Goal: Task Accomplishment & Management: Manage account settings

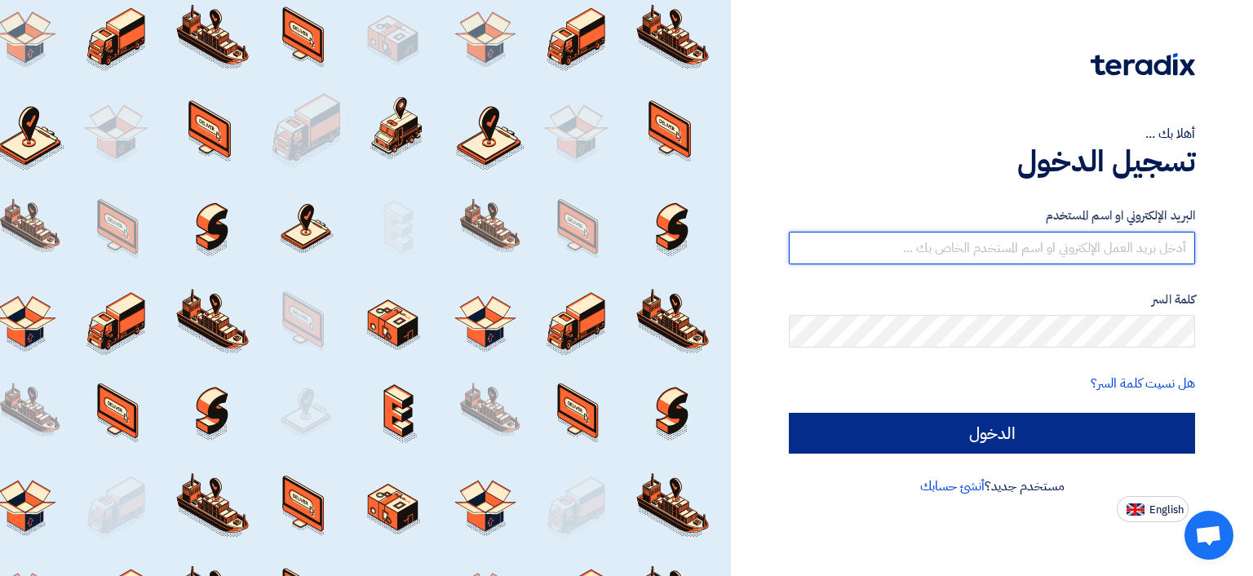
type input "[EMAIL_ADDRESS][DOMAIN_NAME]"
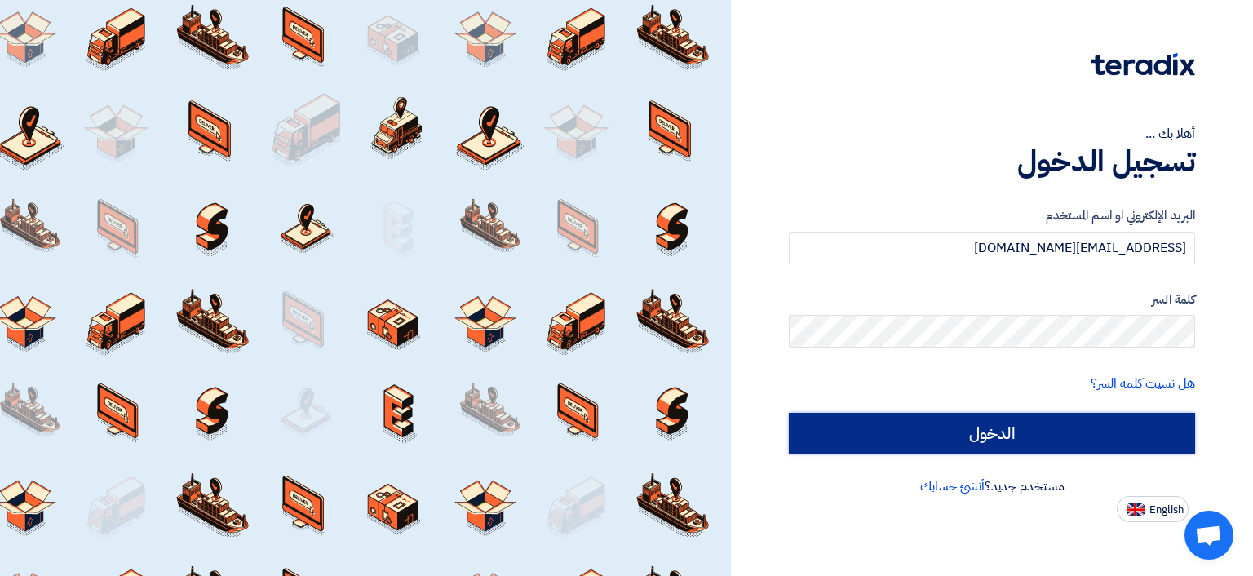
click at [930, 422] on input "الدخول" at bounding box center [992, 433] width 406 height 41
type input "Sign in"
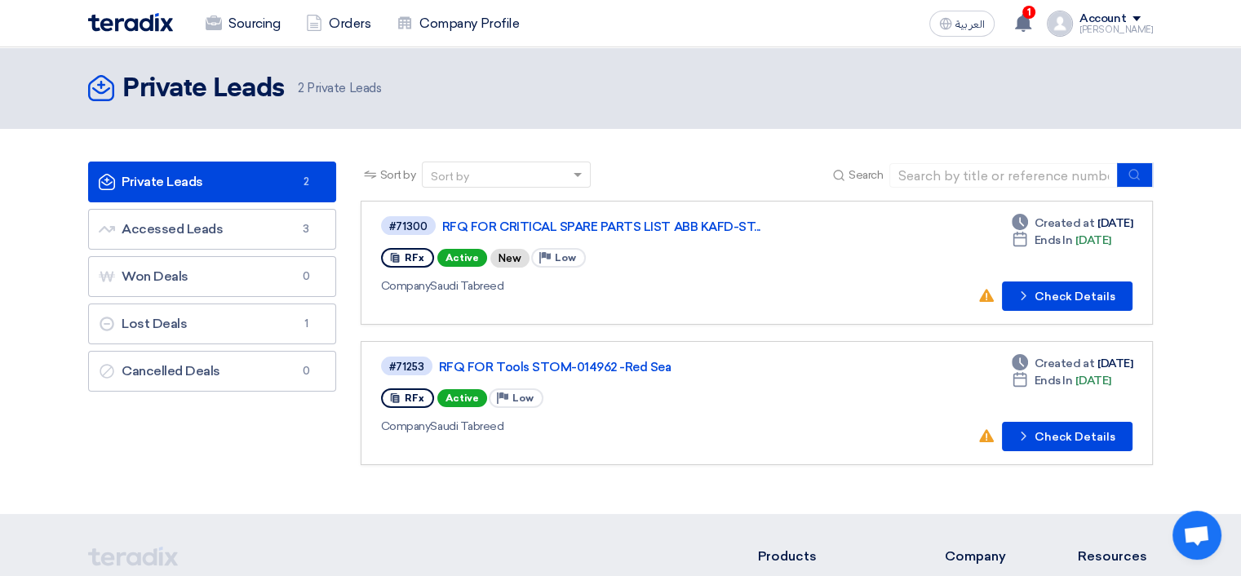
click at [691, 211] on link "#71300 RFQ FOR CRITICAL SPARE PARTS LIST ABB KAFD-ST... RFx Active New Priority…" at bounding box center [757, 263] width 792 height 124
click at [693, 221] on link "RFQ FOR CRITICAL SPARE PARTS LIST ABB KAFD-ST..." at bounding box center [646, 226] width 408 height 15
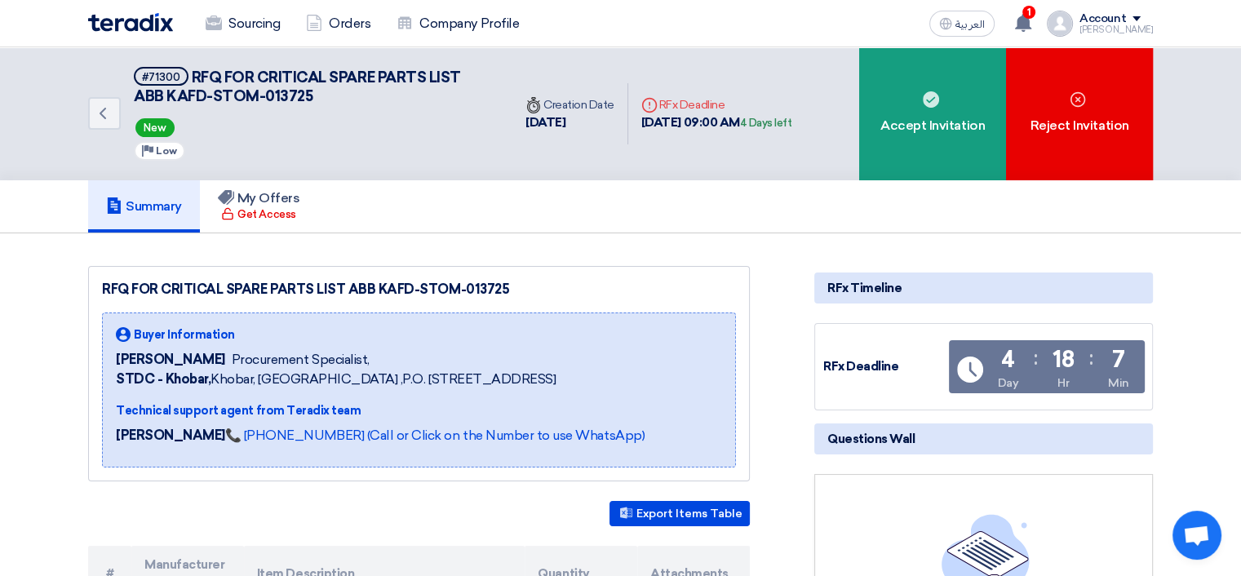
click at [160, 25] on img at bounding box center [130, 22] width 85 height 19
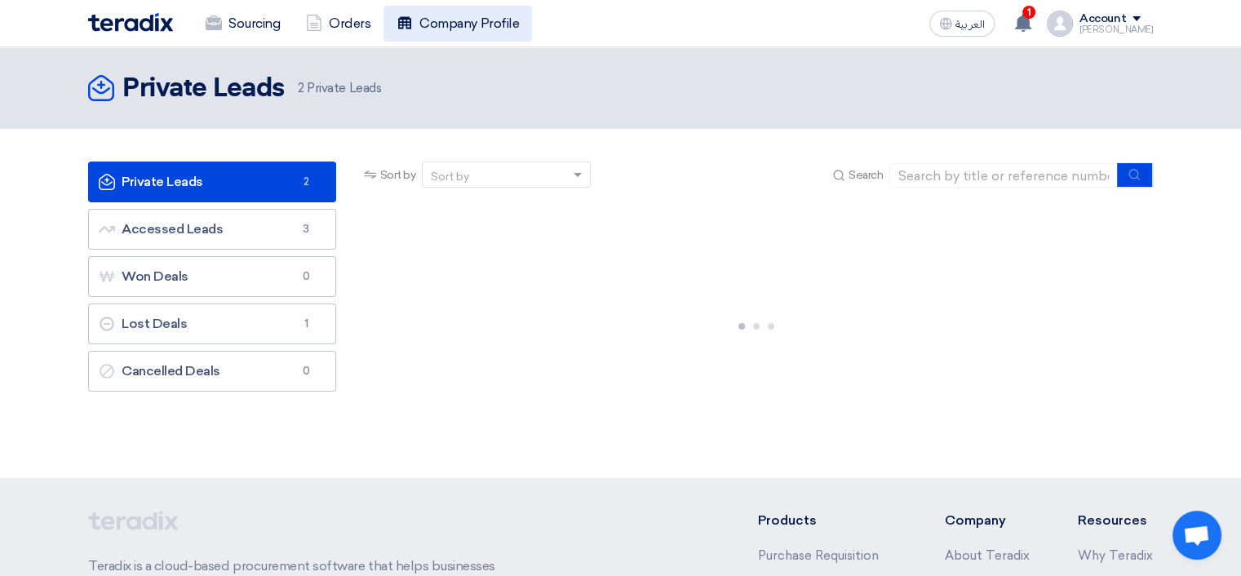
click at [457, 22] on link "Company Profile" at bounding box center [457, 24] width 148 height 36
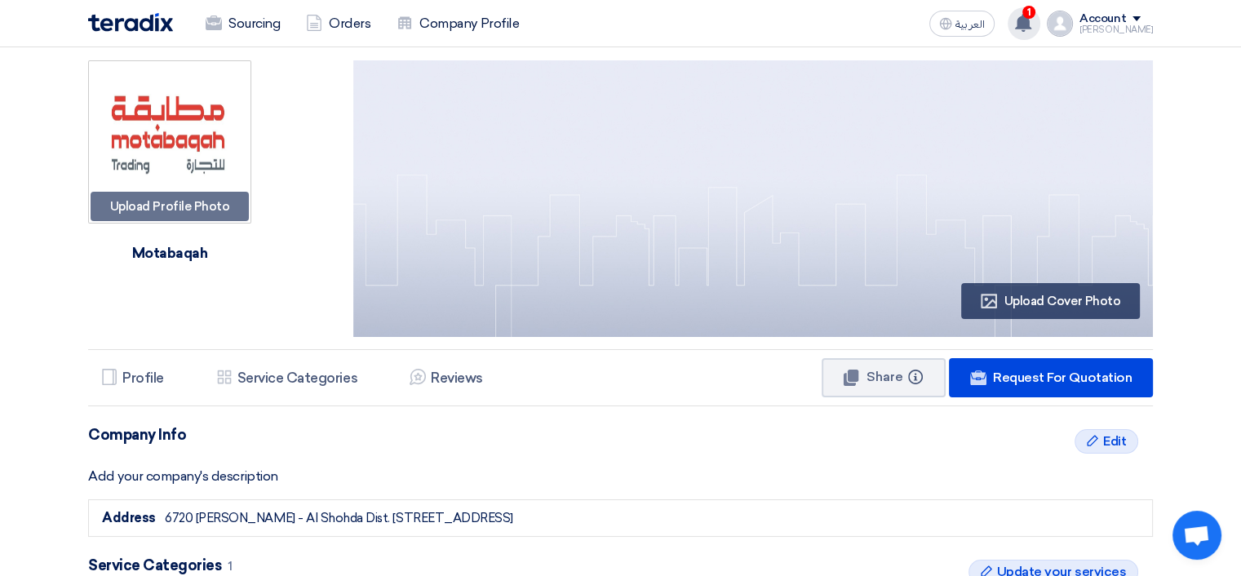
click at [1031, 22] on use at bounding box center [1023, 23] width 16 height 18
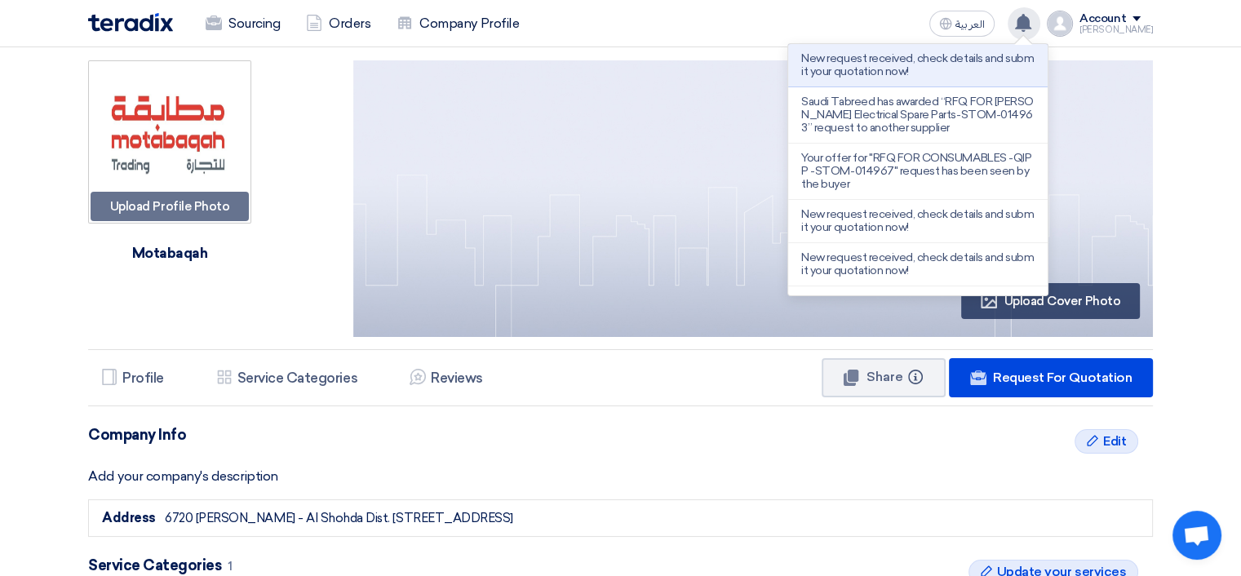
click at [1031, 22] on use at bounding box center [1023, 23] width 16 height 18
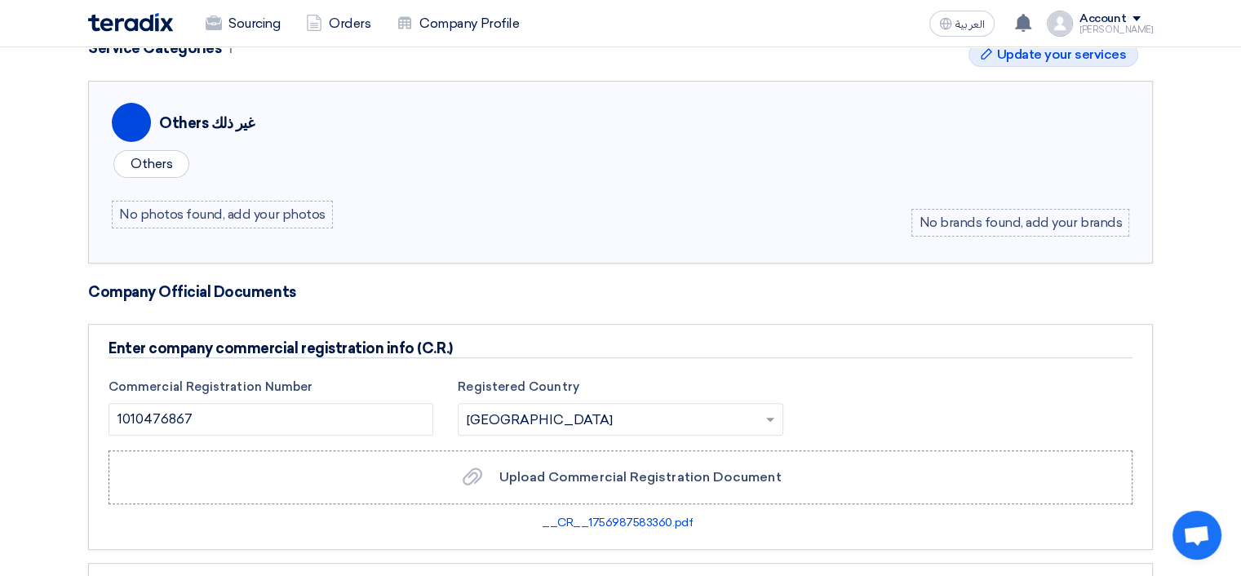
scroll to position [490, 0]
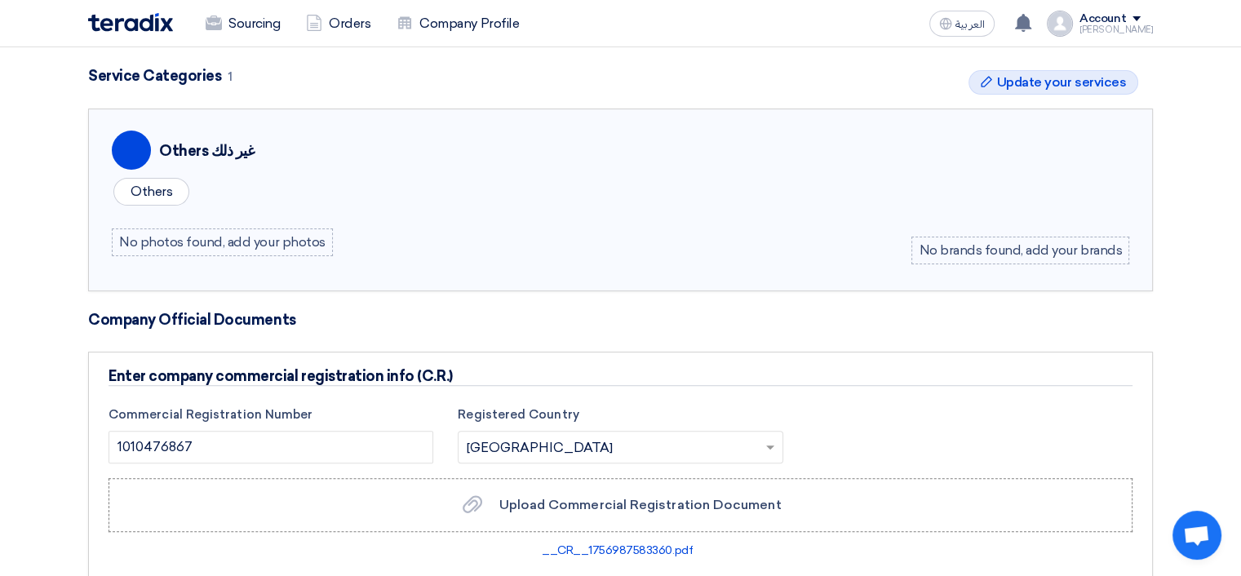
click at [182, 233] on div "No photos found, add your photos" at bounding box center [222, 242] width 221 height 28
click at [137, 188] on div "Others" at bounding box center [151, 192] width 76 height 28
click at [189, 237] on div "No photos found, add your photos" at bounding box center [222, 242] width 221 height 28
click at [1067, 238] on div "No brands found, add your brands" at bounding box center [1020, 251] width 218 height 28
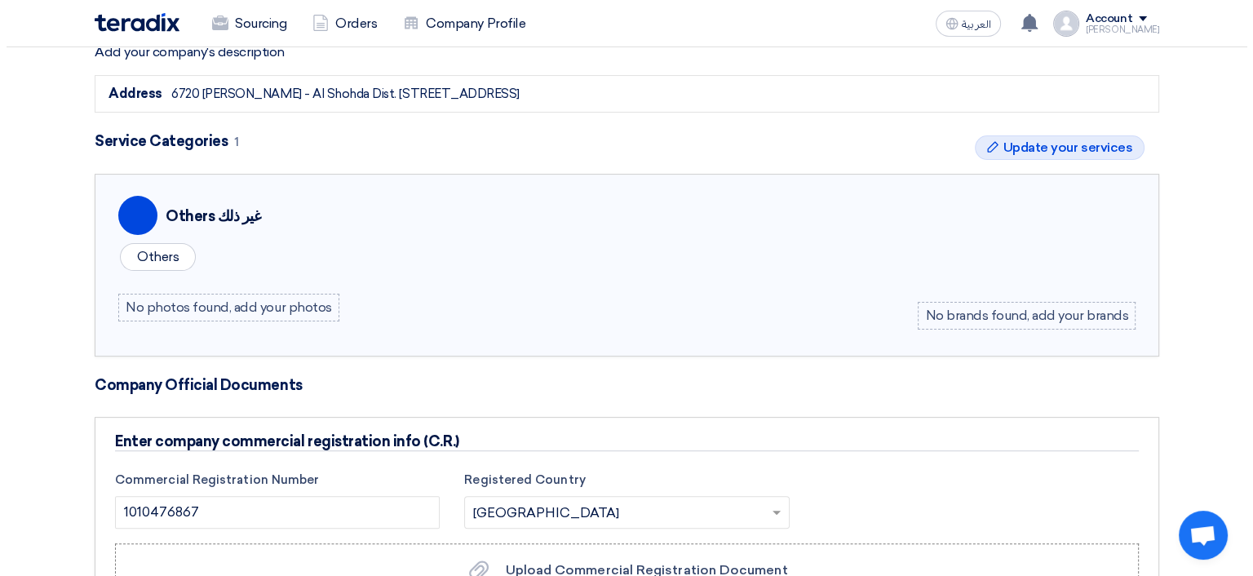
scroll to position [245, 0]
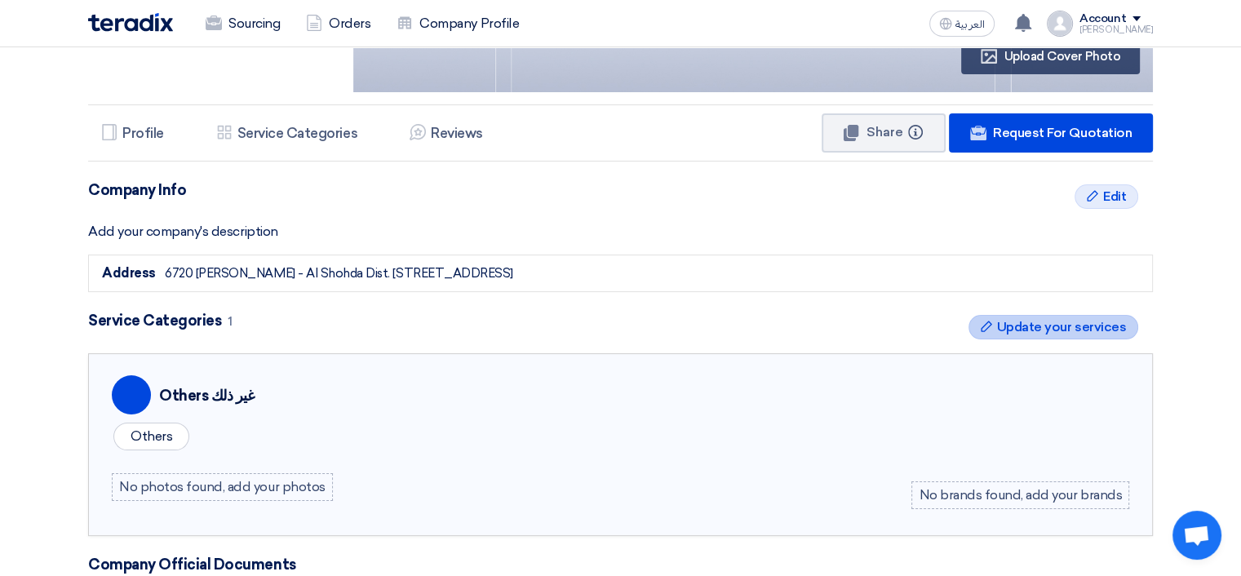
click at [1070, 322] on span "Update your services" at bounding box center [1061, 327] width 129 height 20
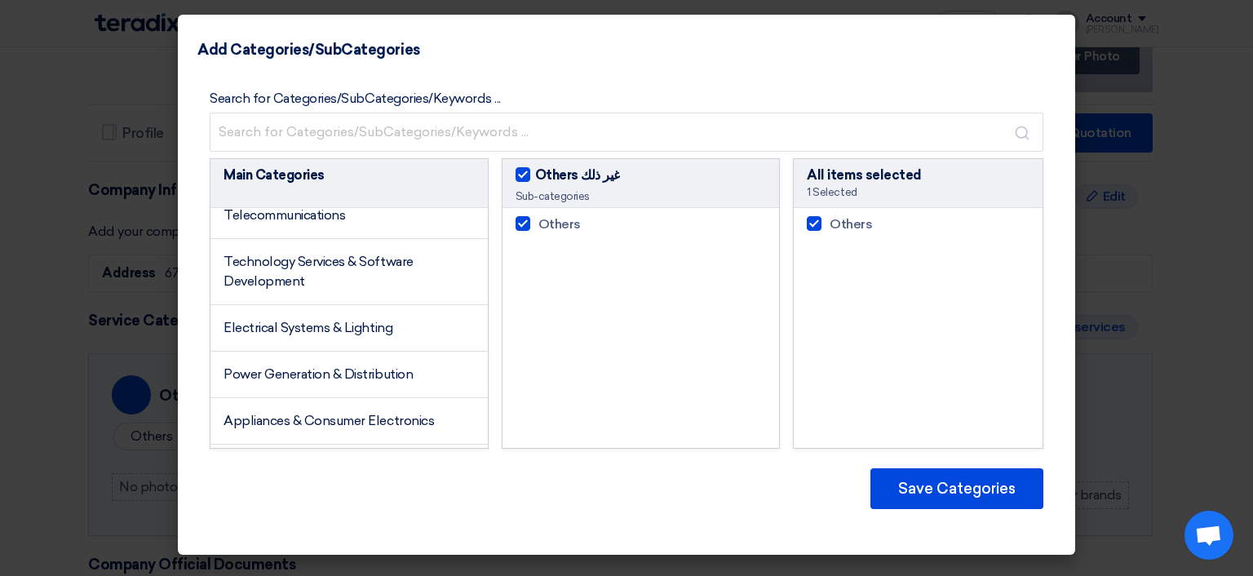
scroll to position [0, 0]
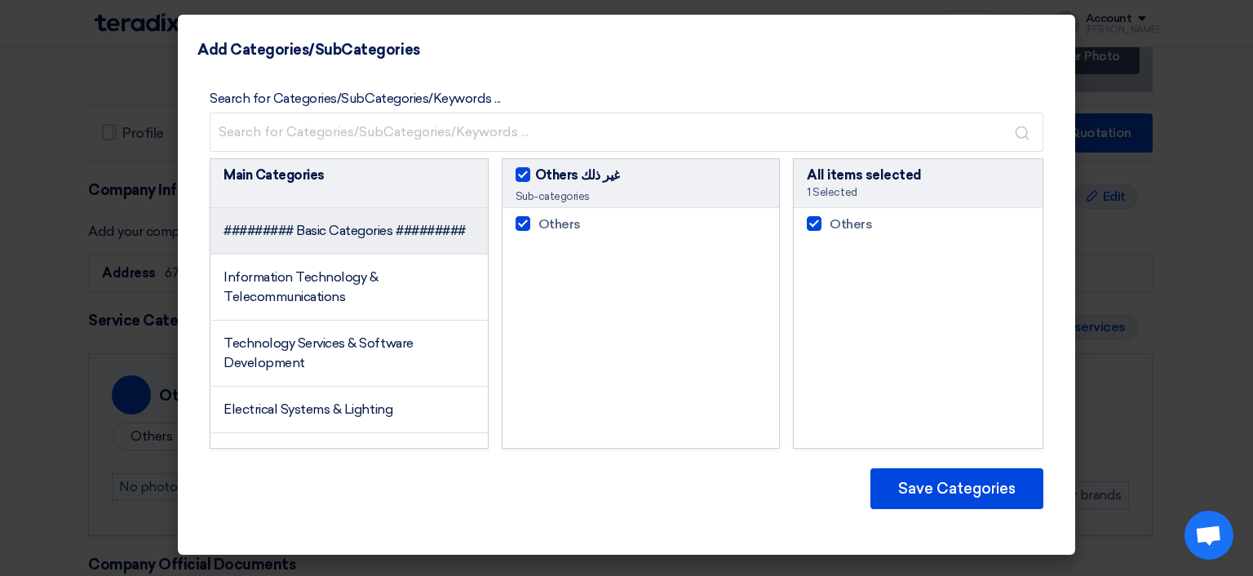
click at [349, 223] on span "######### Basic Categories #########" at bounding box center [345, 231] width 242 height 16
checkbox input "false"
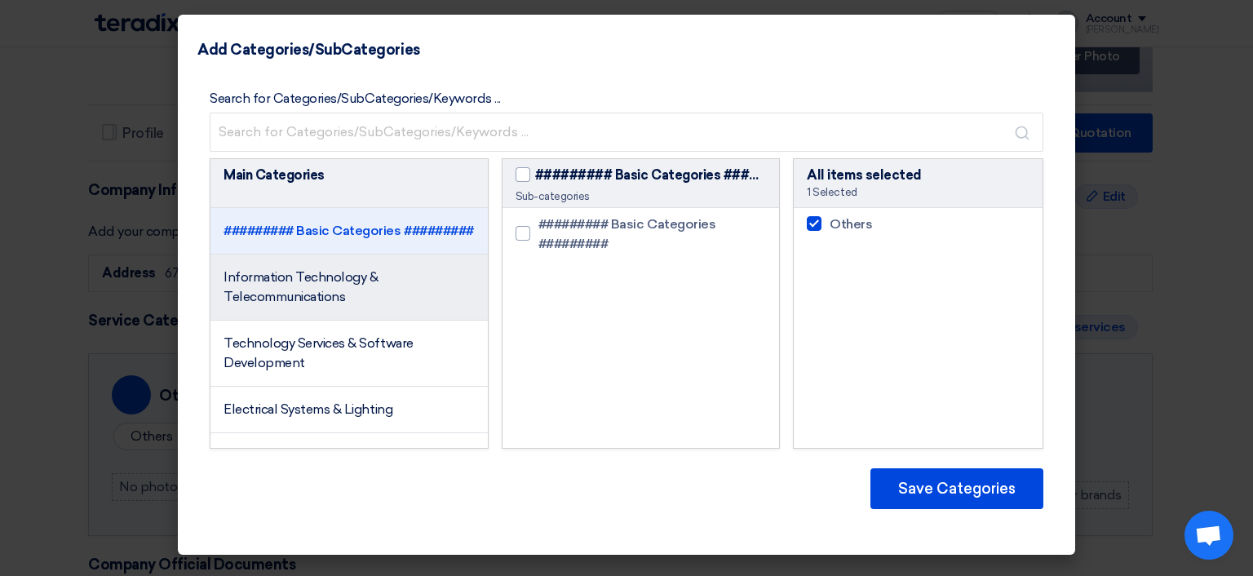
click at [345, 291] on span "Information Technology & Telecommunications" at bounding box center [301, 286] width 154 height 35
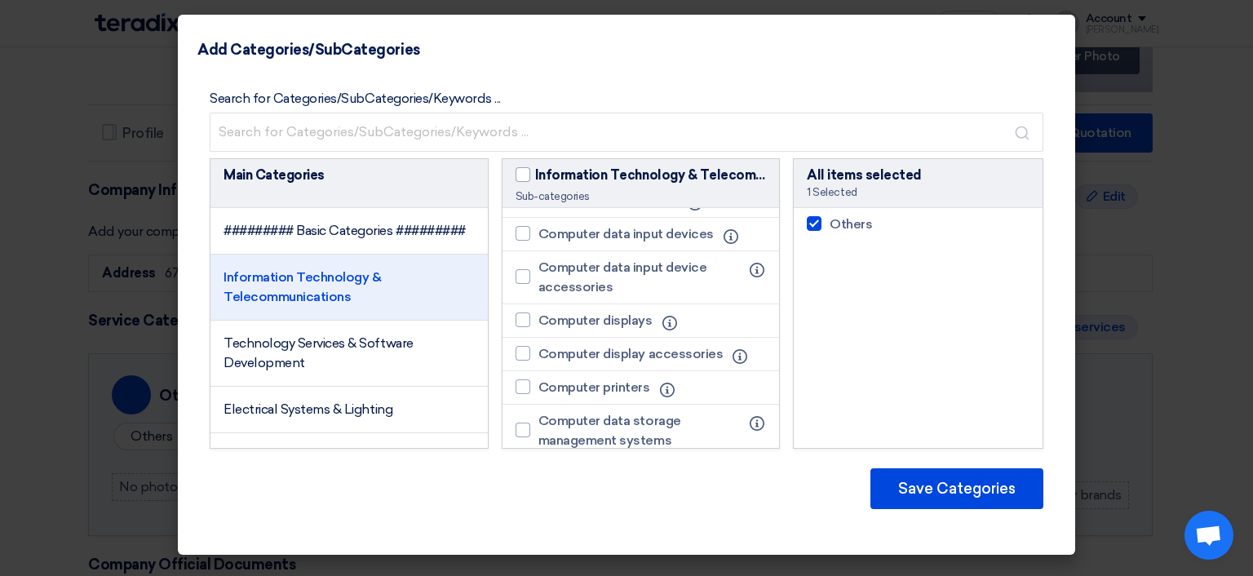
scroll to position [408, 0]
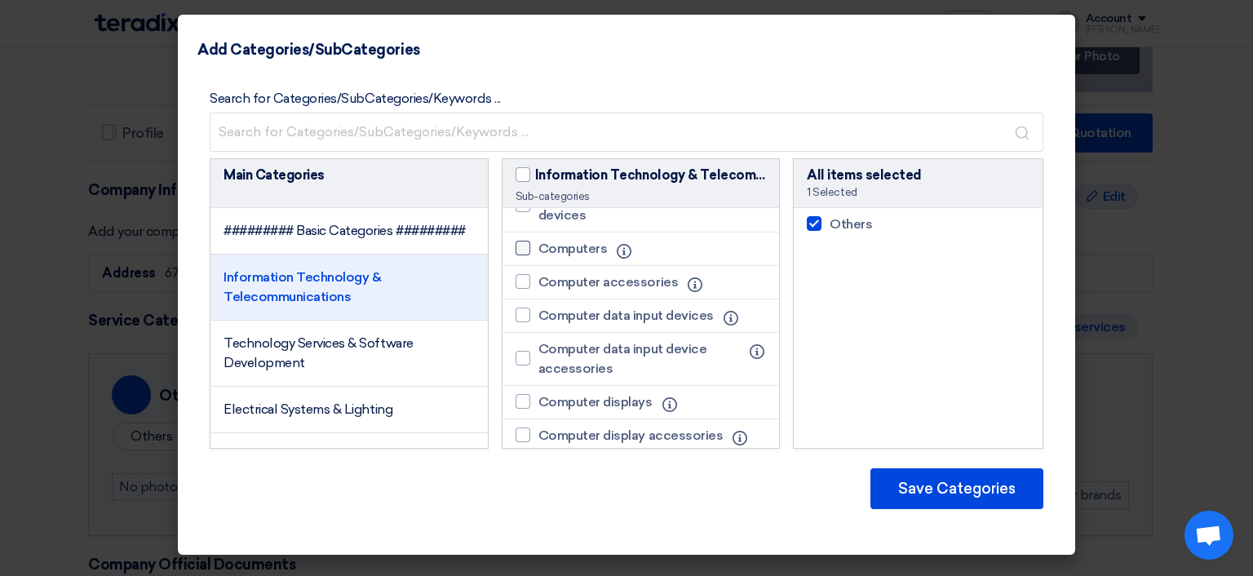
click at [522, 255] on div at bounding box center [523, 248] width 15 height 15
click at [538, 254] on input "Computers" at bounding box center [543, 248] width 11 height 11
checkbox input "true"
click at [530, 292] on label "Computer accessories" at bounding box center [601, 283] width 171 height 20
click at [538, 287] on input "Computer accessories" at bounding box center [543, 282] width 11 height 11
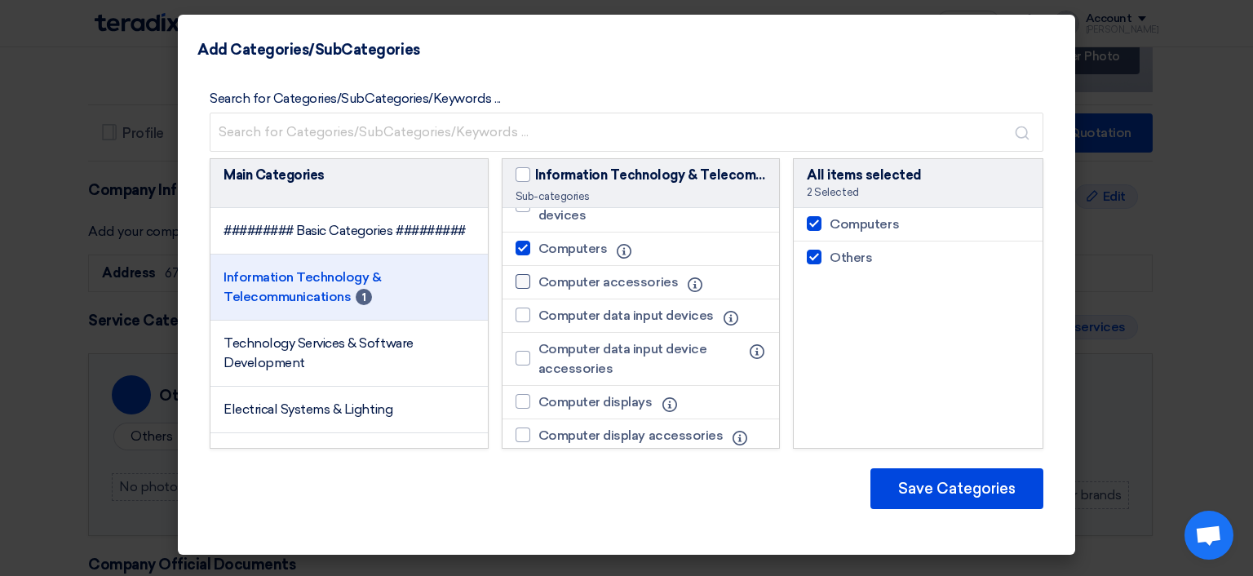
checkbox input "true"
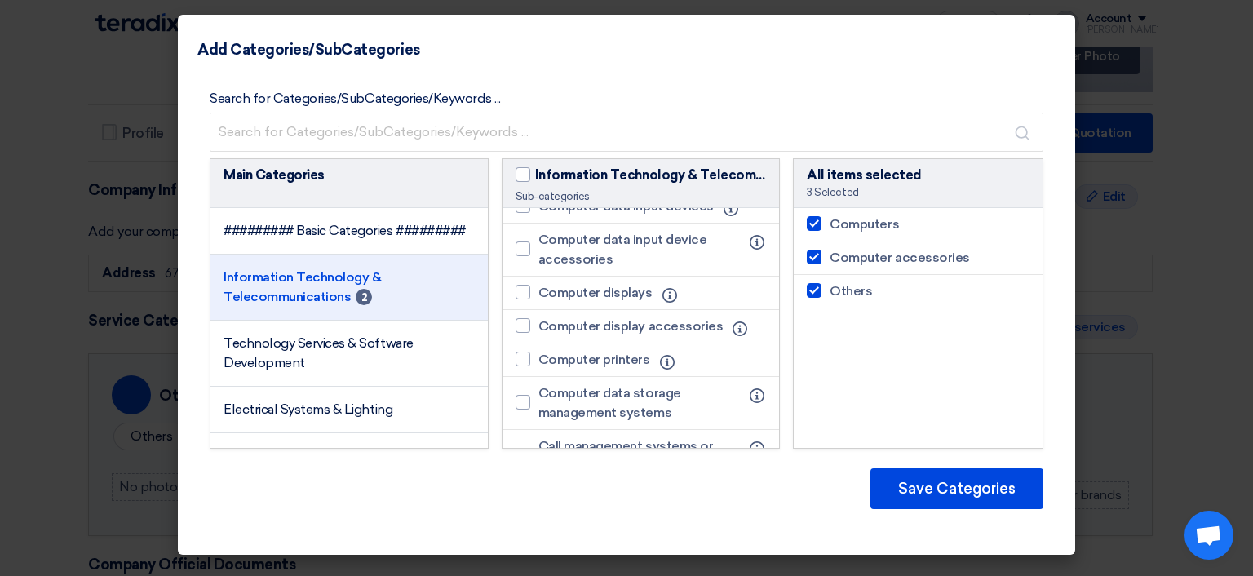
scroll to position [490, 0]
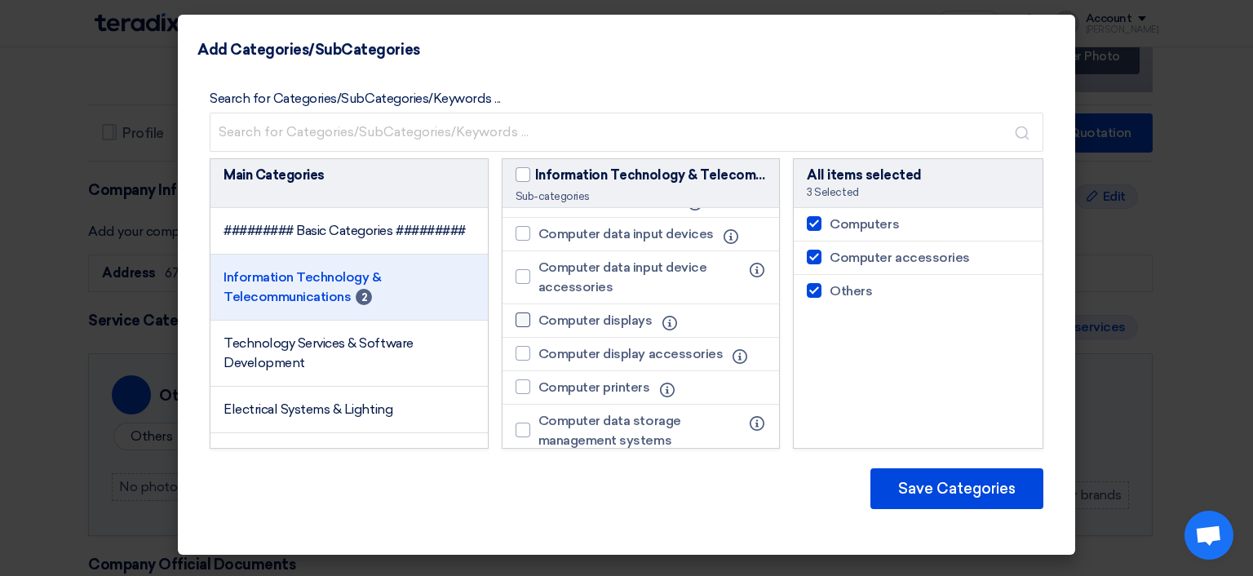
click at [529, 327] on div at bounding box center [523, 319] width 15 height 15
click at [538, 326] on input "Computer displays" at bounding box center [543, 320] width 11 height 11
checkbox input "true"
click at [524, 361] on div at bounding box center [523, 353] width 15 height 15
click at [538, 359] on input "Computer display accessories" at bounding box center [543, 353] width 11 height 11
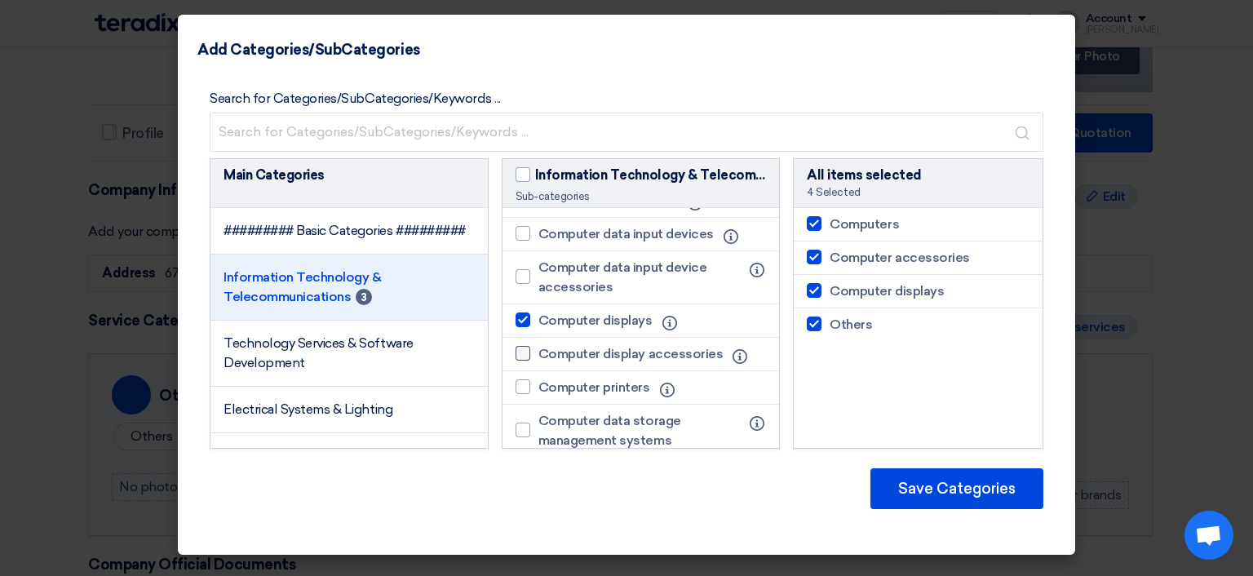
checkbox input "true"
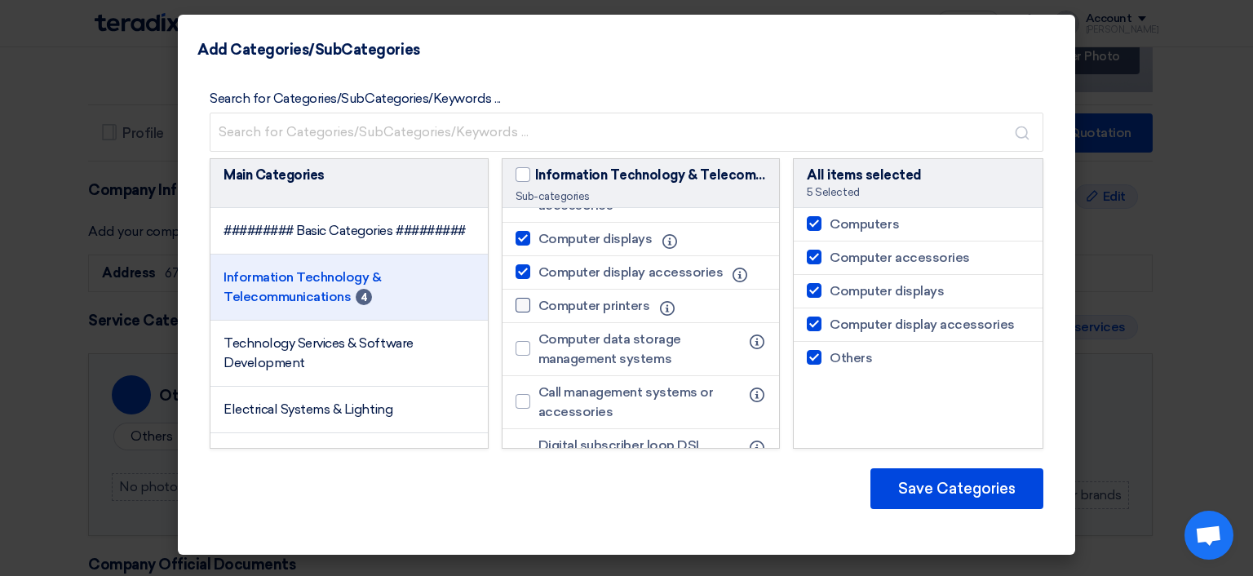
click at [519, 312] on div at bounding box center [523, 305] width 15 height 15
click at [538, 311] on input "Computer printers" at bounding box center [543, 305] width 11 height 11
checkbox input "true"
click at [524, 356] on div at bounding box center [523, 348] width 15 height 15
click at [538, 354] on input "Computer data storage management systems" at bounding box center [543, 348] width 11 height 11
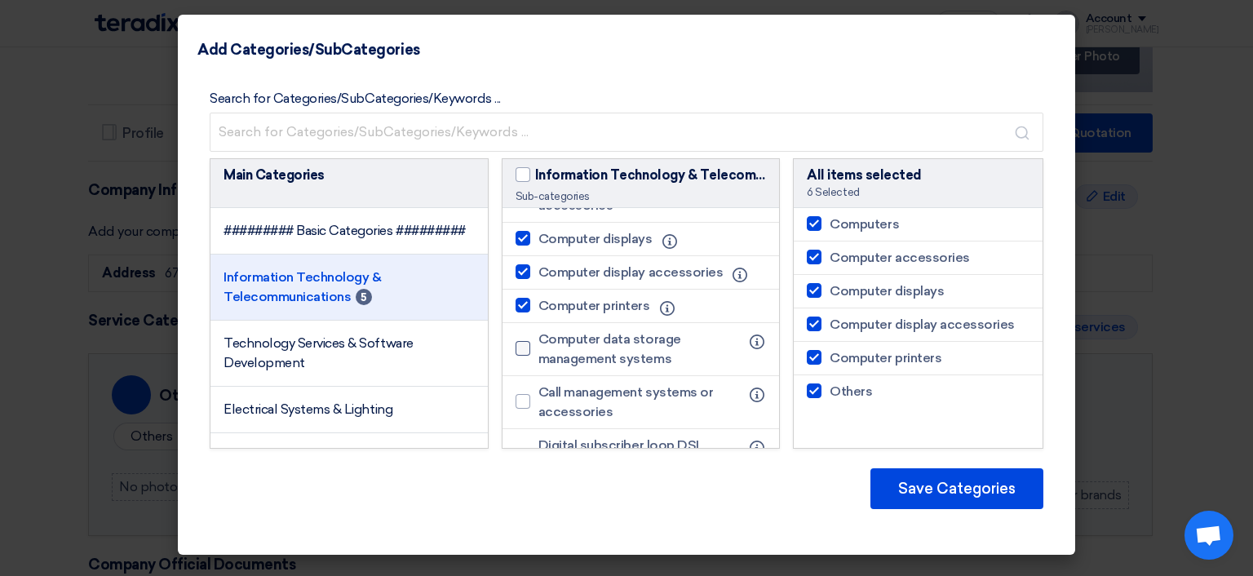
checkbox input "true"
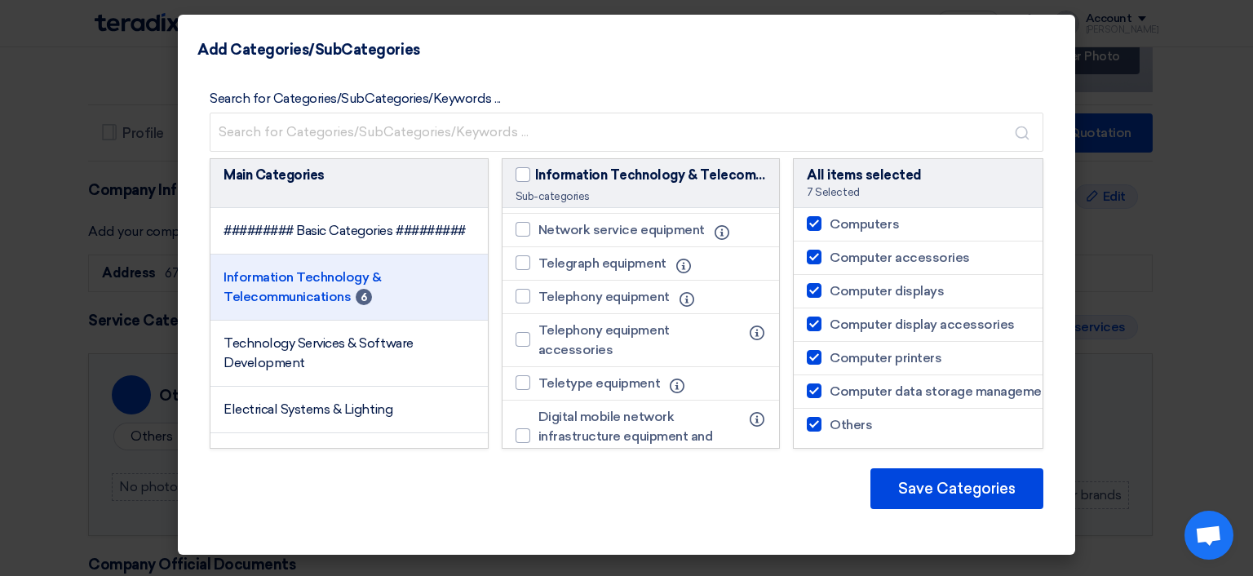
scroll to position [897, 0]
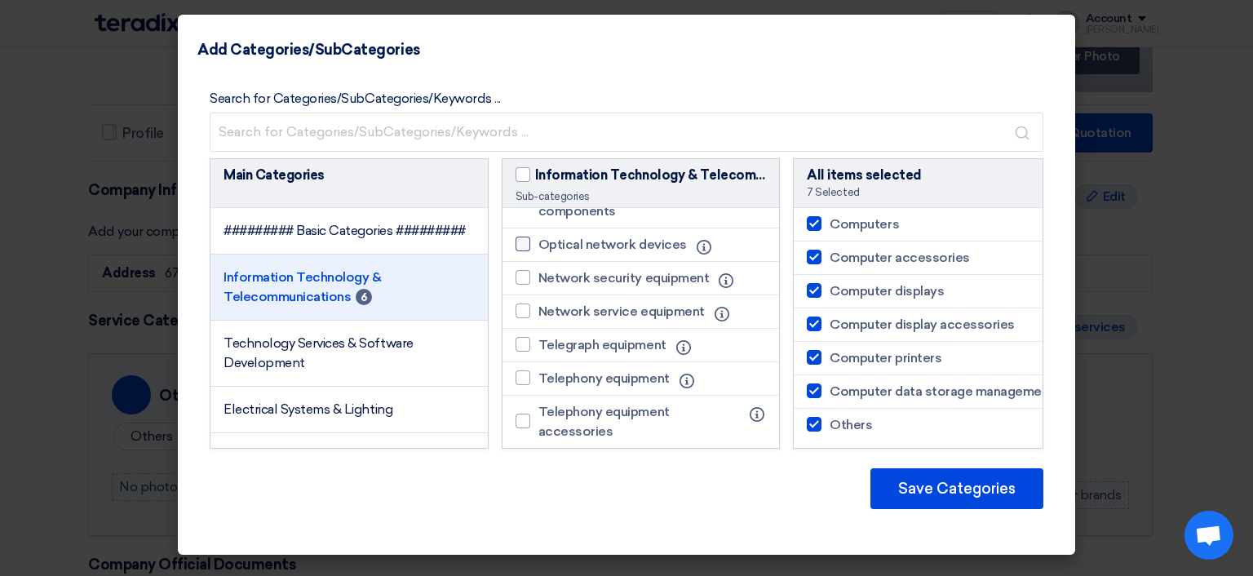
click at [526, 251] on div at bounding box center [523, 244] width 15 height 15
click at [538, 250] on input "Optical network devices" at bounding box center [543, 244] width 11 height 11
checkbox input "true"
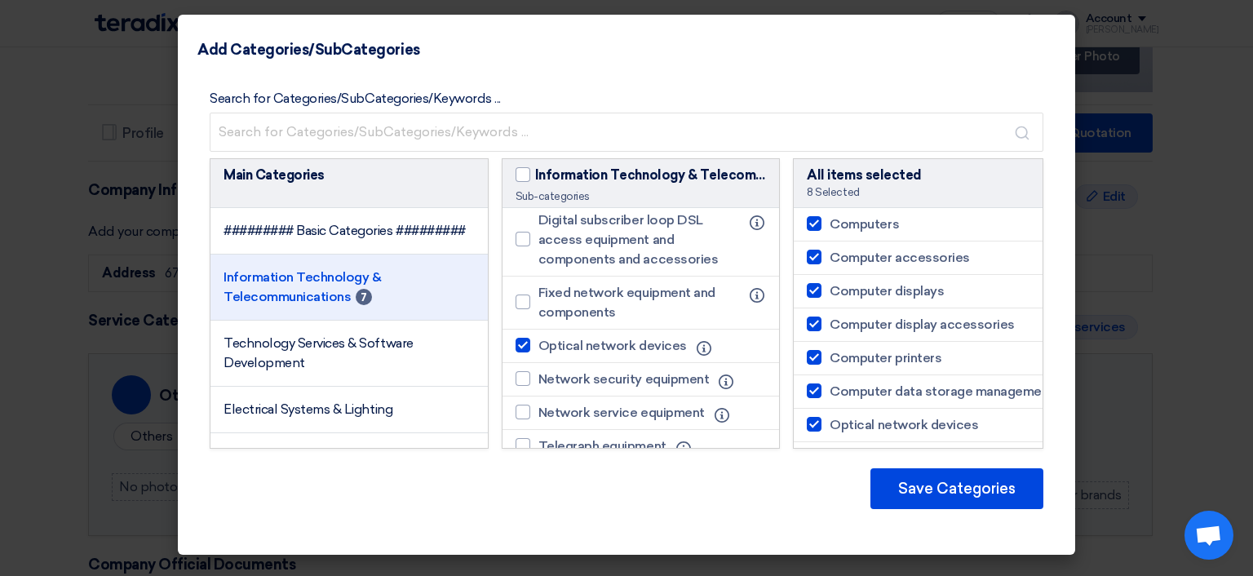
scroll to position [790, 0]
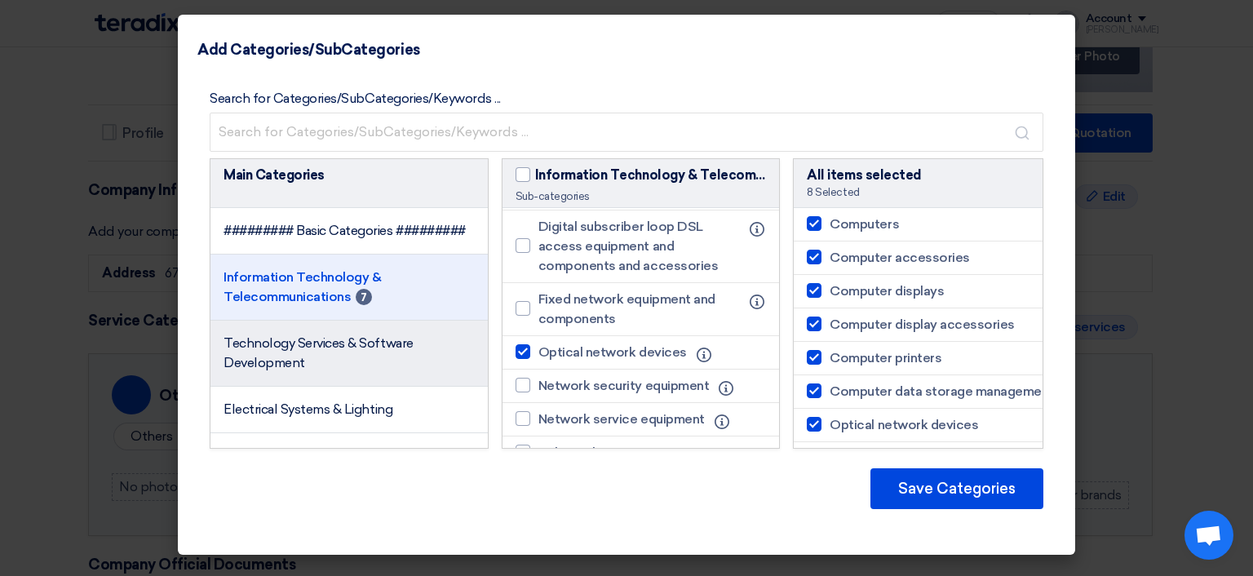
click at [316, 370] on li "Technology Services & Software Development" at bounding box center [349, 354] width 277 height 66
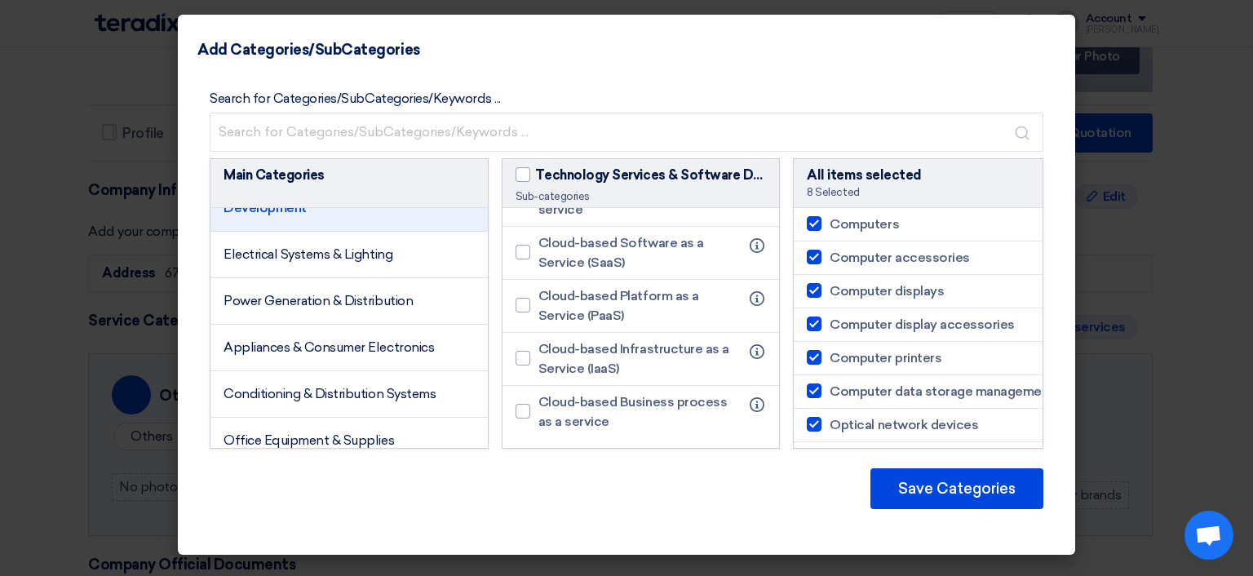
scroll to position [163, 0]
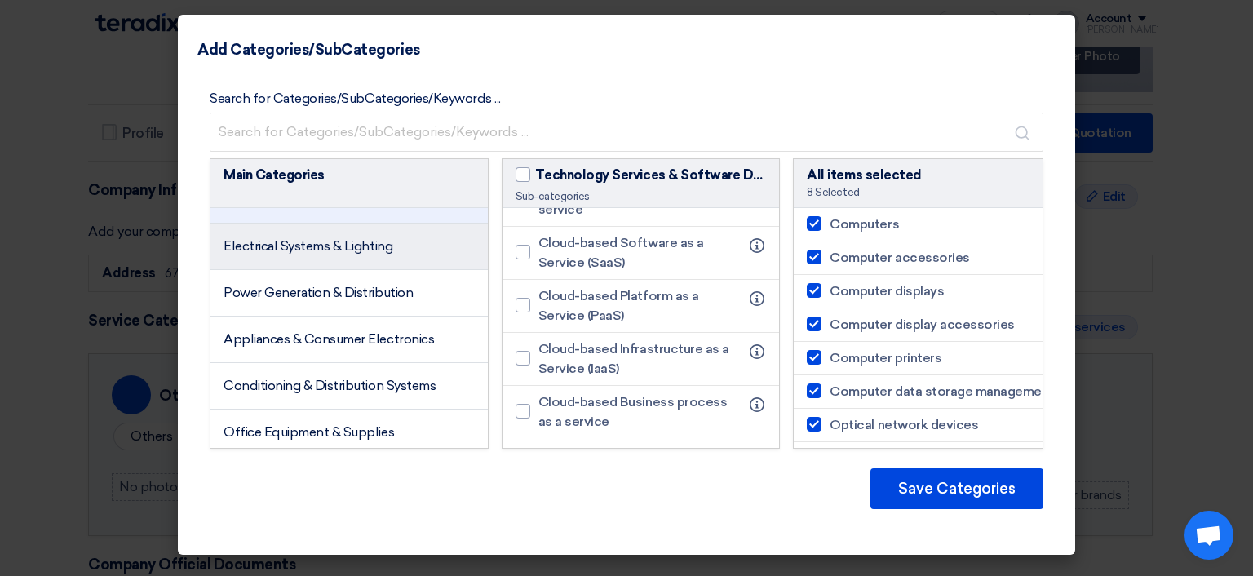
click at [326, 270] on li "Electrical Systems & Lighting" at bounding box center [349, 247] width 277 height 47
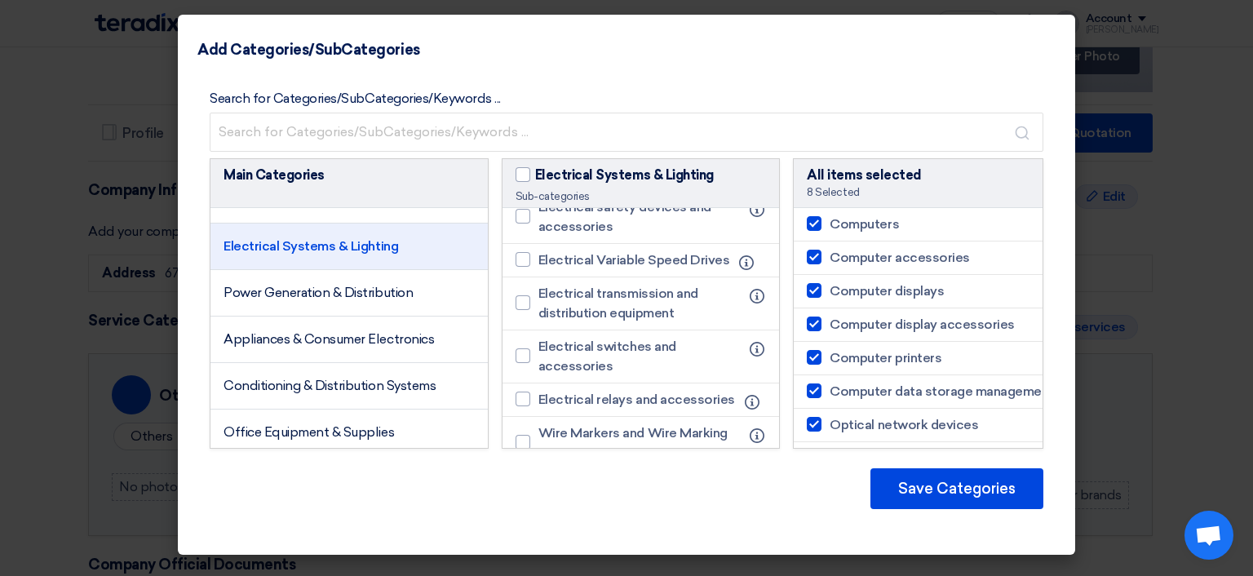
scroll to position [1196, 0]
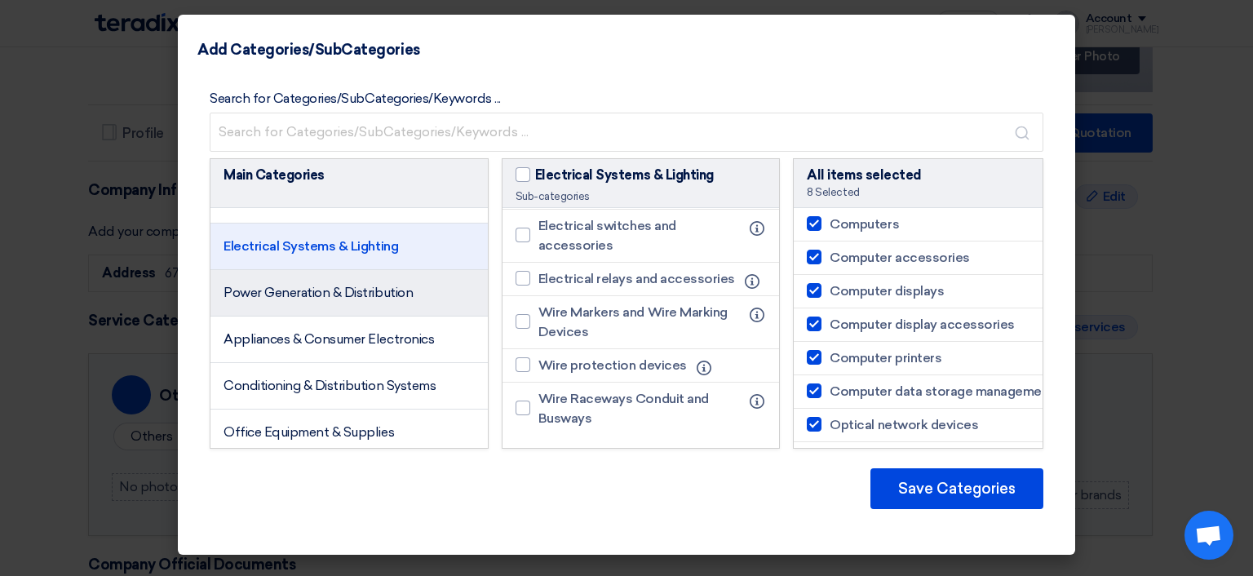
click at [282, 300] on span "Power Generation & Distribution" at bounding box center [318, 293] width 189 height 16
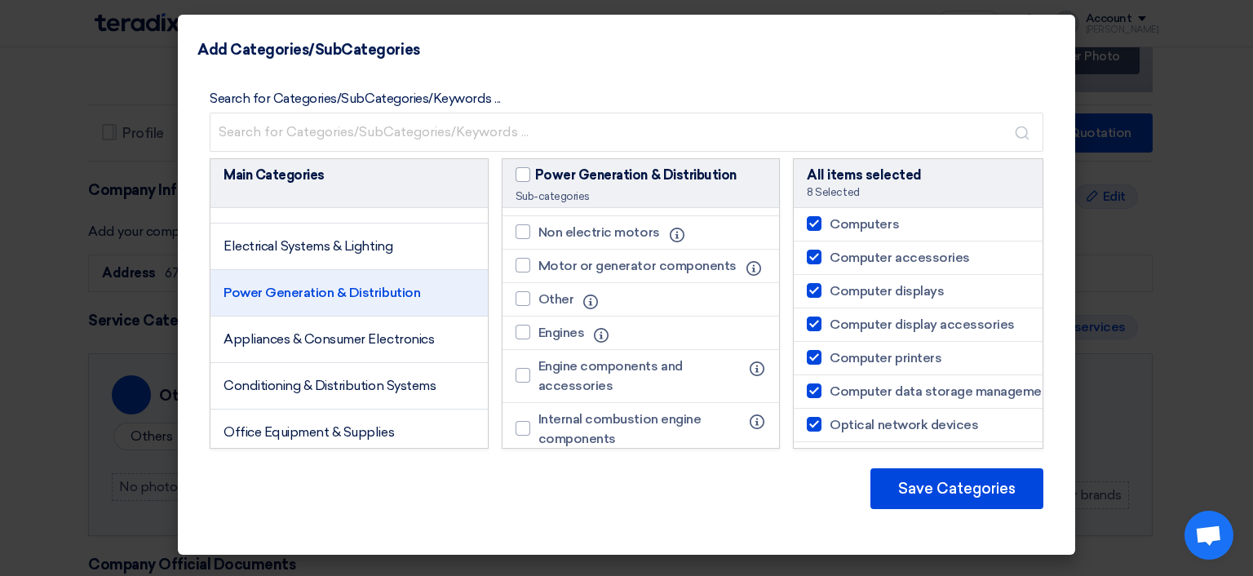
scroll to position [0, 0]
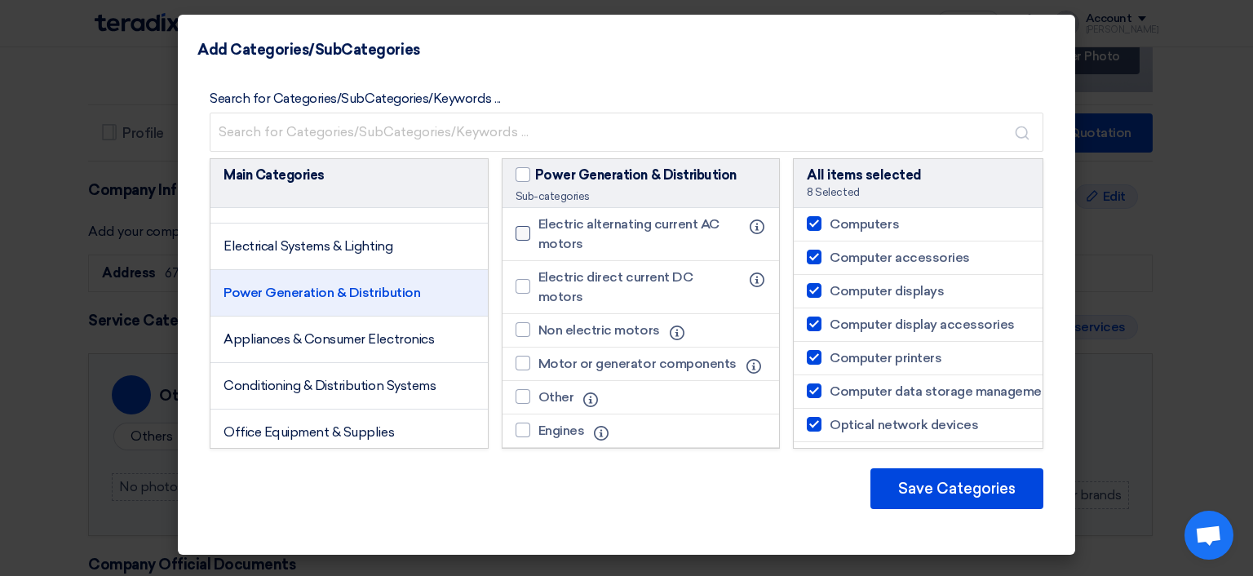
click at [525, 237] on div at bounding box center [523, 233] width 15 height 15
click at [538, 237] on input "Electric alternating current AC motors" at bounding box center [543, 233] width 11 height 11
checkbox input "true"
click at [520, 279] on div at bounding box center [523, 286] width 15 height 15
click at [538, 281] on input "Electric direct current DC motors" at bounding box center [543, 286] width 11 height 11
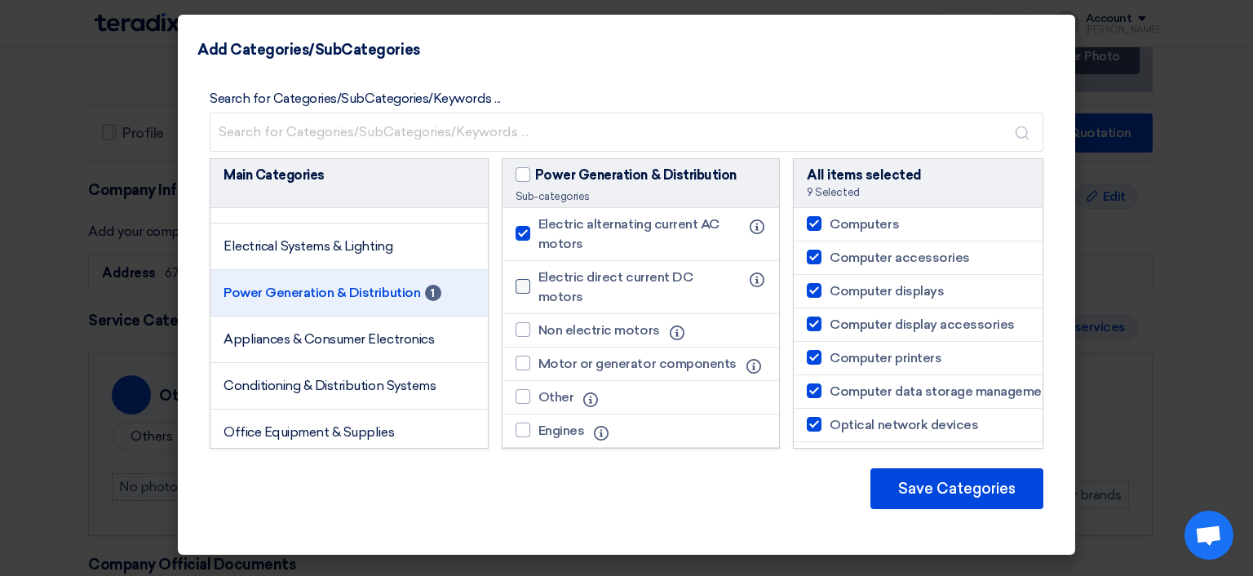
checkbox input "true"
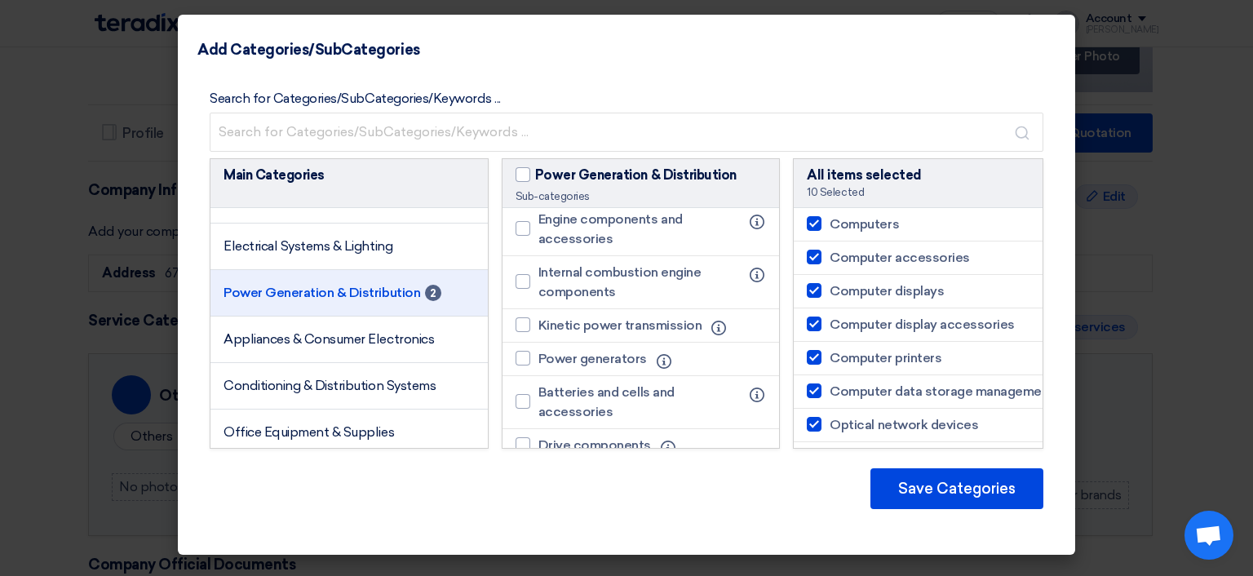
scroll to position [326, 0]
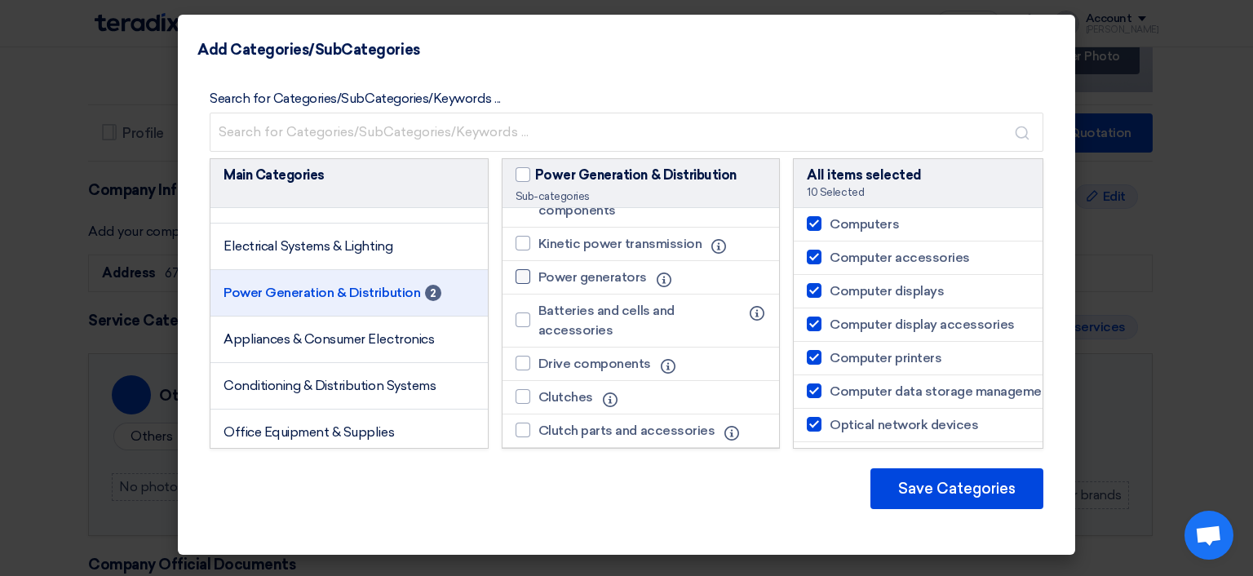
click at [523, 284] on div at bounding box center [523, 276] width 15 height 15
click at [538, 282] on input "Power generators" at bounding box center [543, 277] width 11 height 11
checkbox input "true"
click at [523, 327] on div at bounding box center [523, 319] width 15 height 15
click at [538, 326] on input "Batteries and cells and accessories" at bounding box center [543, 320] width 11 height 11
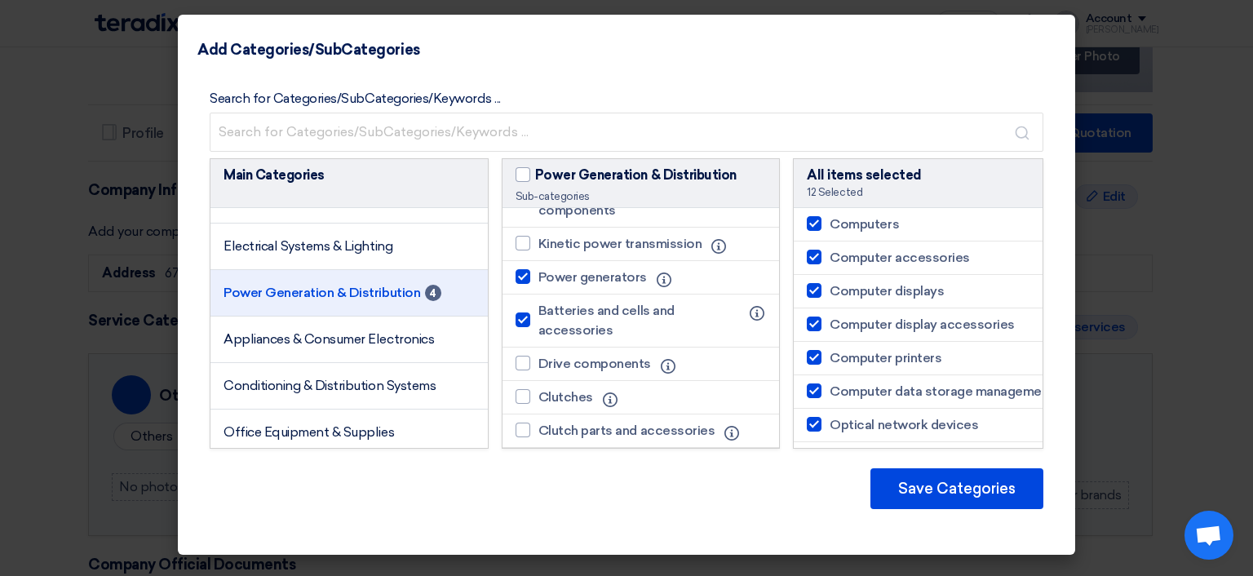
click at [524, 327] on div at bounding box center [523, 319] width 15 height 15
click at [538, 326] on input "Batteries and cells and accessories" at bounding box center [543, 320] width 11 height 11
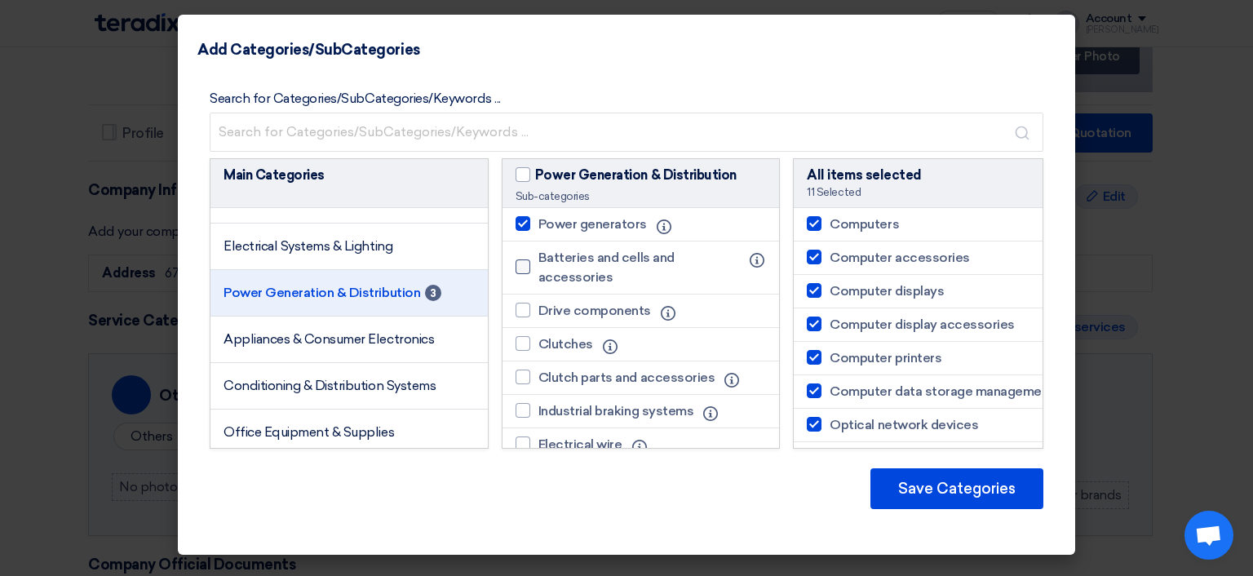
scroll to position [408, 0]
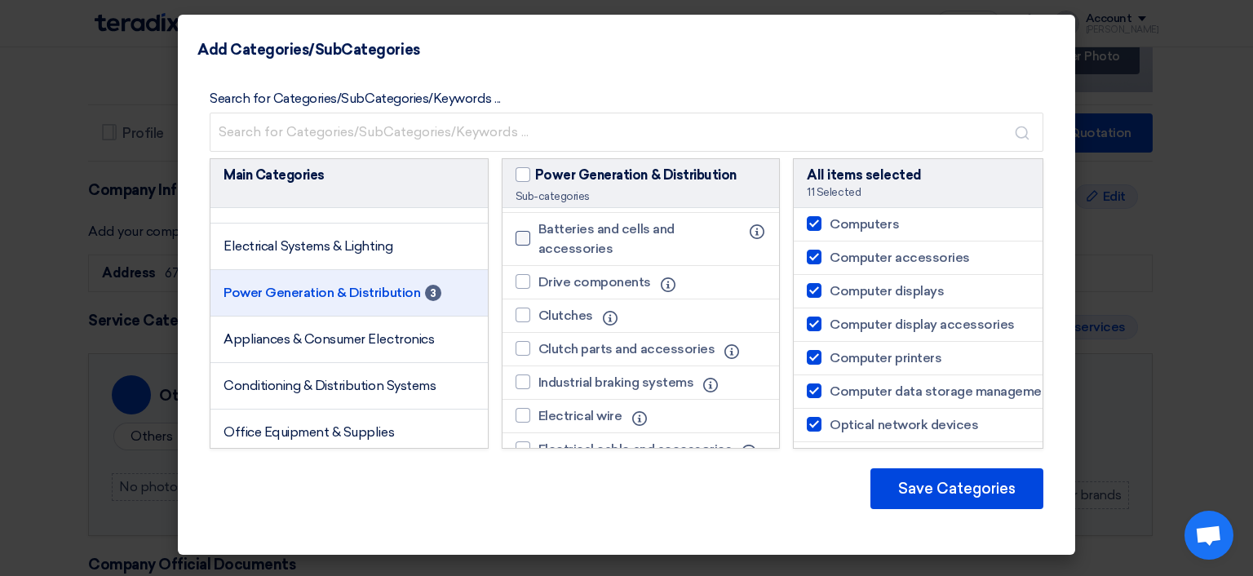
click at [524, 246] on div at bounding box center [523, 238] width 15 height 15
click at [538, 244] on input "Batteries and cells and accessories" at bounding box center [543, 238] width 11 height 11
checkbox input "true"
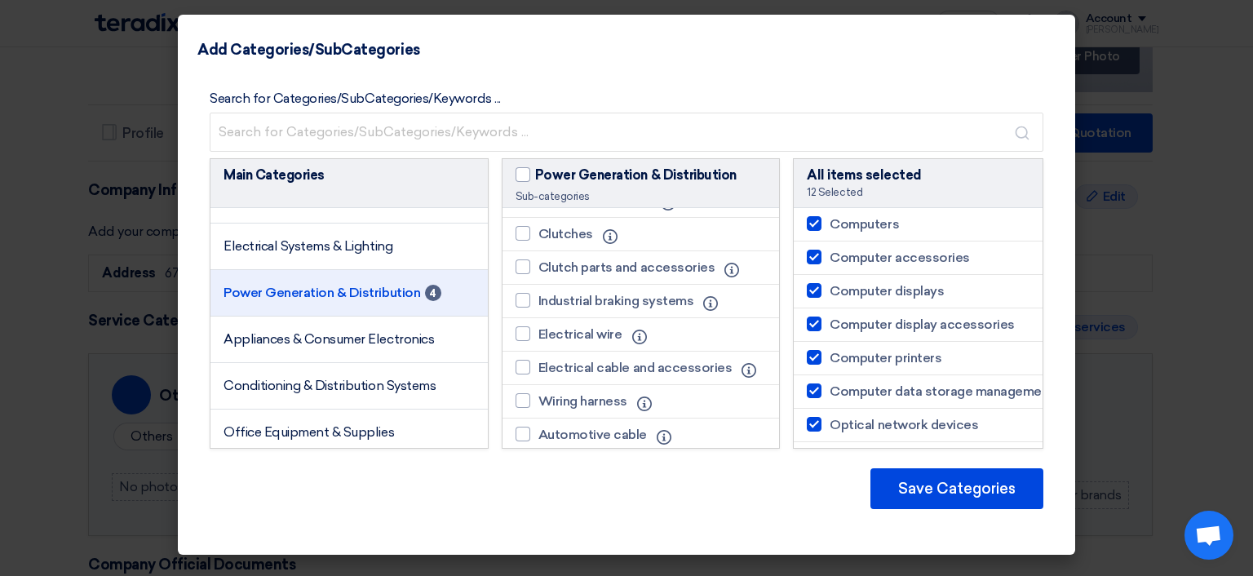
scroll to position [571, 0]
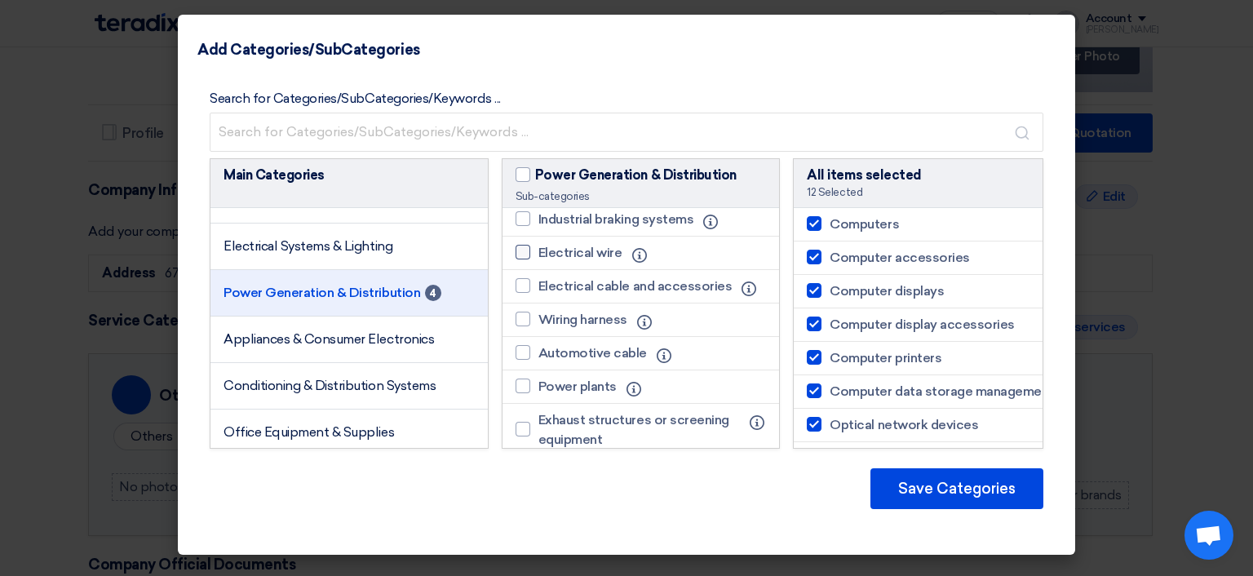
click at [532, 263] on label "Electrical wire" at bounding box center [573, 253] width 115 height 20
click at [538, 258] on input "Electrical wire" at bounding box center [543, 252] width 11 height 11
checkbox input "true"
click at [583, 296] on span "Electrical cable and accessories" at bounding box center [635, 287] width 194 height 20
click at [549, 291] on input "Electrical cable and accessories" at bounding box center [543, 286] width 11 height 11
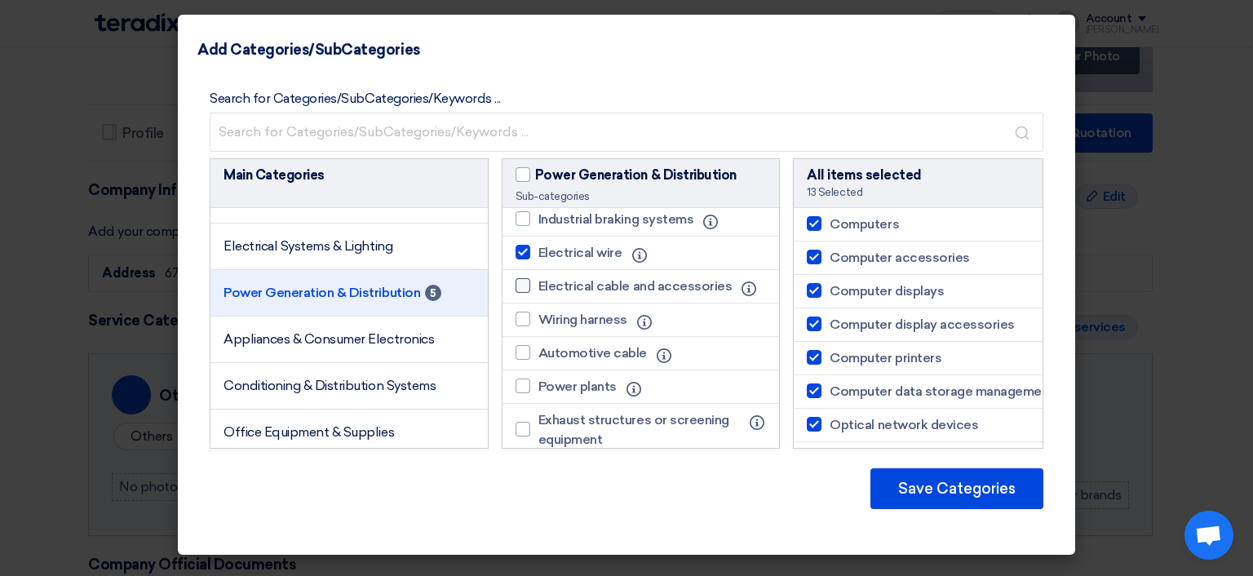
checkbox input "true"
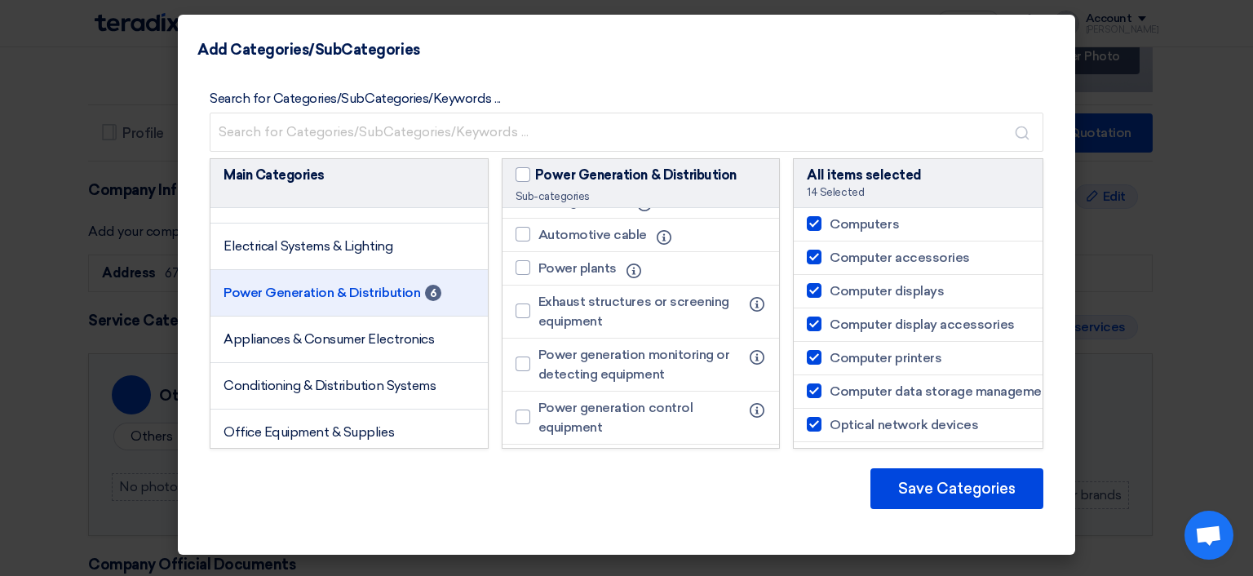
scroll to position [653, 0]
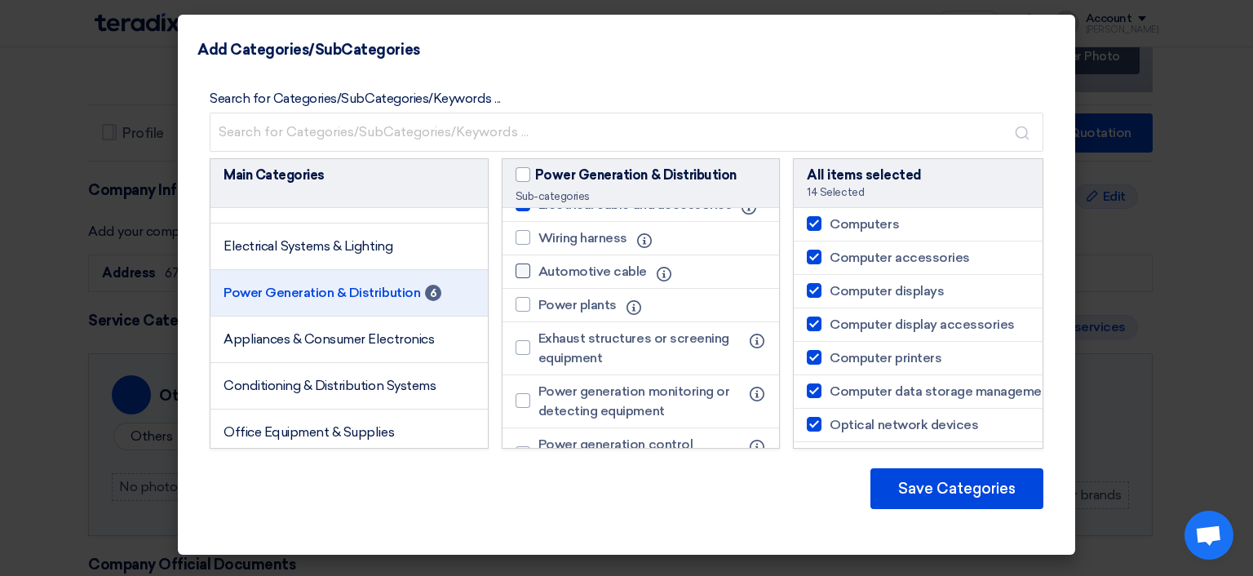
click at [576, 281] on span "Automotive cable" at bounding box center [592, 272] width 109 height 20
click at [549, 277] on input "Automotive cable" at bounding box center [543, 271] width 11 height 11
checkbox input "true"
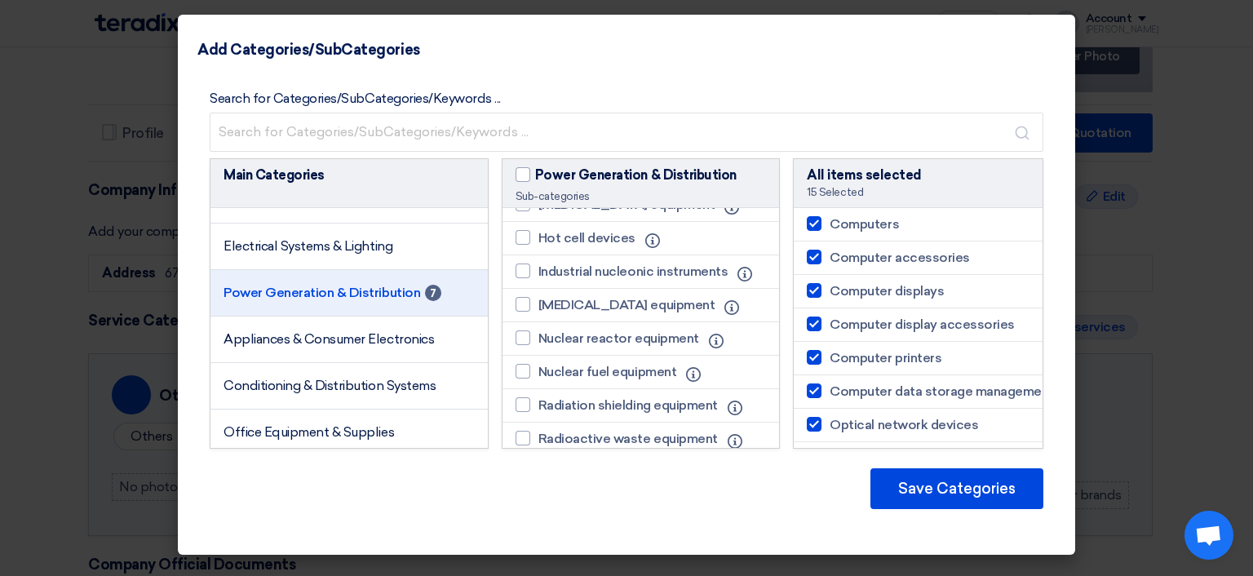
scroll to position [1034, 0]
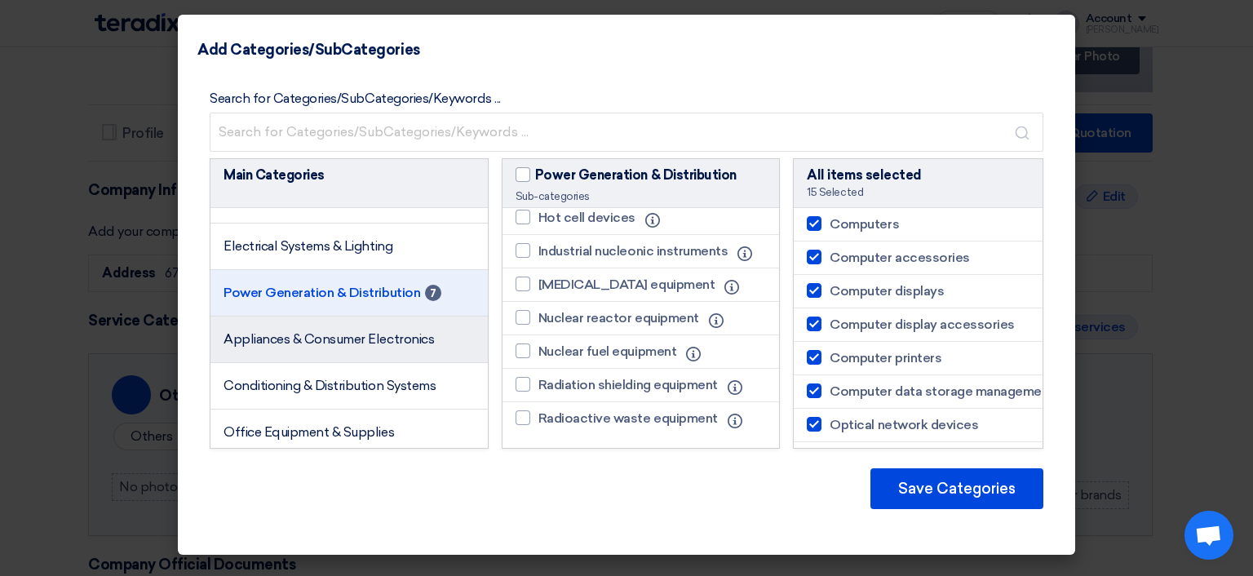
click at [365, 347] on span "Appliances & Consumer Electronics" at bounding box center [329, 339] width 211 height 16
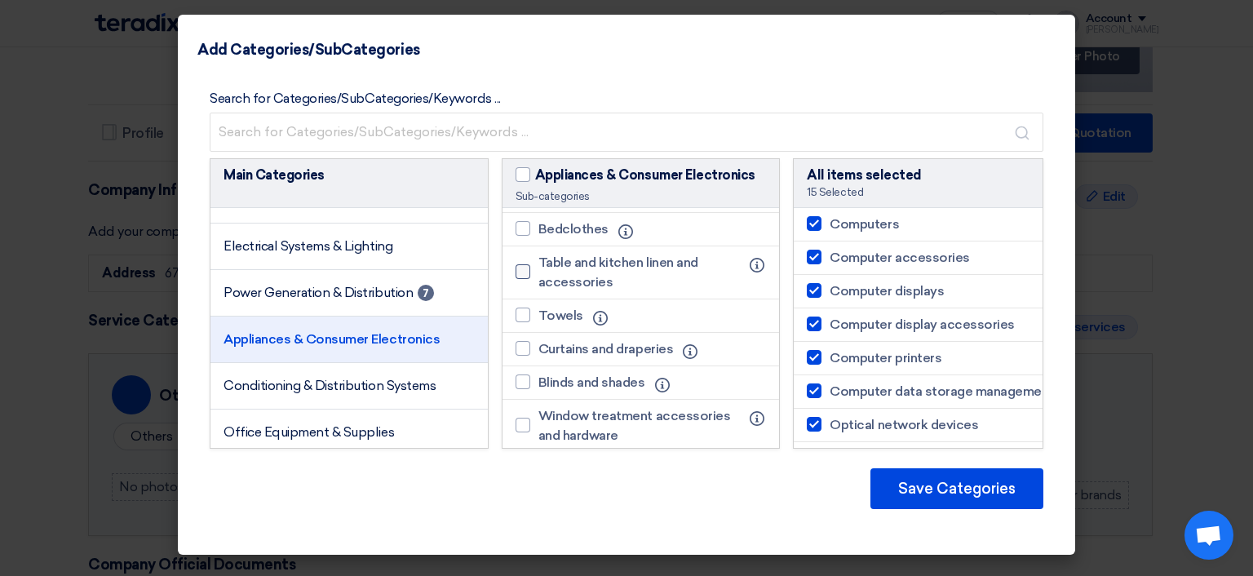
scroll to position [0, 0]
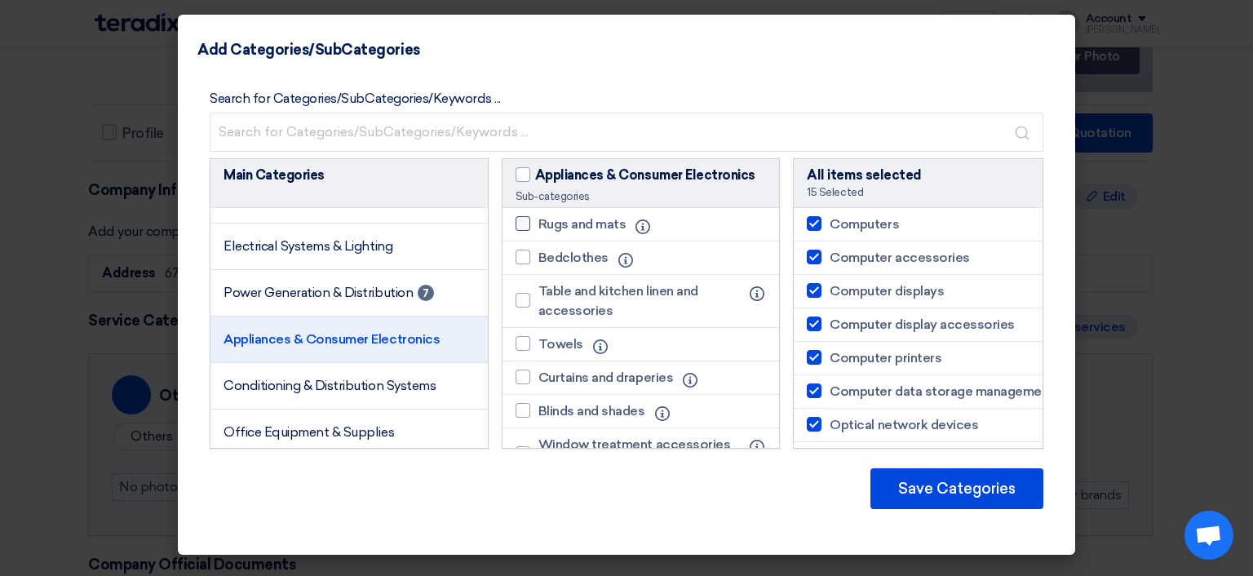
click at [518, 226] on div at bounding box center [523, 223] width 15 height 15
click at [538, 226] on input "Rugs and mats" at bounding box center [543, 224] width 11 height 11
checkbox input "true"
click at [522, 261] on div at bounding box center [523, 257] width 15 height 15
click at [538, 261] on input "Bedclothes" at bounding box center [543, 257] width 11 height 11
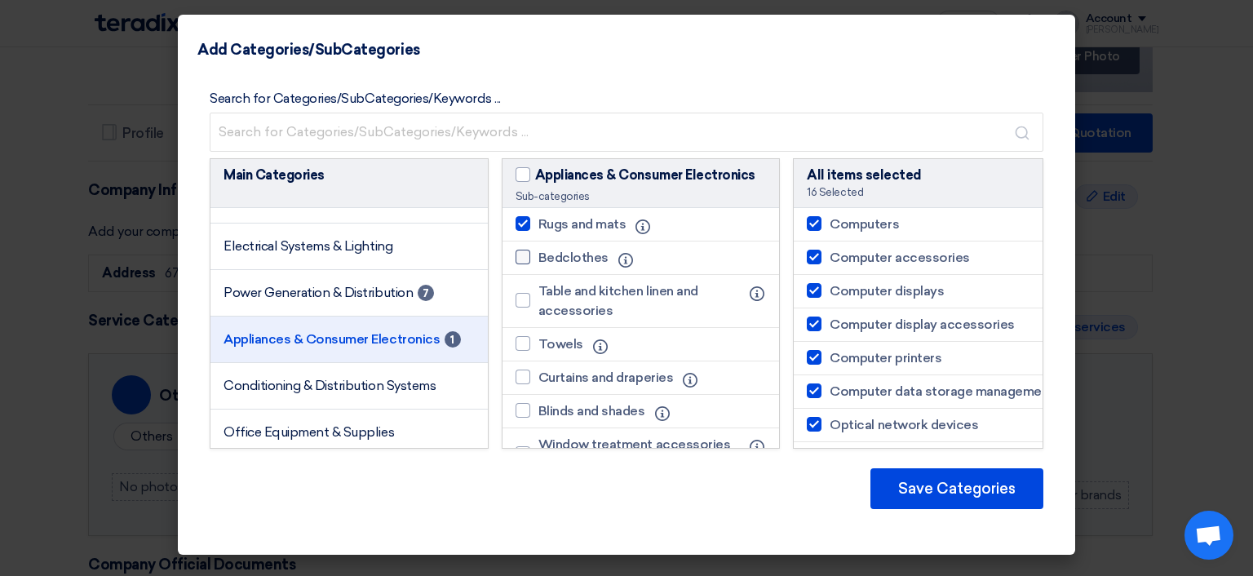
checkbox input "true"
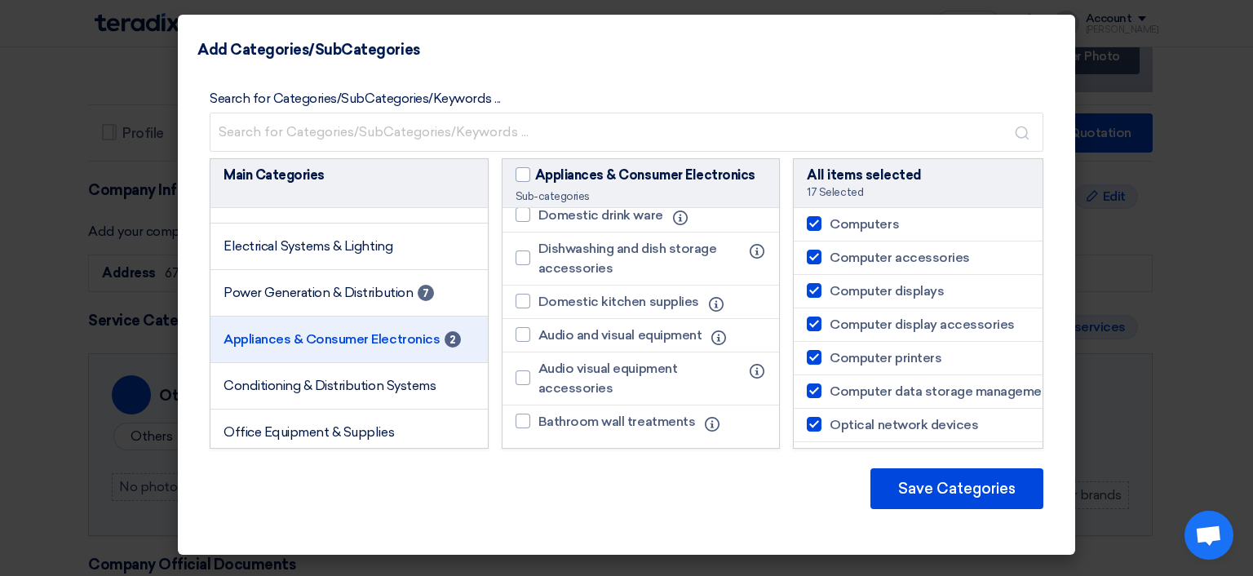
scroll to position [245, 0]
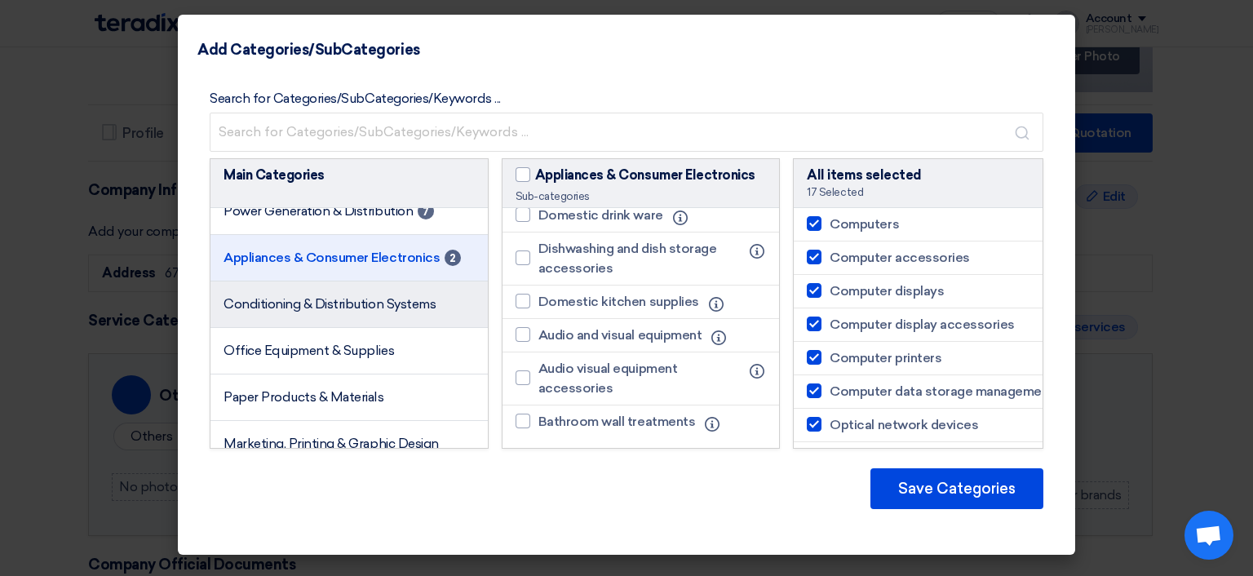
click at [312, 328] on li "Conditioning & Distribution Systems" at bounding box center [349, 304] width 277 height 47
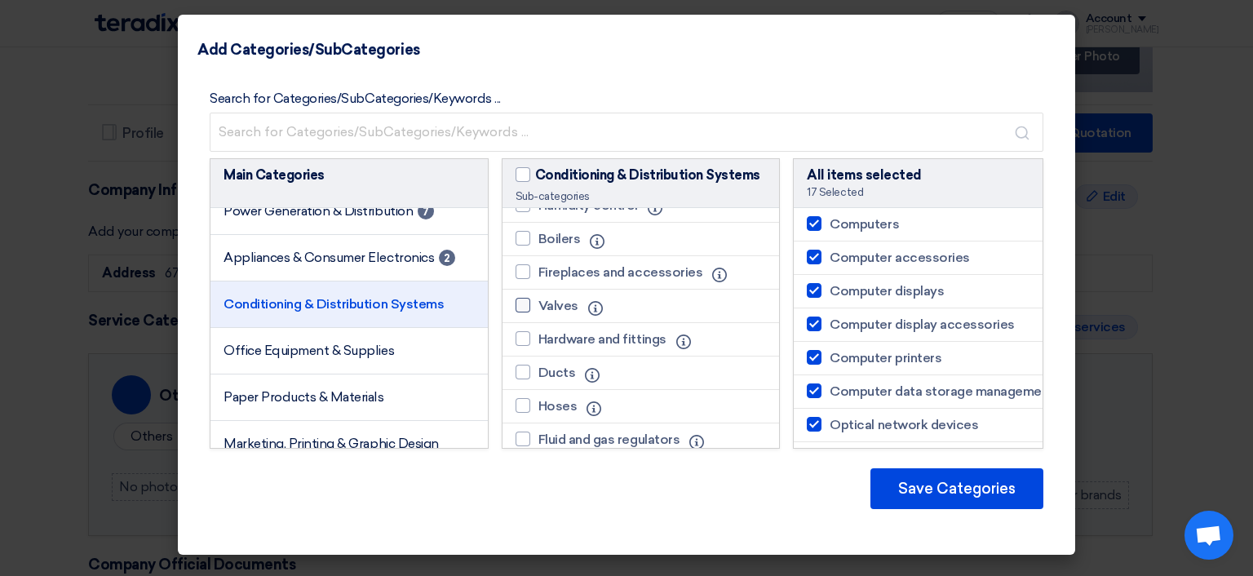
click at [516, 299] on div at bounding box center [523, 305] width 15 height 15
click at [538, 300] on input "Valves" at bounding box center [543, 305] width 11 height 11
checkbox input "true"
click at [524, 335] on div at bounding box center [523, 338] width 15 height 15
click at [538, 335] on input "Hardware and fittings" at bounding box center [543, 339] width 11 height 11
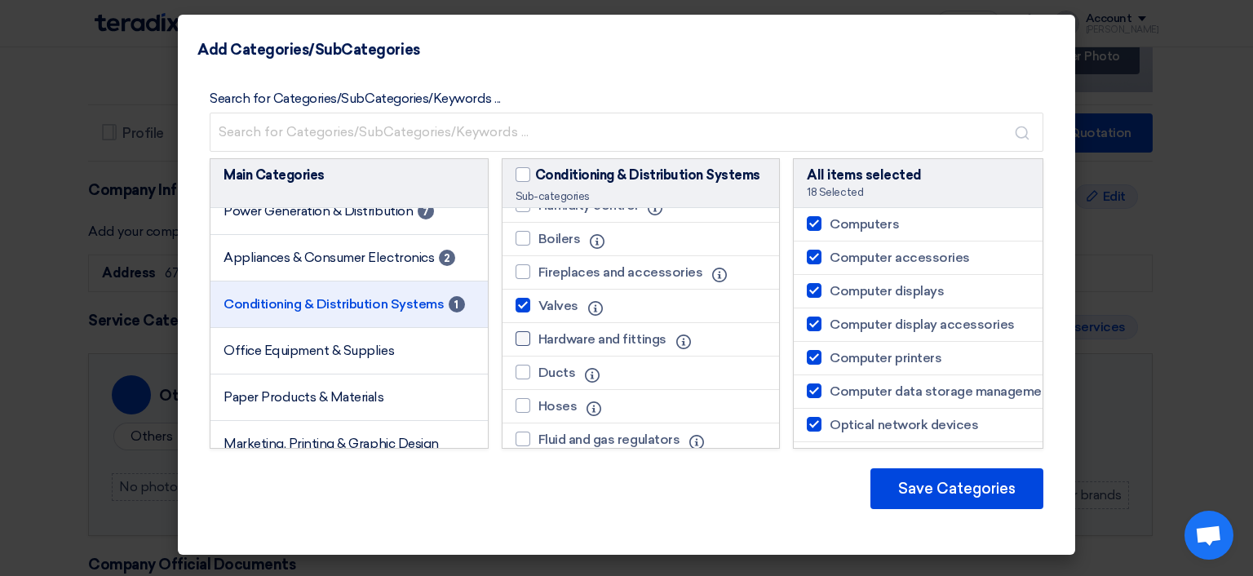
checkbox input "true"
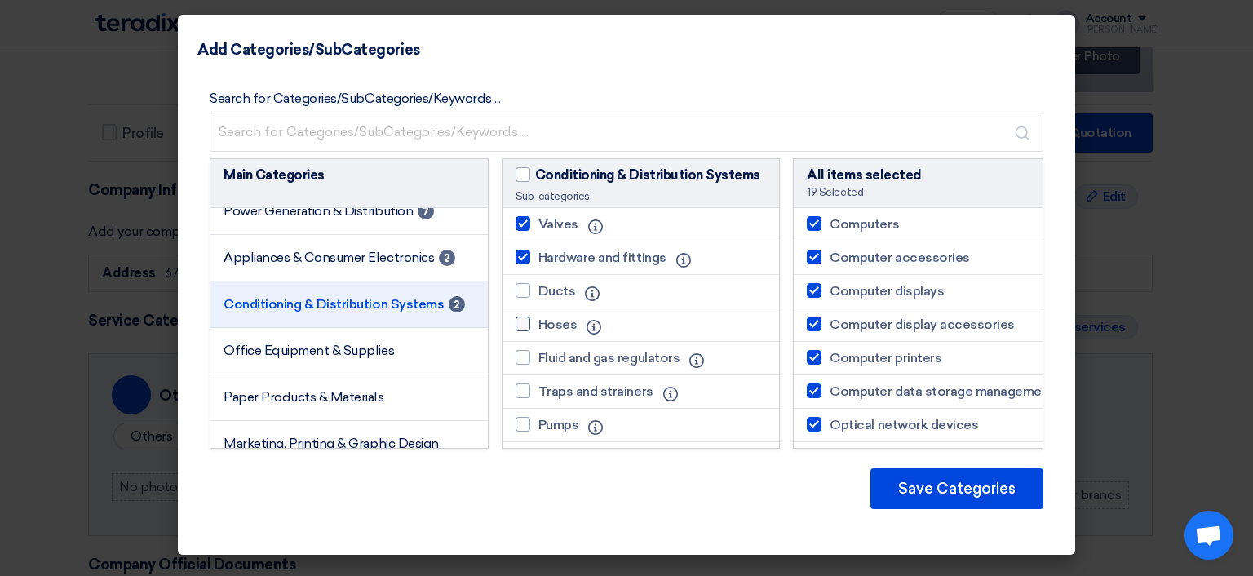
scroll to position [408, 0]
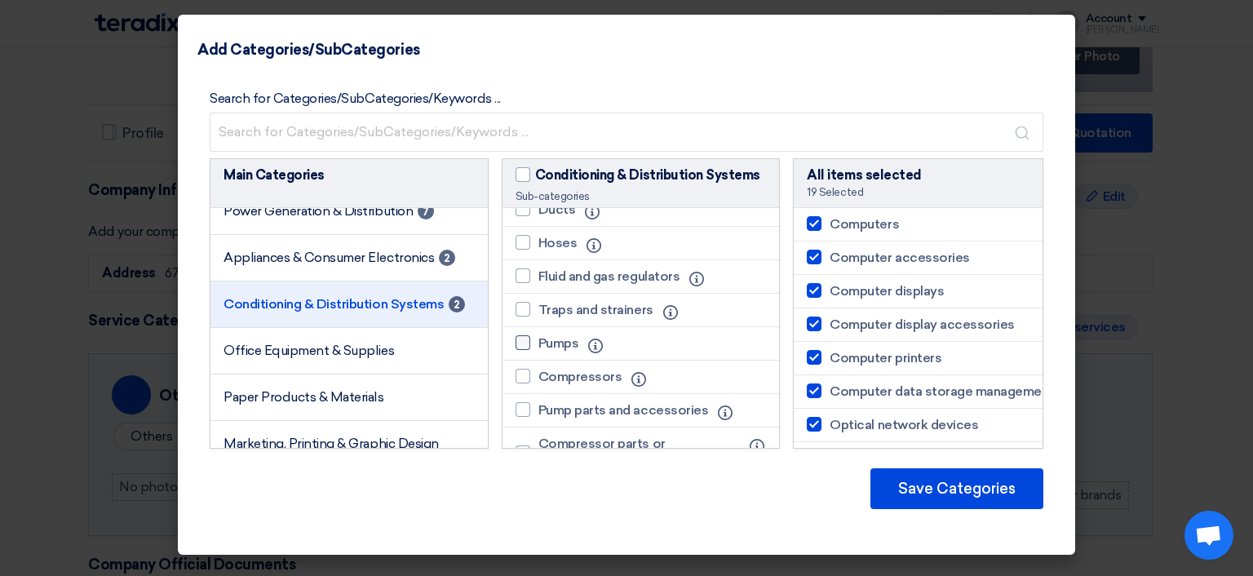
click at [525, 335] on div at bounding box center [523, 342] width 15 height 15
click at [538, 338] on input "Pumps" at bounding box center [543, 343] width 11 height 11
checkbox input "true"
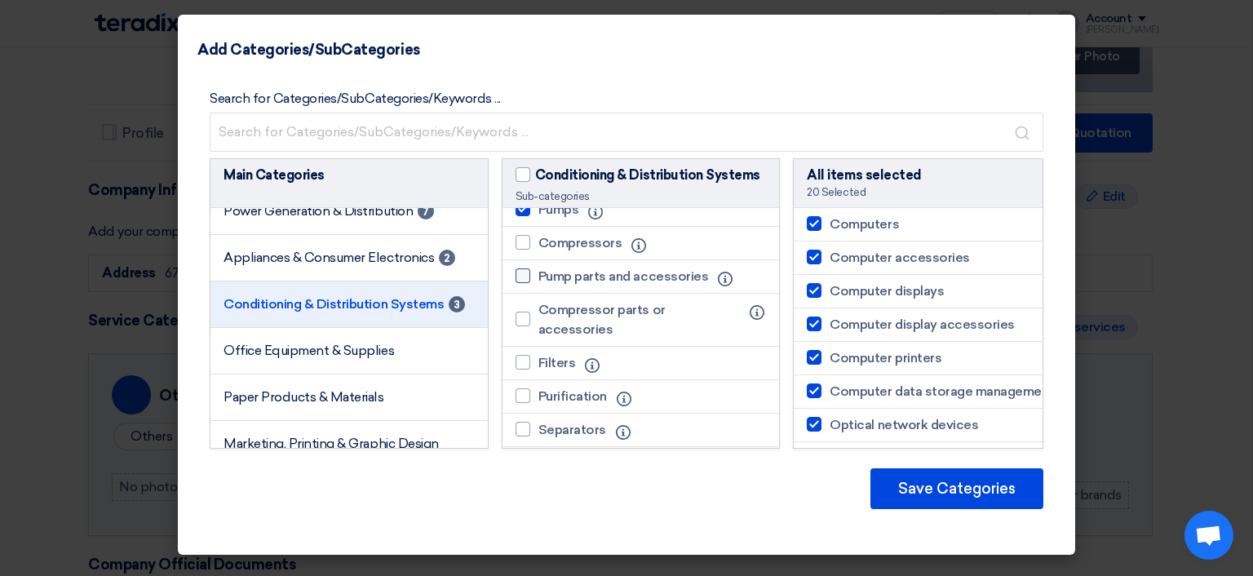
scroll to position [571, 0]
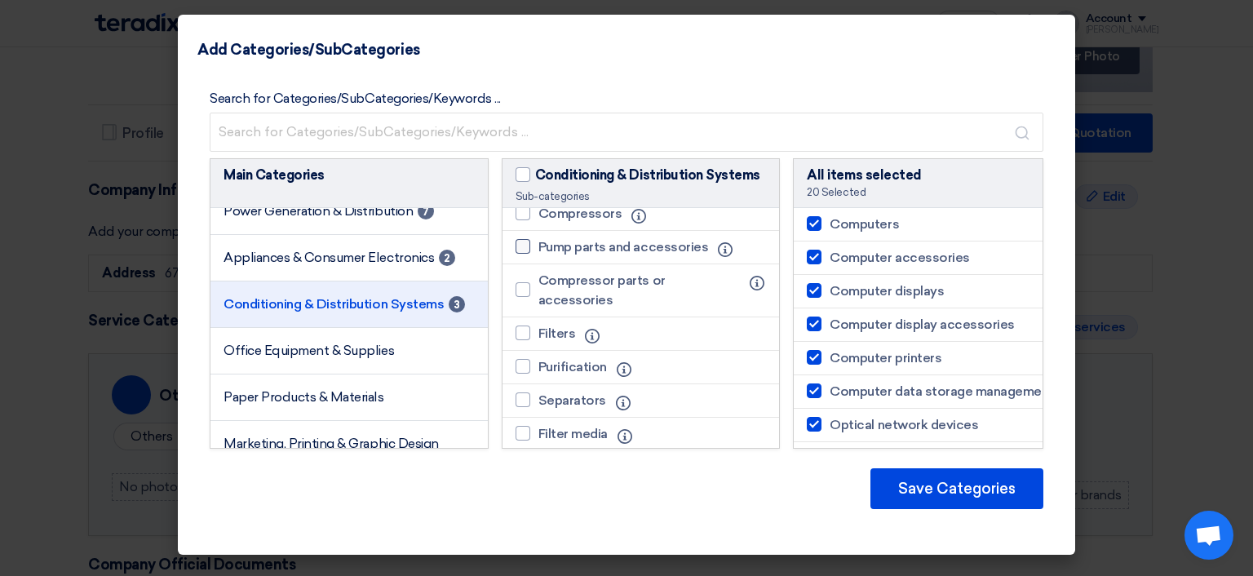
click at [522, 326] on div at bounding box center [523, 333] width 15 height 15
click at [538, 328] on input "Filters" at bounding box center [543, 333] width 11 height 11
checkbox input "true"
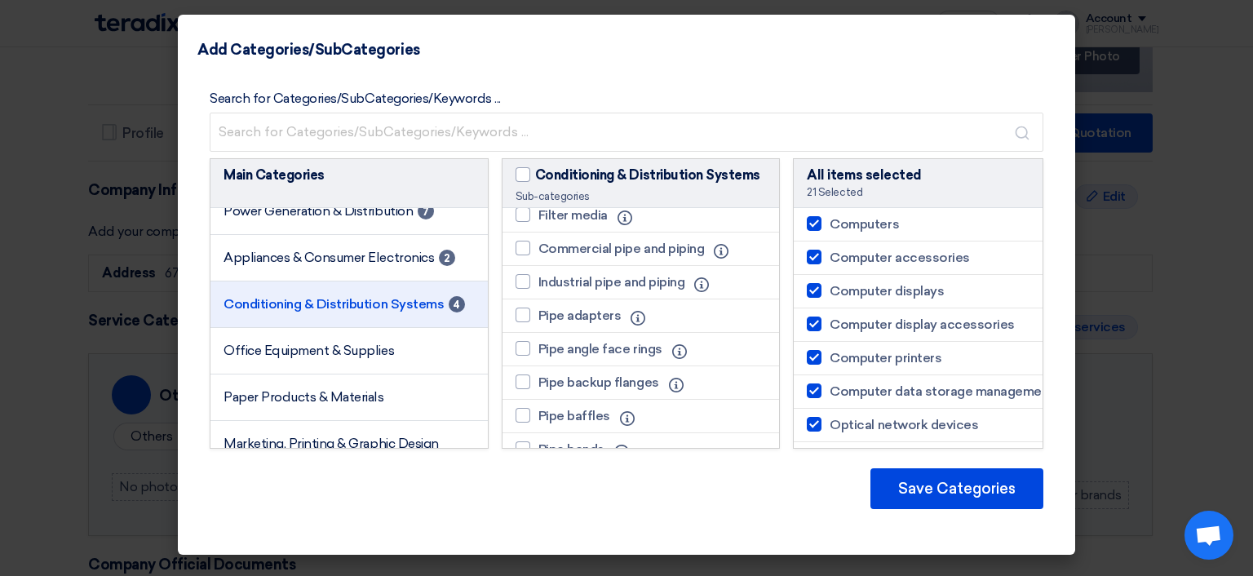
scroll to position [816, 0]
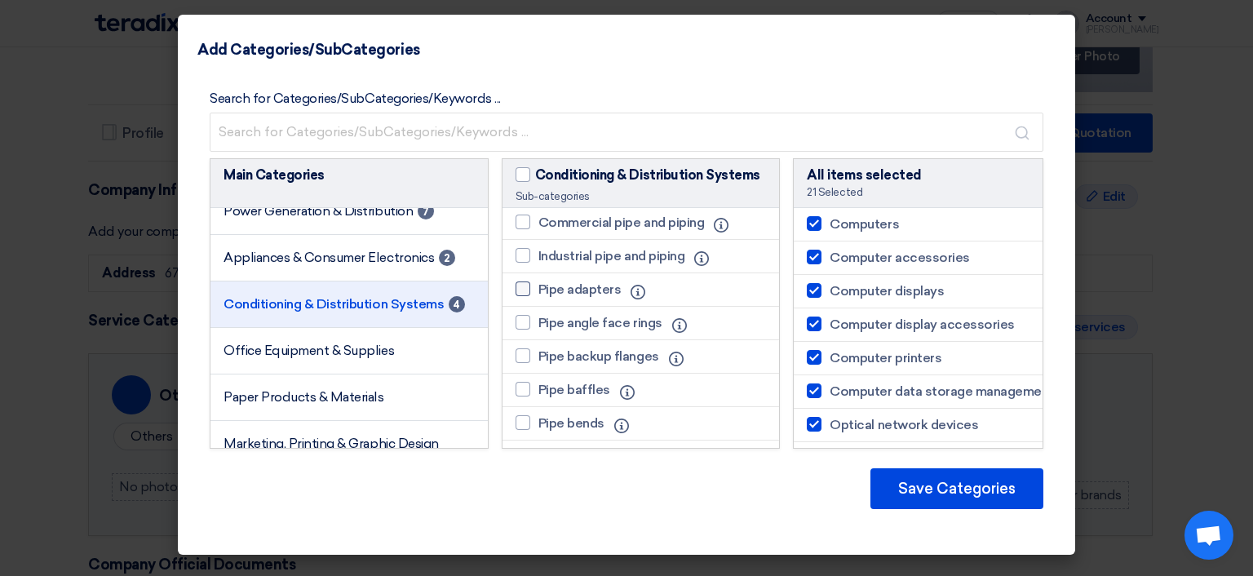
click at [523, 283] on div at bounding box center [523, 288] width 15 height 15
click at [538, 284] on input "Pipe adapters" at bounding box center [543, 289] width 11 height 11
checkbox input "true"
click at [525, 315] on div at bounding box center [523, 322] width 15 height 15
click at [538, 317] on input "Pipe angle face rings" at bounding box center [543, 322] width 11 height 11
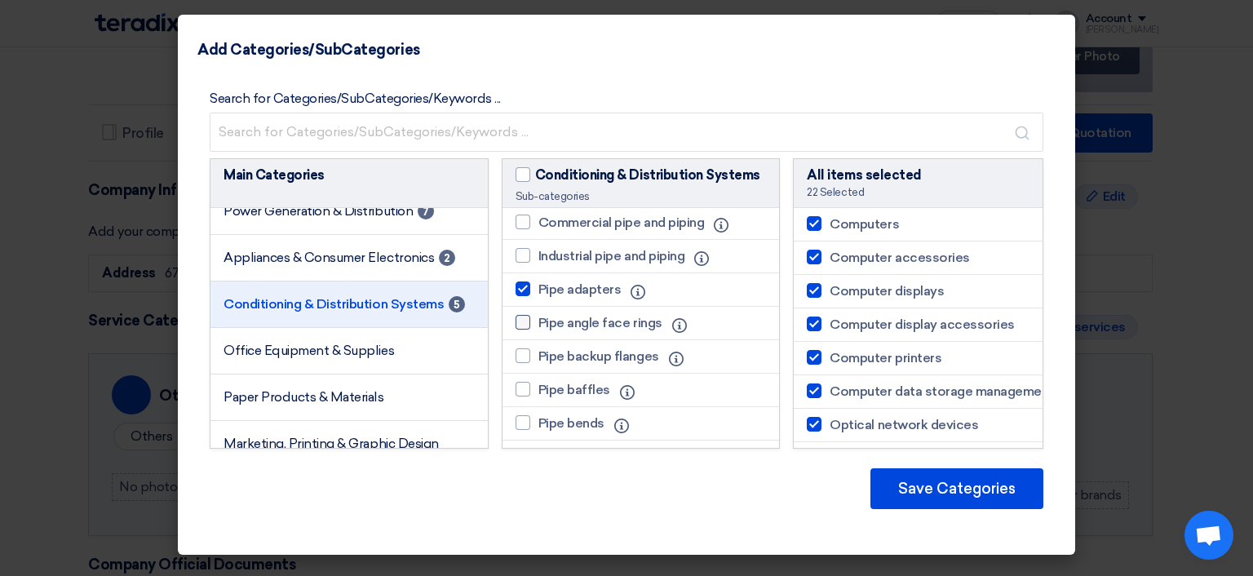
checkbox input "true"
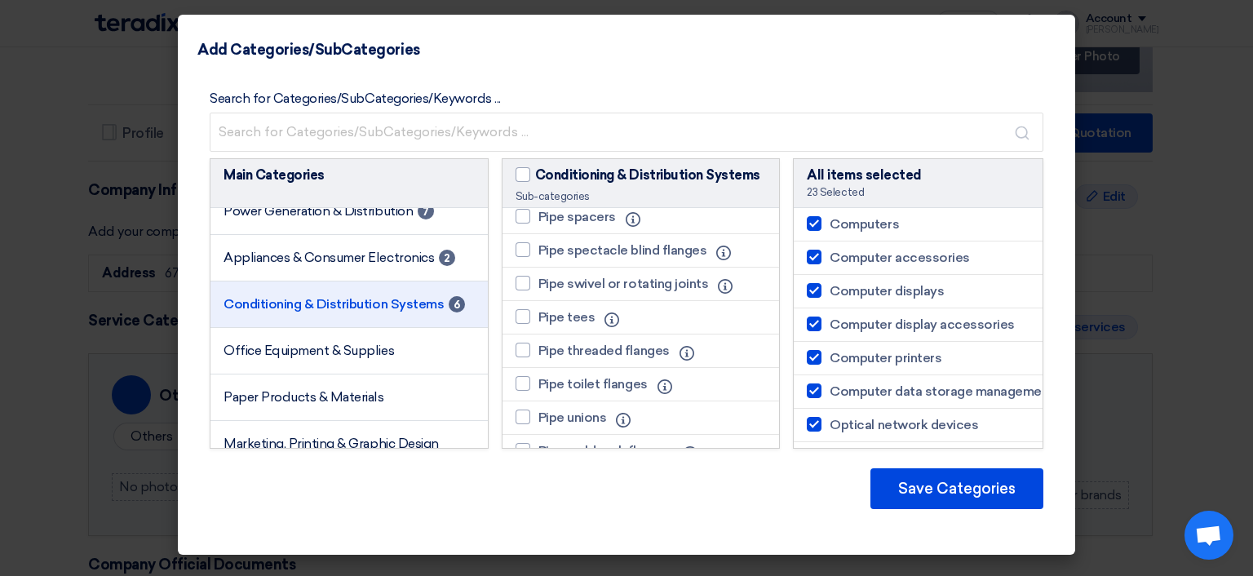
scroll to position [1795, 0]
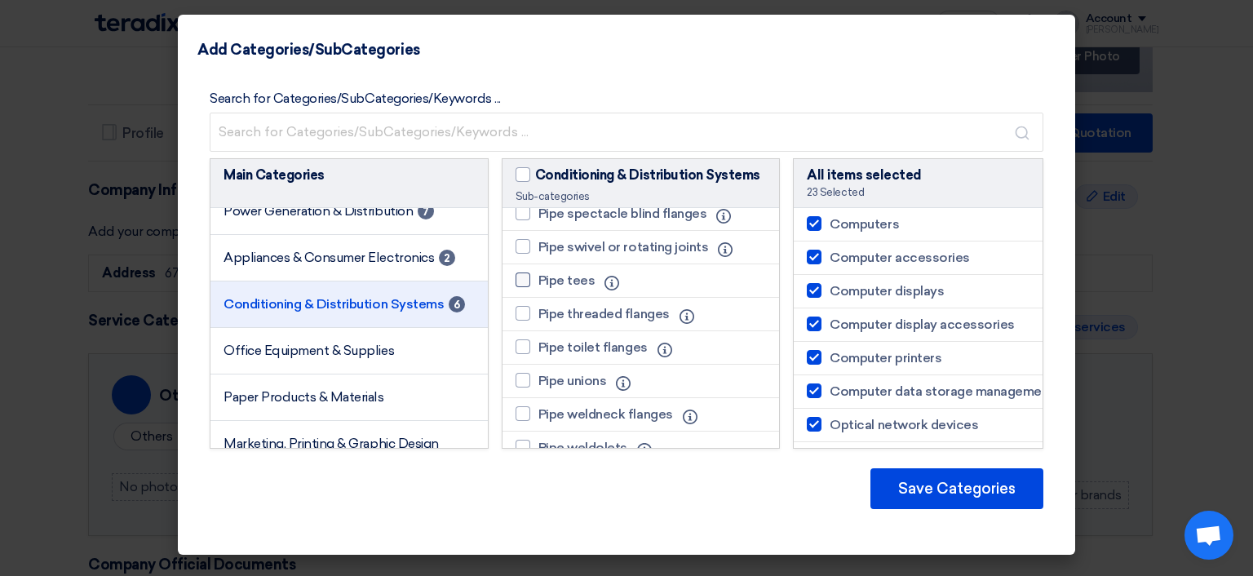
click at [521, 273] on div at bounding box center [523, 280] width 15 height 15
click at [538, 275] on input "Pipe tees" at bounding box center [543, 280] width 11 height 11
checkbox input "true"
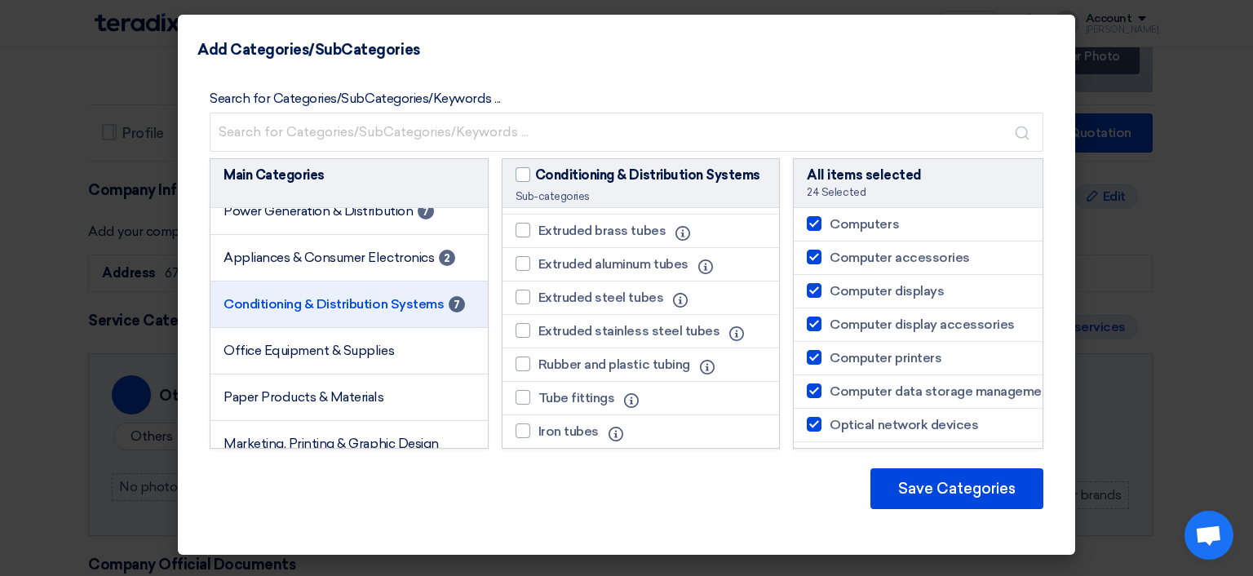
scroll to position [2500, 0]
click at [520, 390] on div at bounding box center [523, 397] width 15 height 15
click at [538, 392] on input "Tube fittings" at bounding box center [543, 397] width 11 height 11
checkbox input "true"
click at [520, 423] on div at bounding box center [523, 430] width 15 height 15
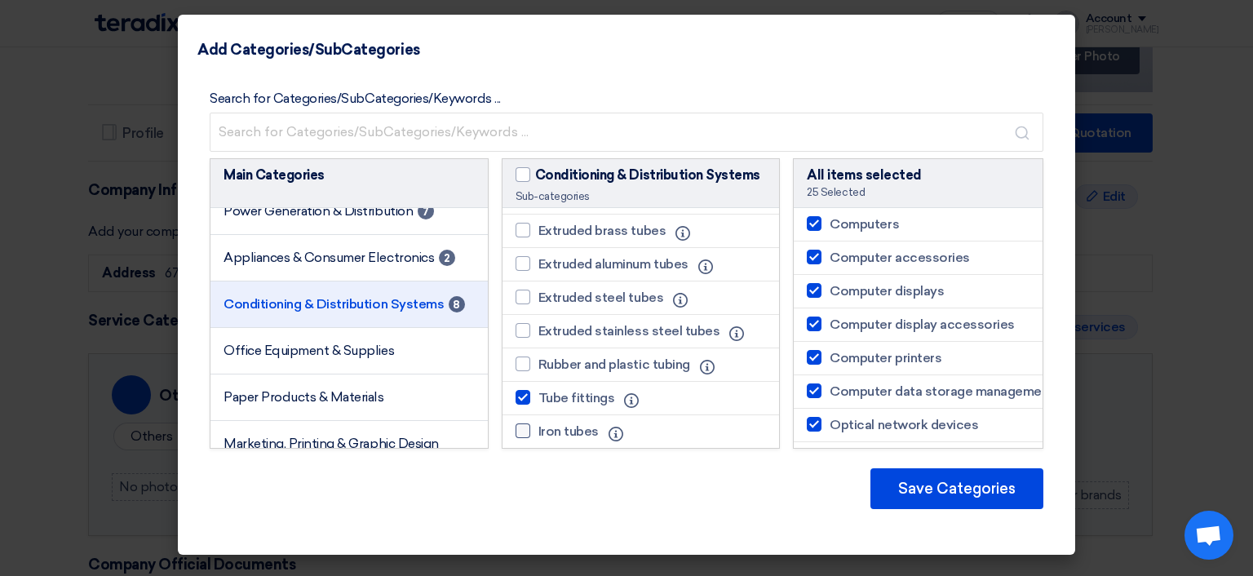
click at [538, 426] on input "Iron tubes" at bounding box center [543, 431] width 11 height 11
checkbox input "true"
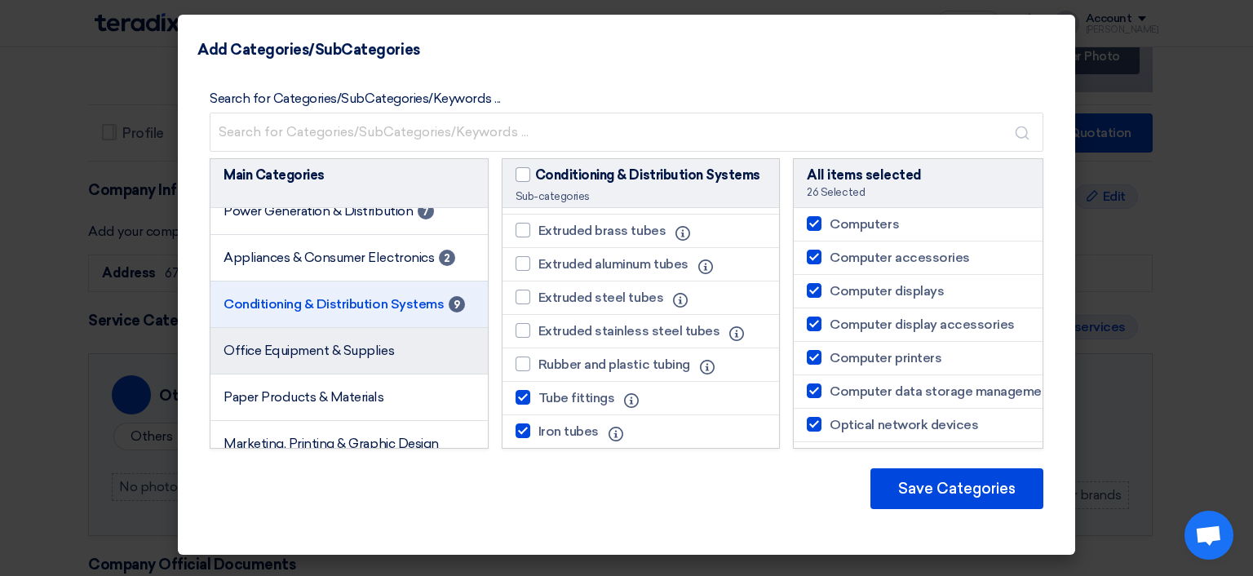
click at [330, 358] on span "Office Equipment & Supplies" at bounding box center [309, 351] width 171 height 16
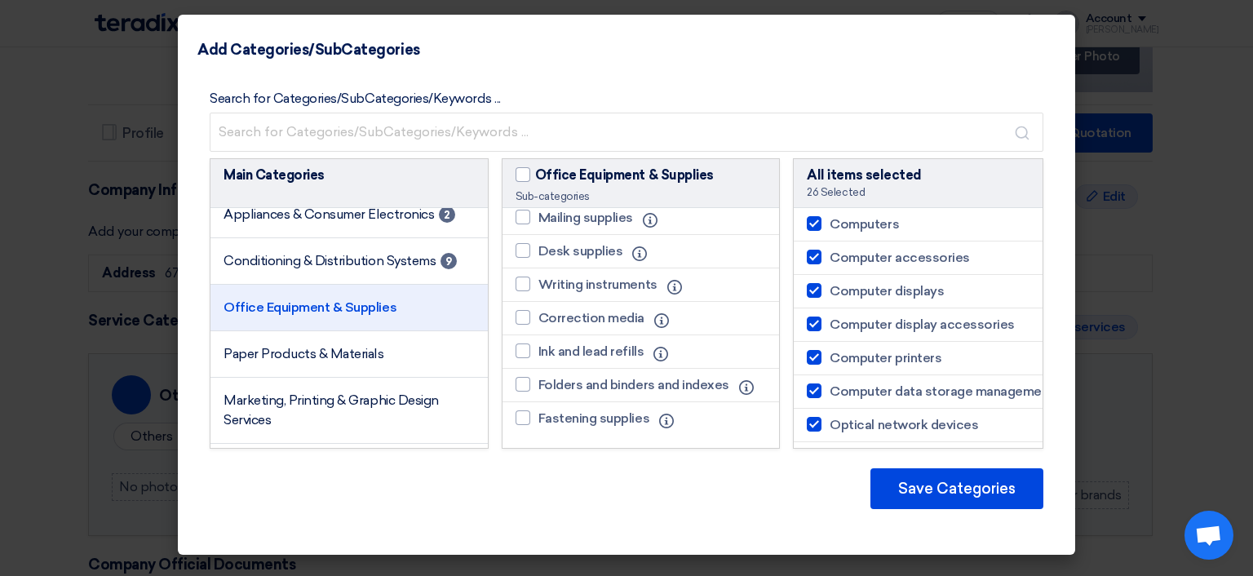
scroll to position [326, 0]
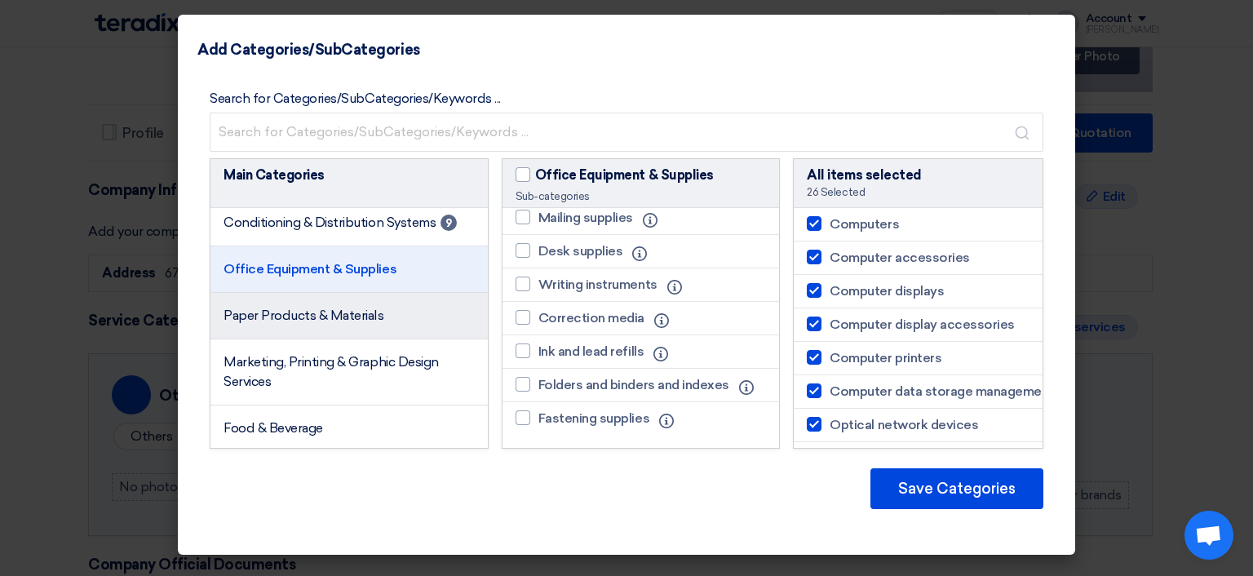
click at [309, 323] on span "Paper Products & Materials" at bounding box center [304, 316] width 161 height 16
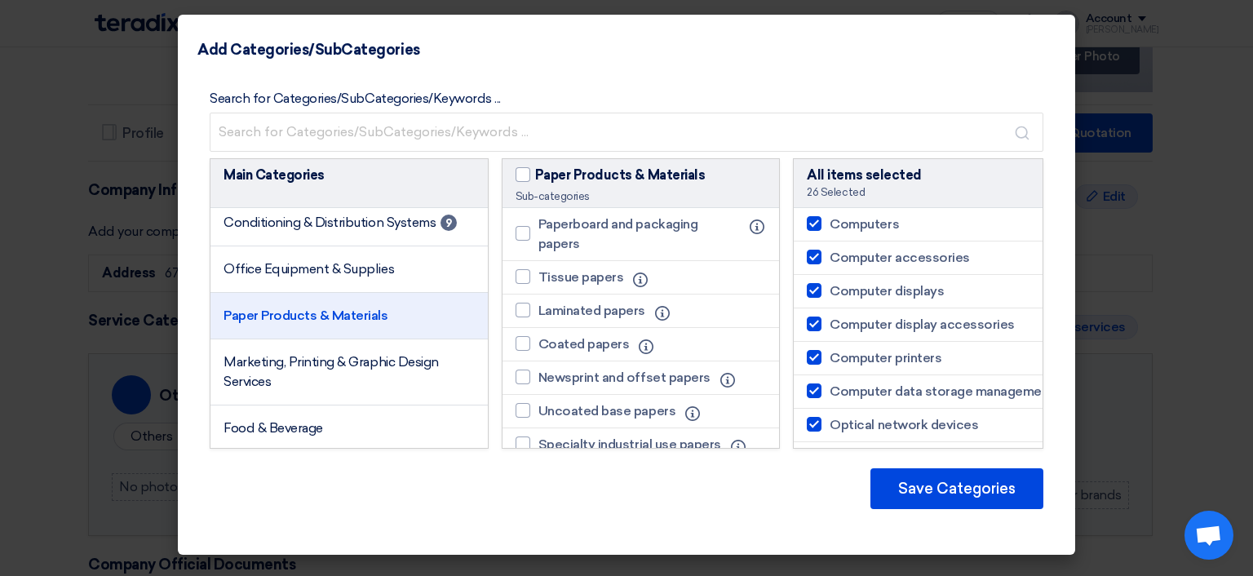
scroll to position [225, 0]
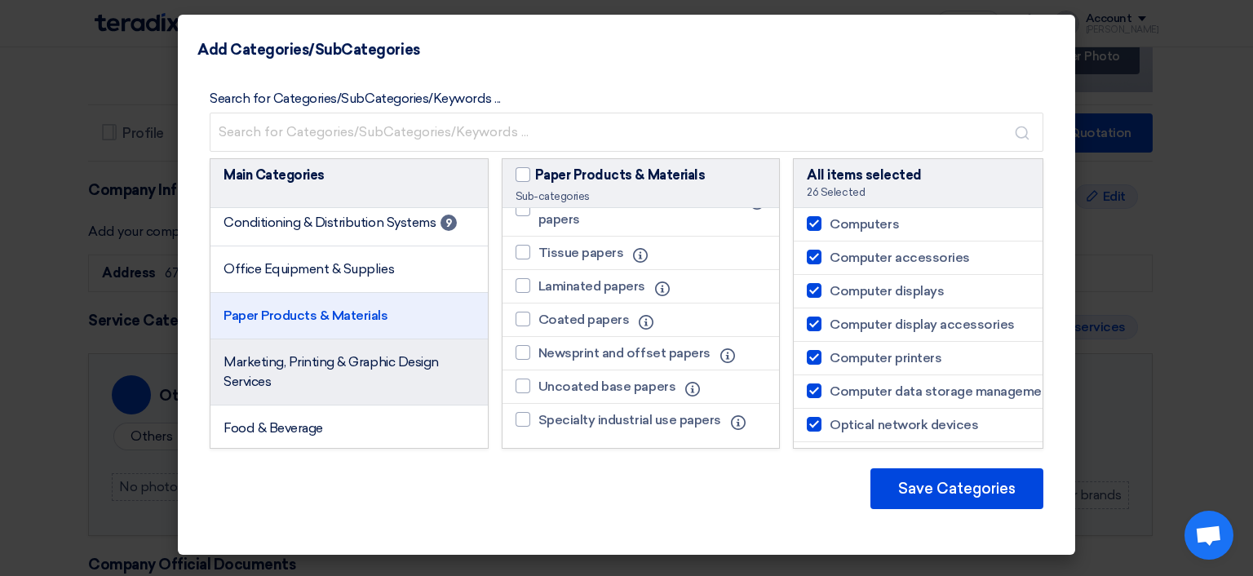
click at [366, 378] on span "Marketing, Printing & Graphic Design Services" at bounding box center [331, 371] width 215 height 35
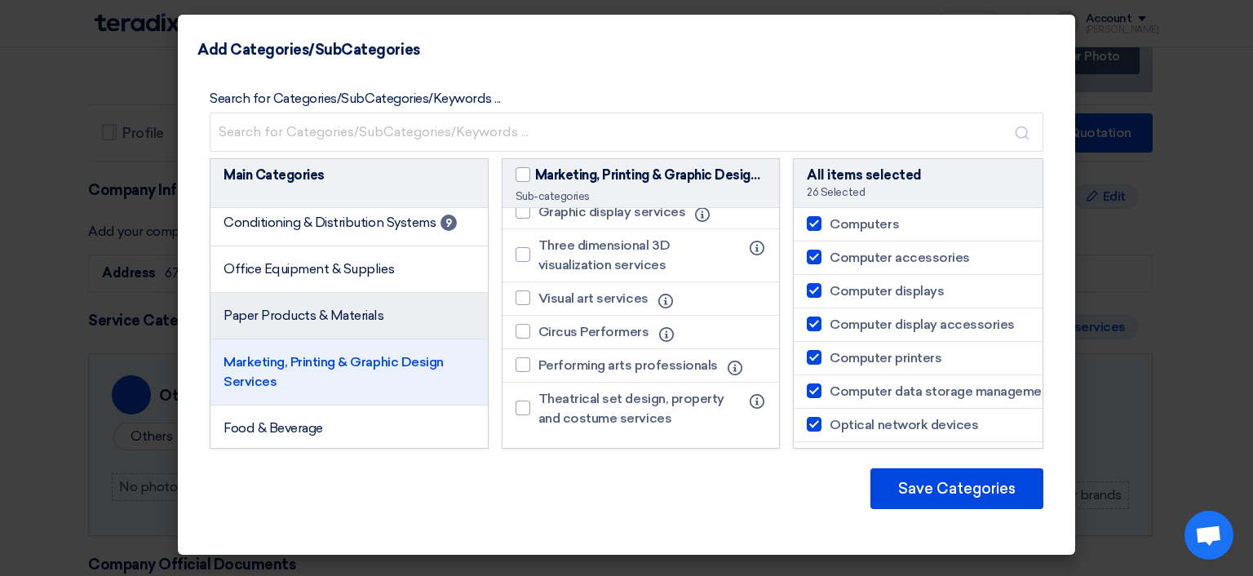
scroll to position [490, 0]
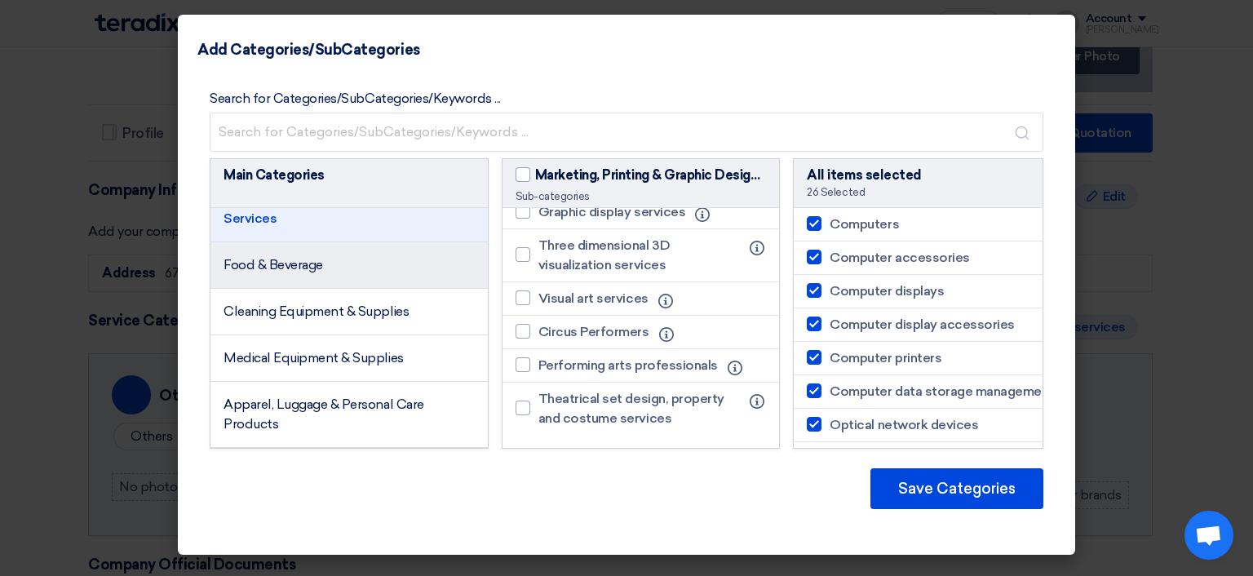
click at [318, 273] on span "Food & Beverage" at bounding box center [274, 265] width 100 height 16
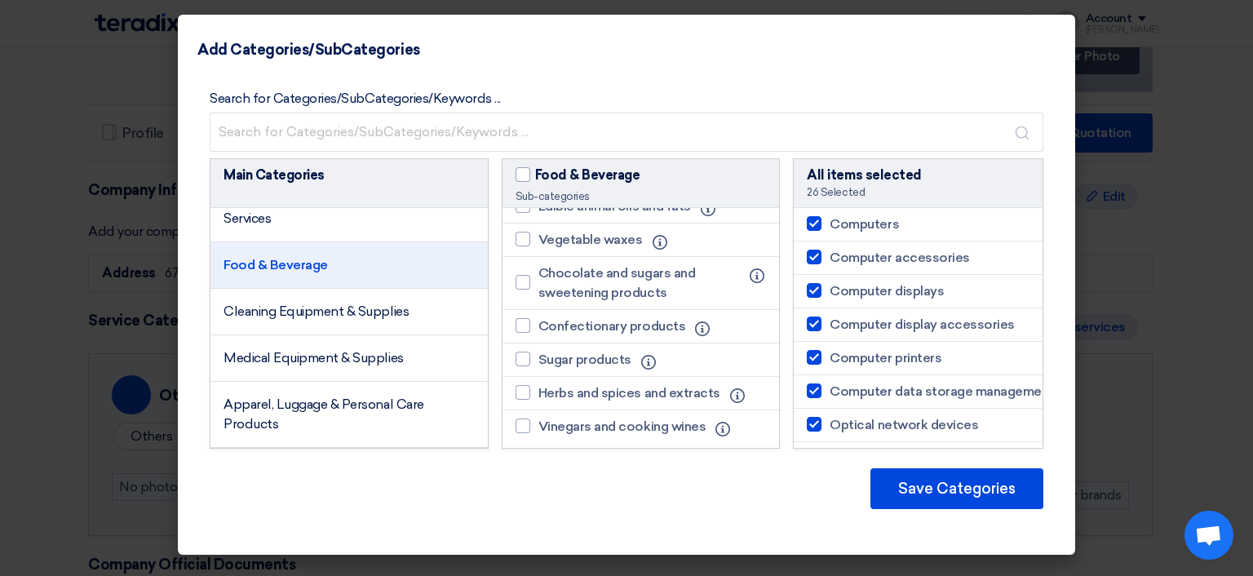
scroll to position [914, 0]
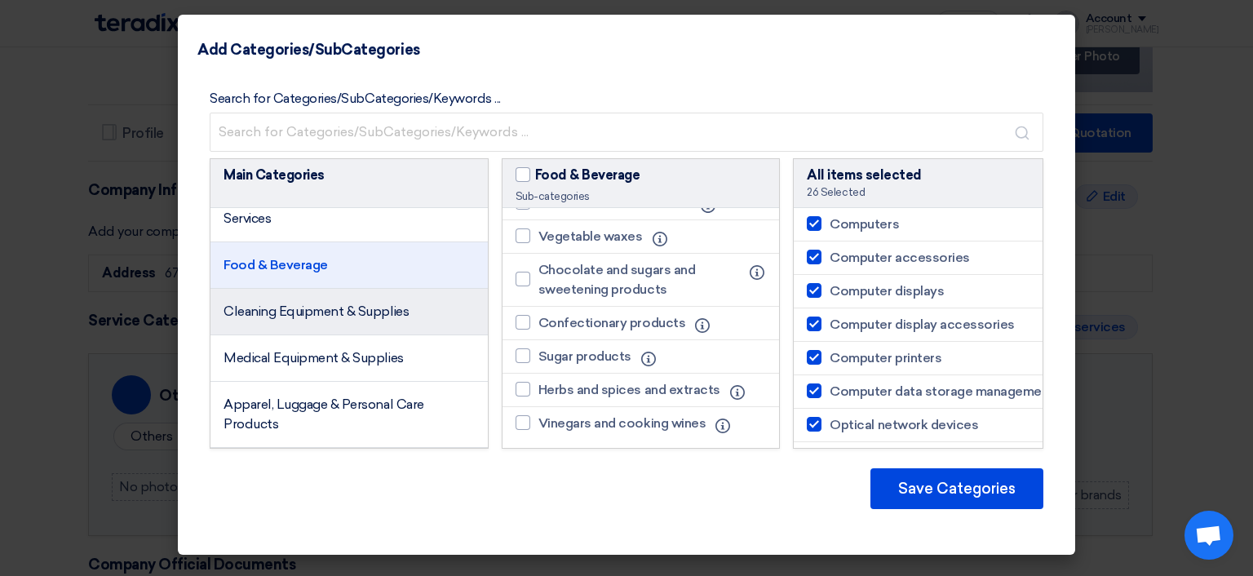
click at [258, 335] on li "Cleaning Equipment & Supplies" at bounding box center [349, 312] width 277 height 47
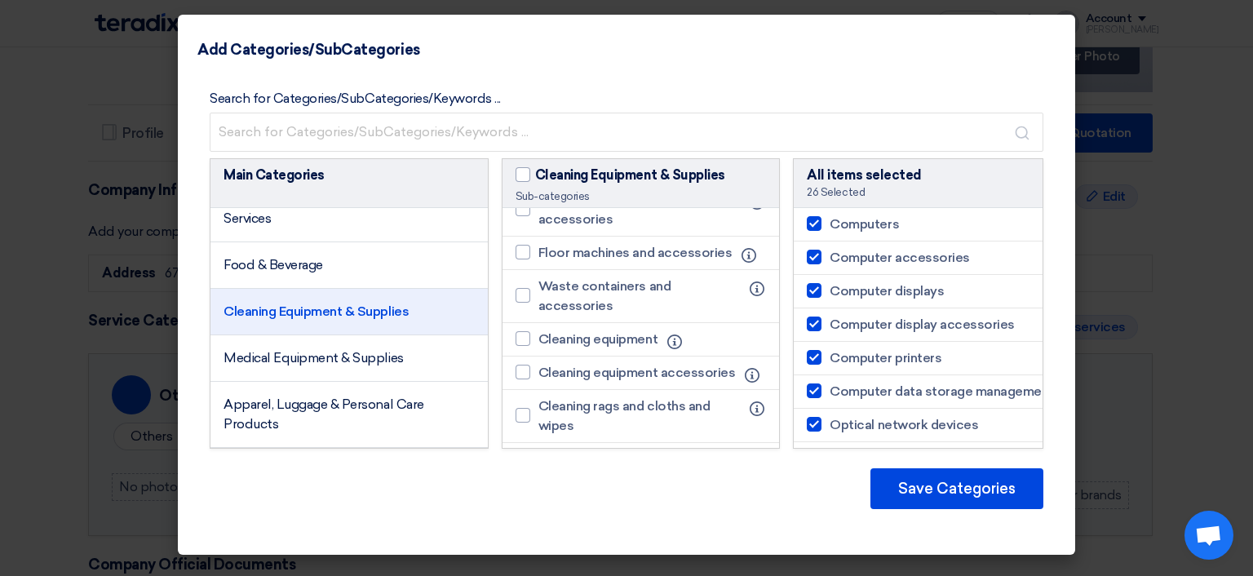
scroll to position [326, 0]
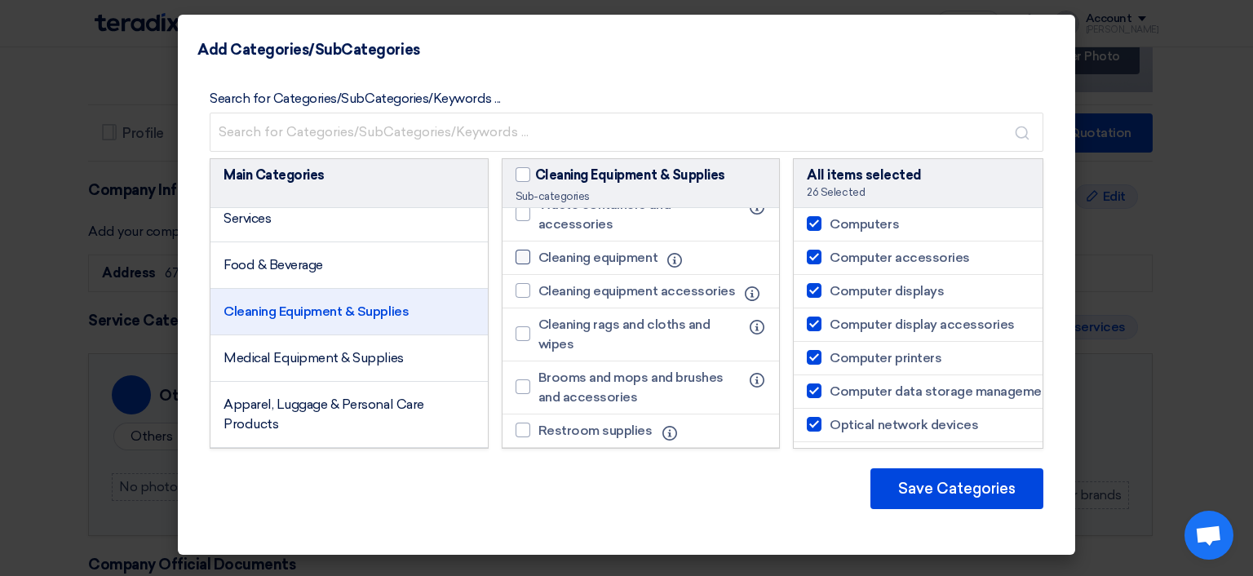
click at [528, 262] on div at bounding box center [523, 257] width 15 height 15
click at [538, 262] on input "Cleaning equipment" at bounding box center [543, 257] width 11 height 11
checkbox input "true"
click at [521, 341] on div at bounding box center [523, 333] width 15 height 15
click at [538, 339] on input "Cleaning rags and cloths and wipes" at bounding box center [543, 334] width 11 height 11
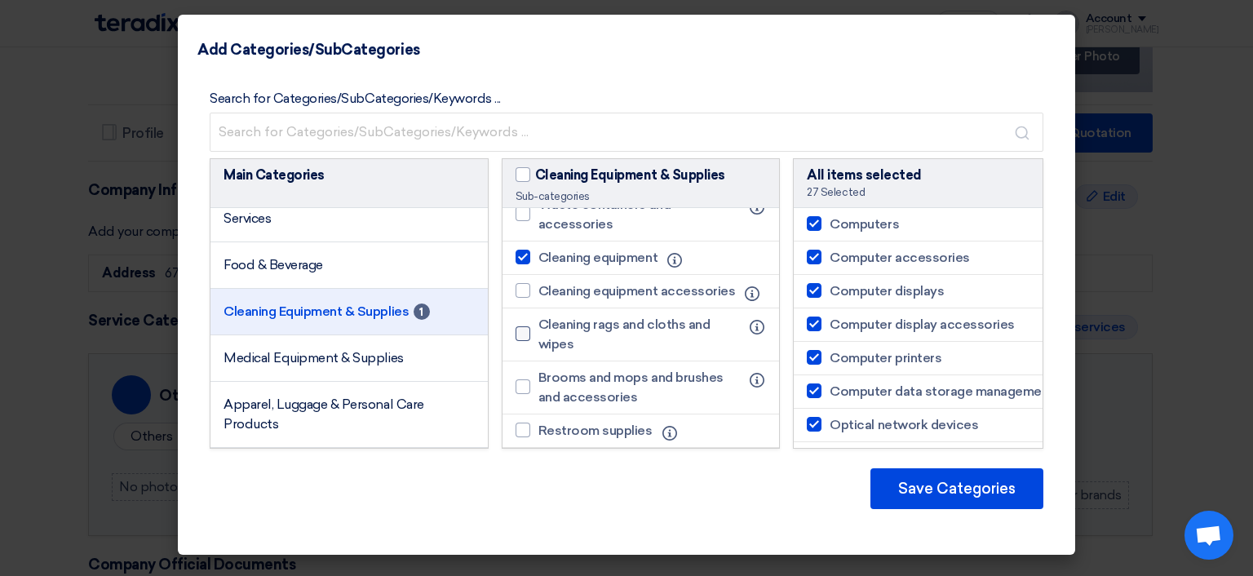
checkbox input "true"
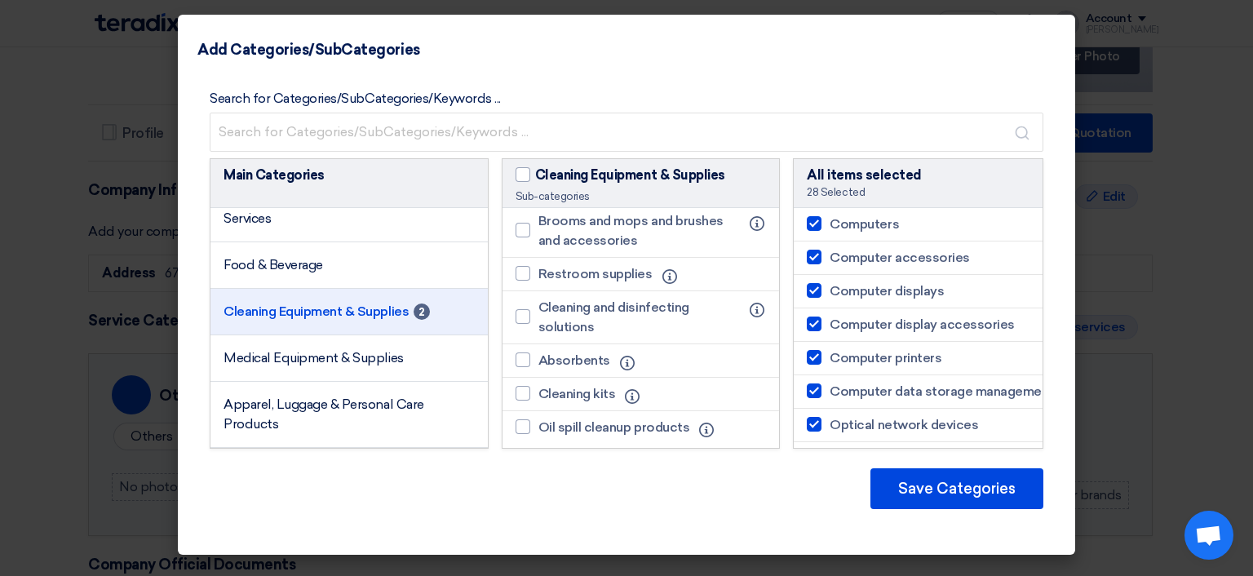
scroll to position [509, 0]
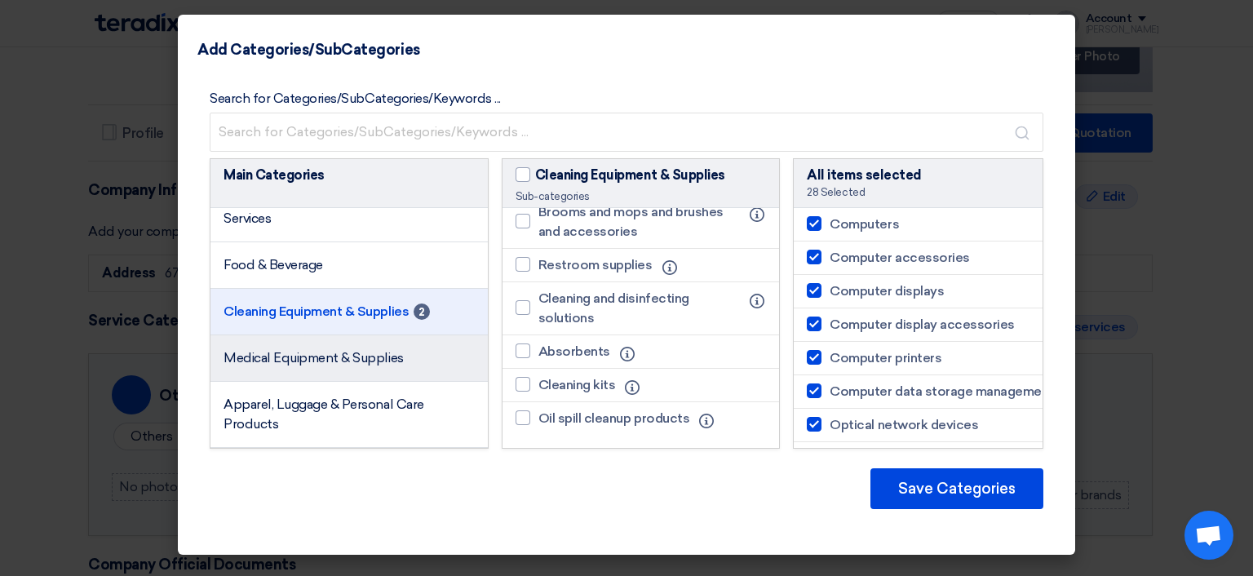
click at [355, 382] on li "Medical Equipment & Supplies" at bounding box center [349, 358] width 277 height 47
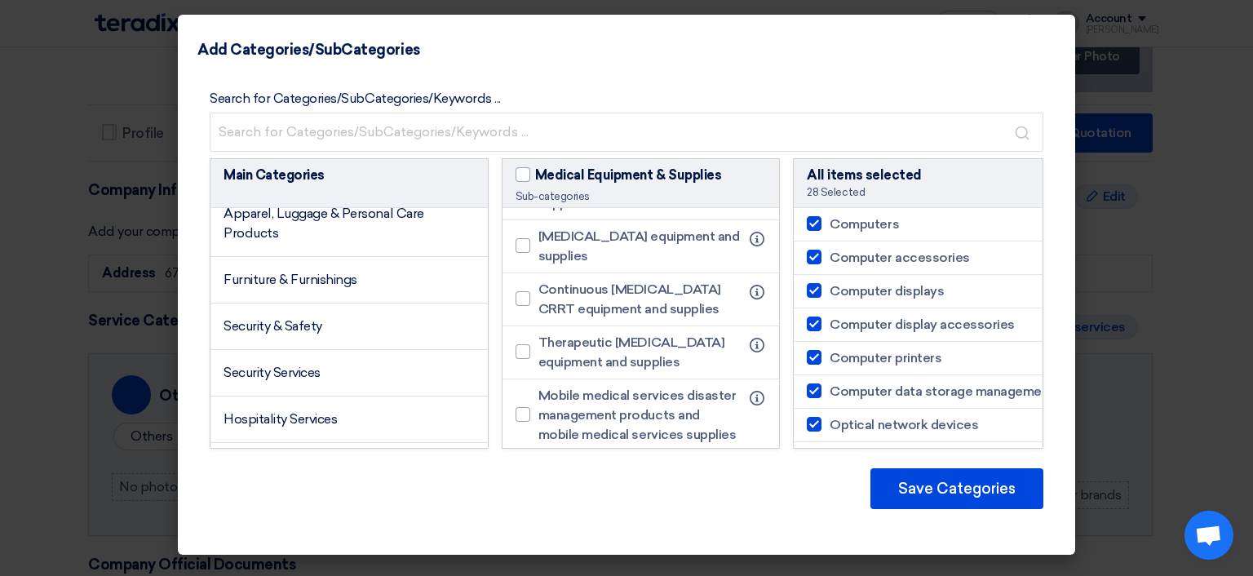
scroll to position [653, 0]
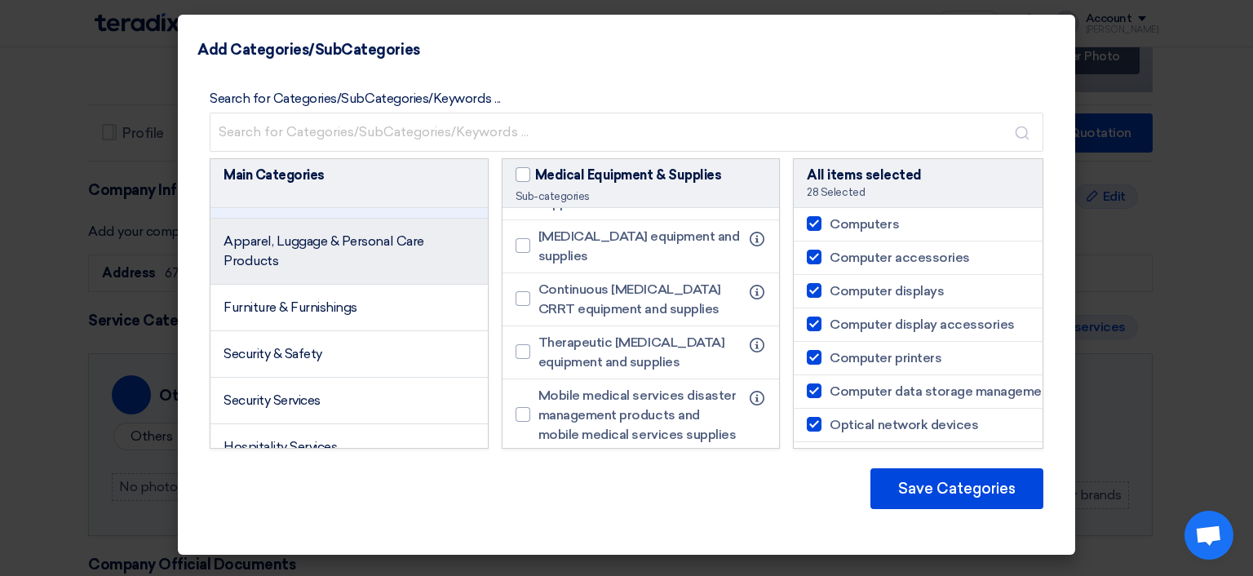
click at [348, 264] on span "Apparel, Luggage & Personal Care Products" at bounding box center [324, 250] width 201 height 35
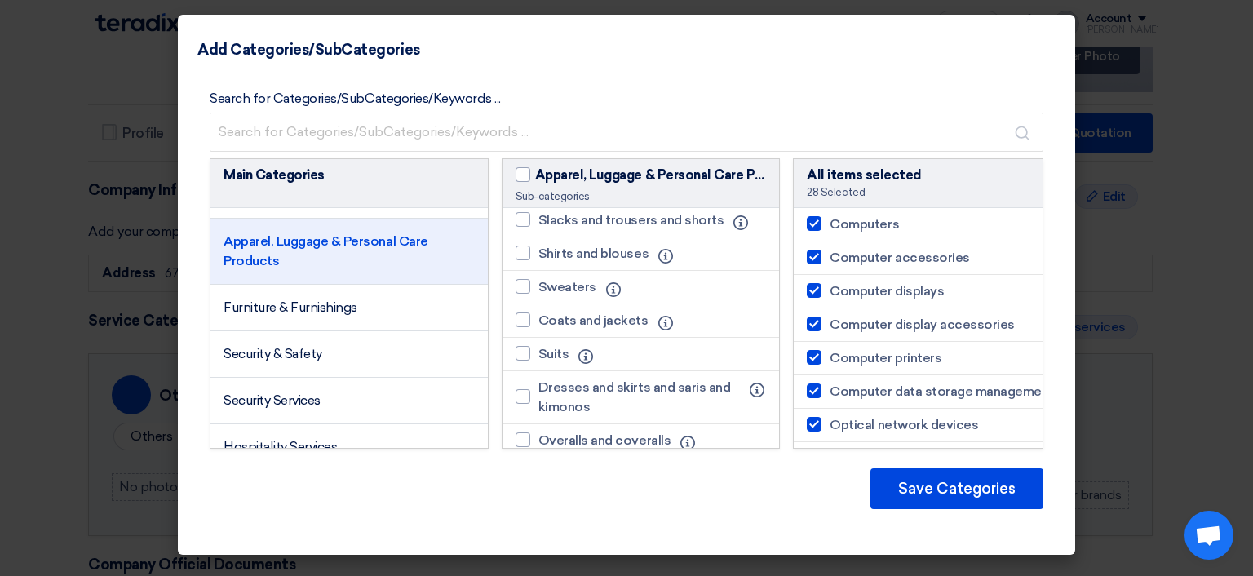
scroll to position [0, 0]
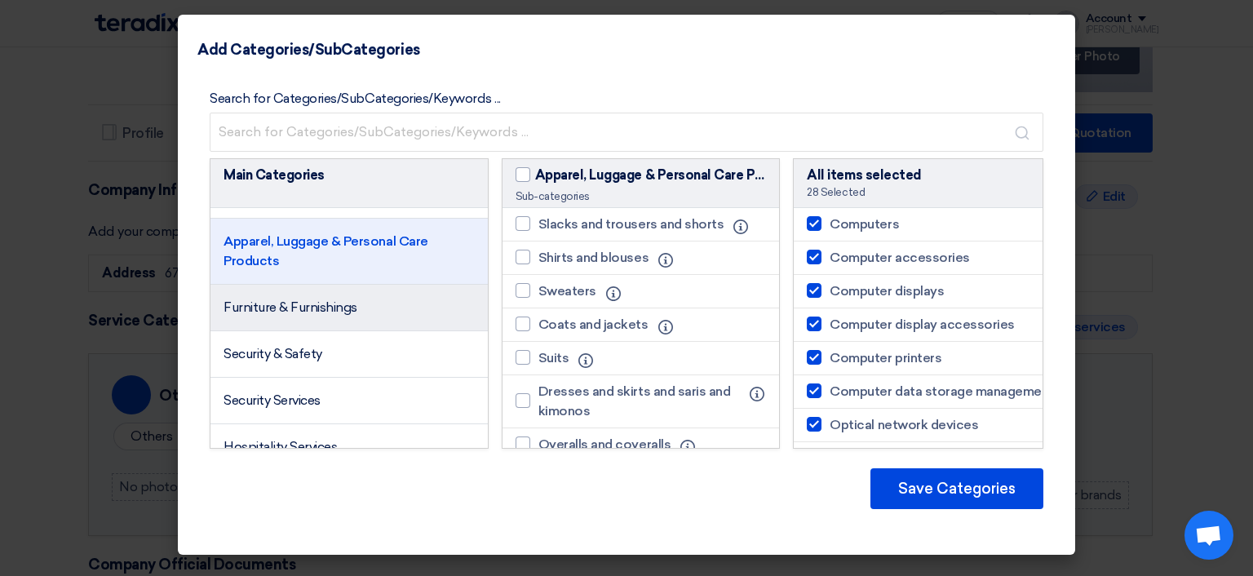
click at [352, 331] on li "Furniture & Furnishings" at bounding box center [349, 308] width 277 height 47
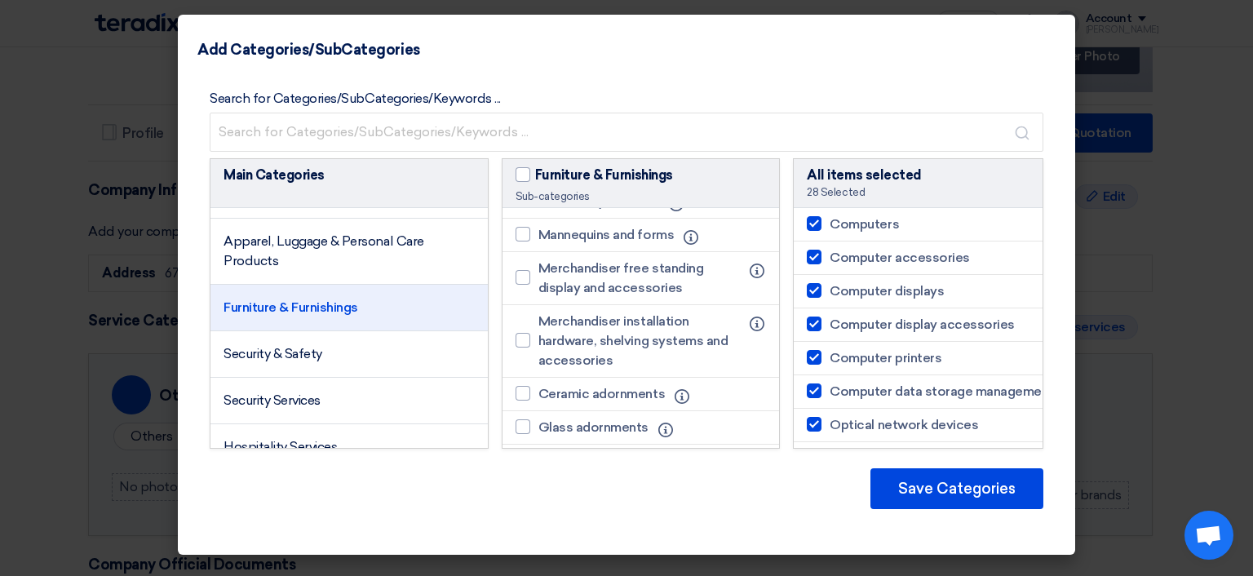
scroll to position [1132, 0]
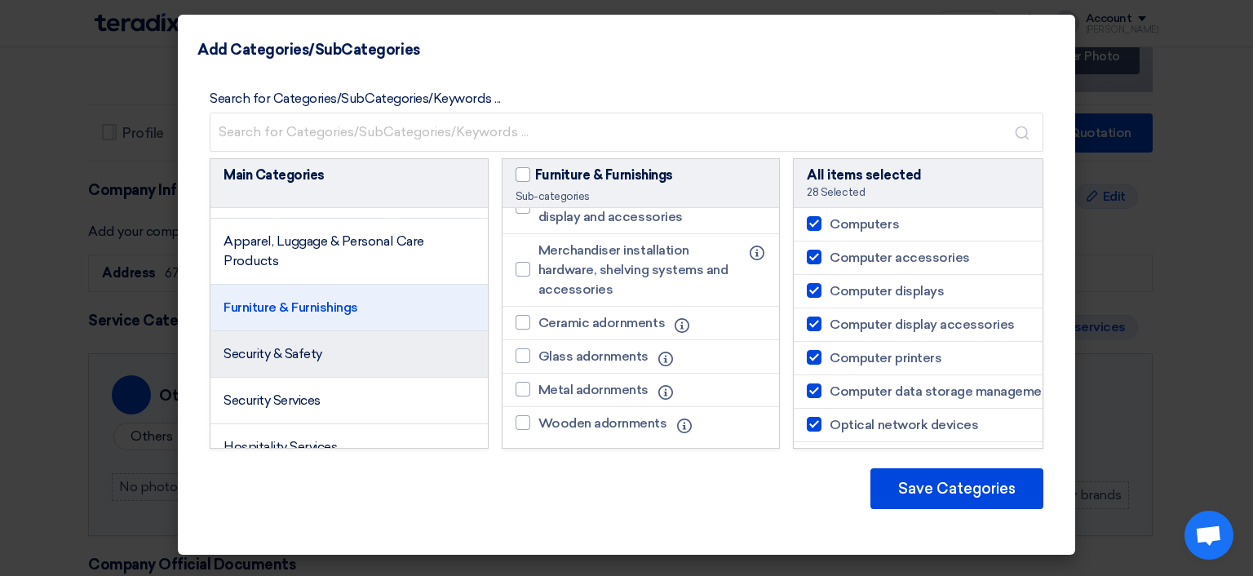
click at [319, 361] on span "Security & Safety" at bounding box center [273, 354] width 99 height 16
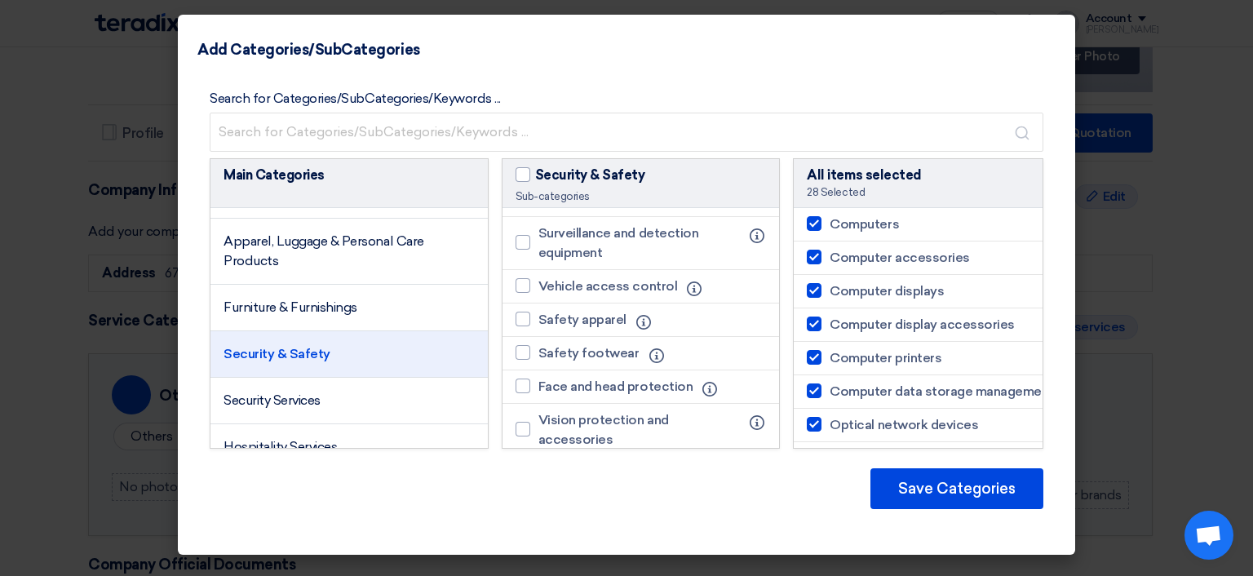
scroll to position [979, 0]
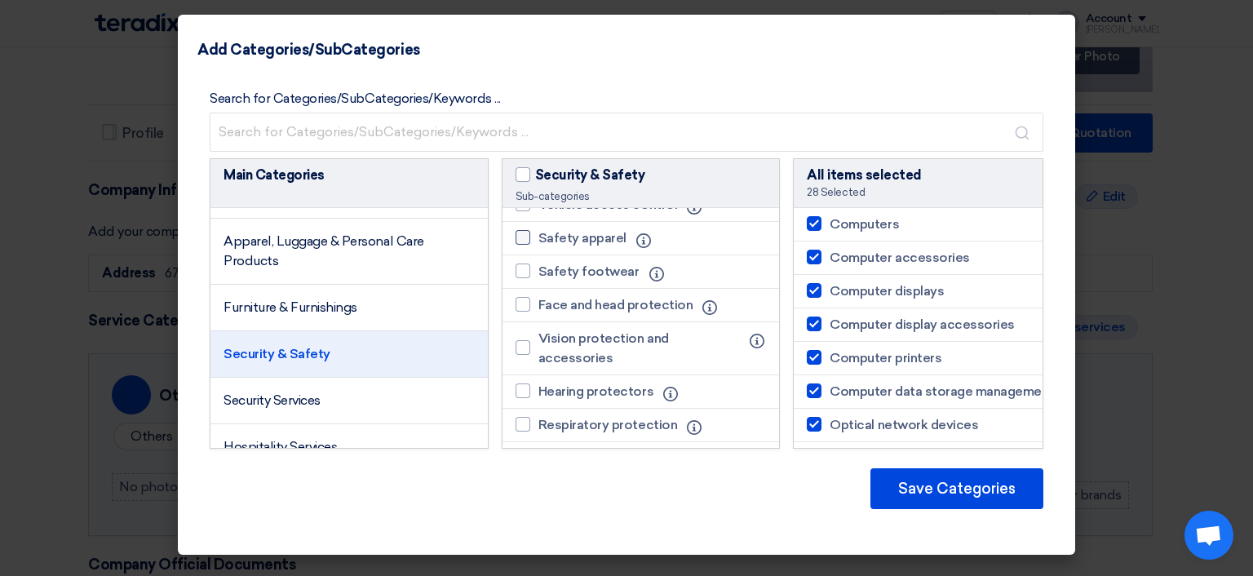
click at [527, 245] on div at bounding box center [523, 237] width 15 height 15
click at [538, 243] on input "Safety apparel" at bounding box center [543, 238] width 11 height 11
checkbox input "true"
click at [519, 278] on div at bounding box center [523, 271] width 15 height 15
click at [538, 277] on input "Safety footwear" at bounding box center [543, 271] width 11 height 11
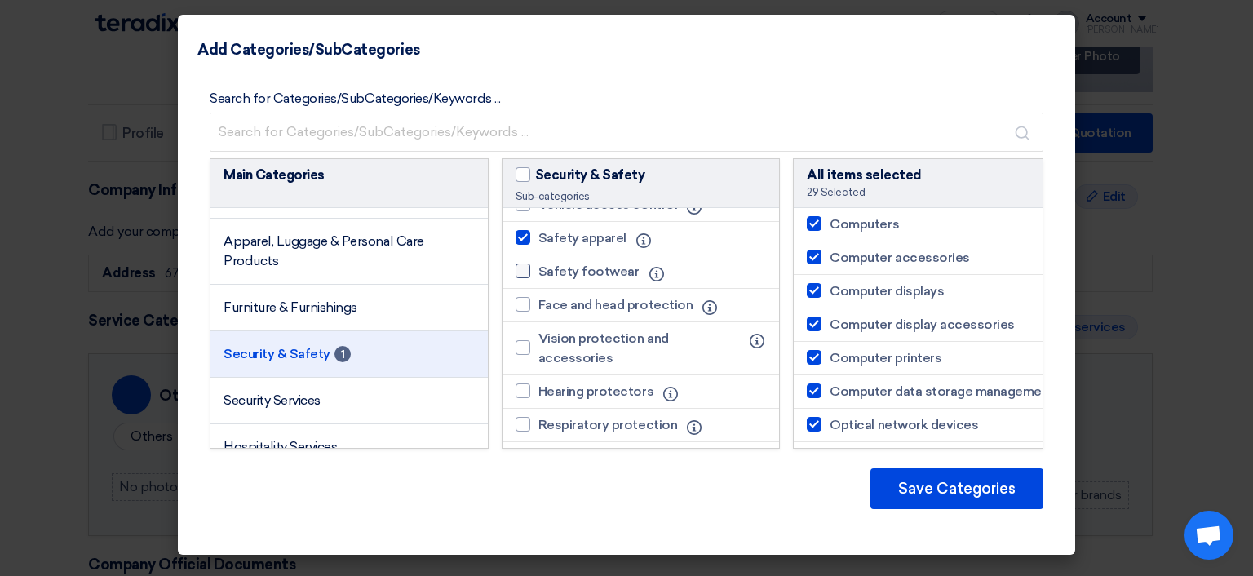
checkbox input "true"
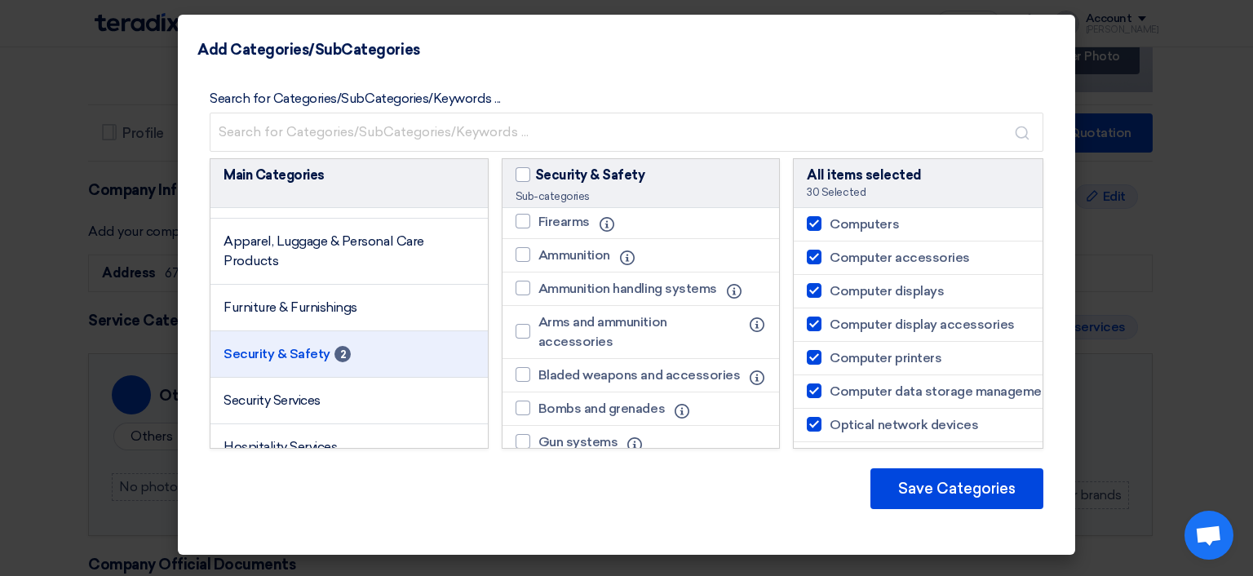
scroll to position [0, 0]
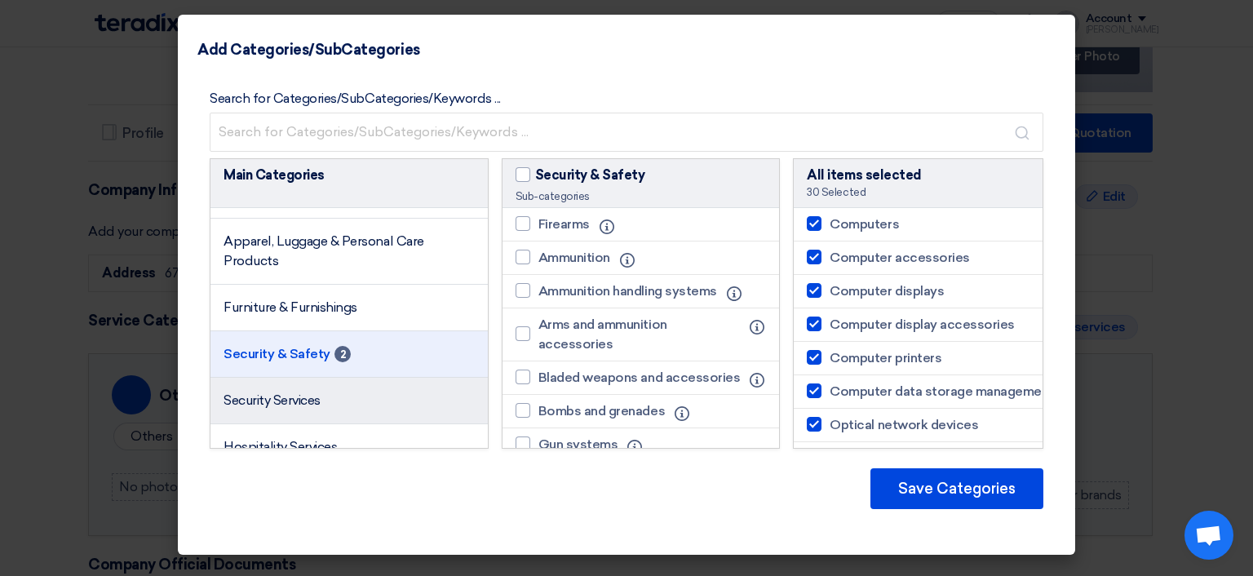
click at [398, 417] on li "Security Services" at bounding box center [349, 401] width 277 height 47
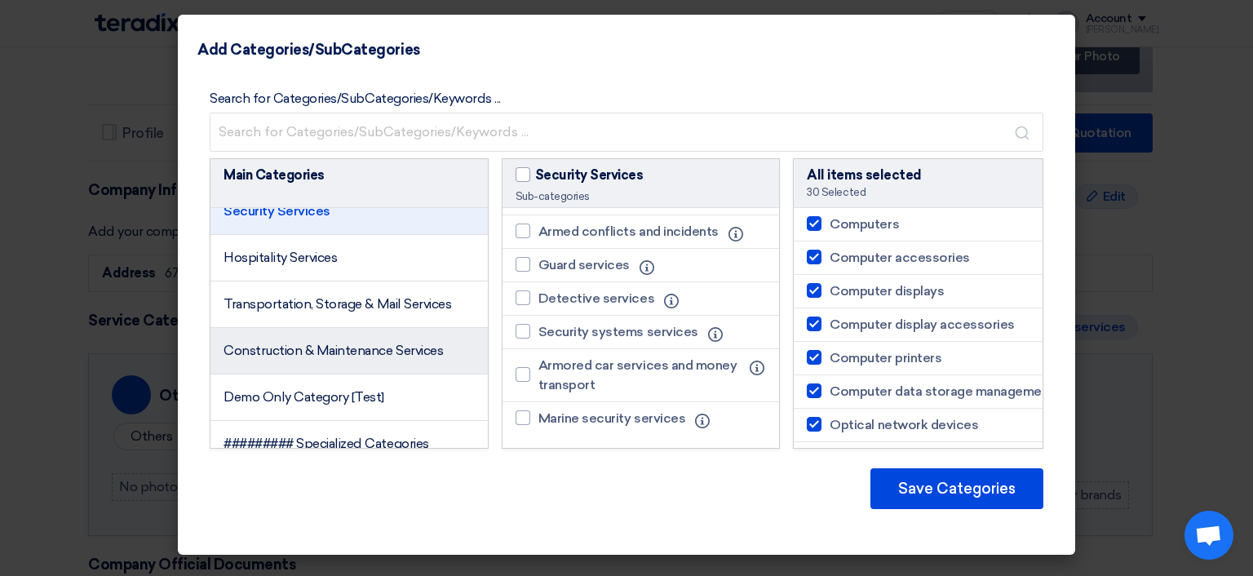
scroll to position [816, 0]
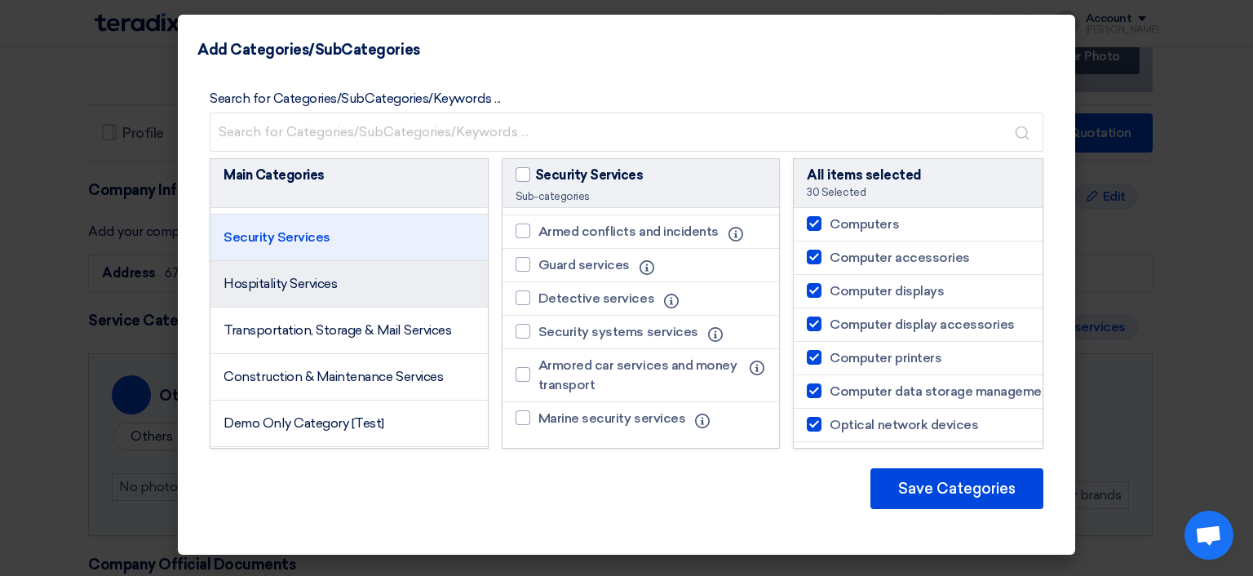
click at [348, 303] on li "Hospitality Services" at bounding box center [349, 284] width 277 height 47
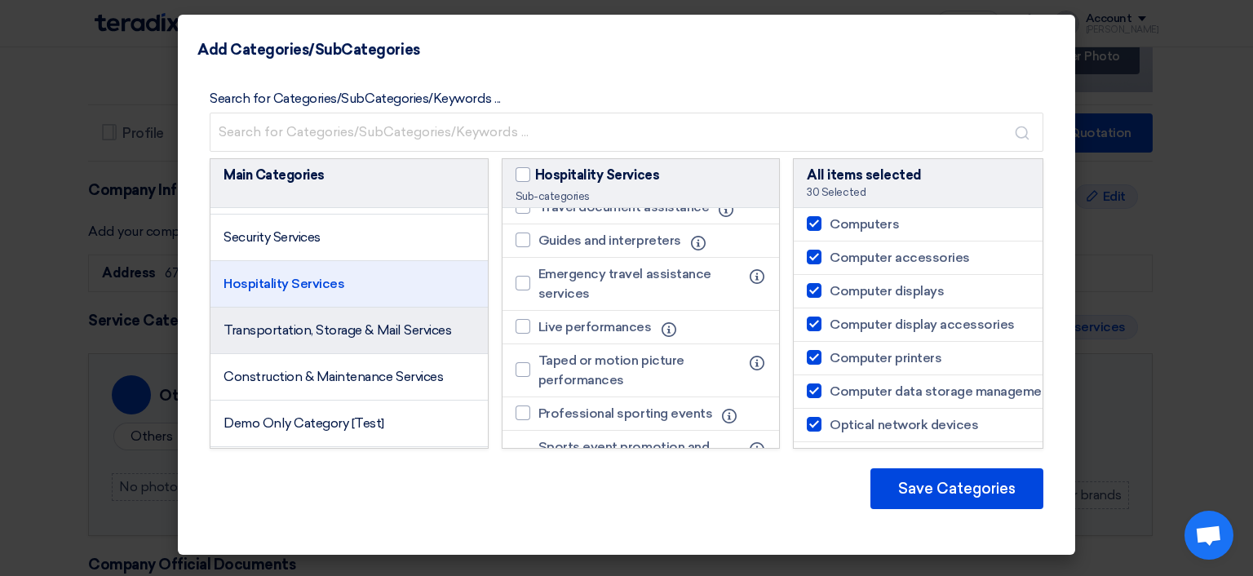
click at [356, 354] on li "Transportation, Storage & Mail Services" at bounding box center [349, 331] width 277 height 47
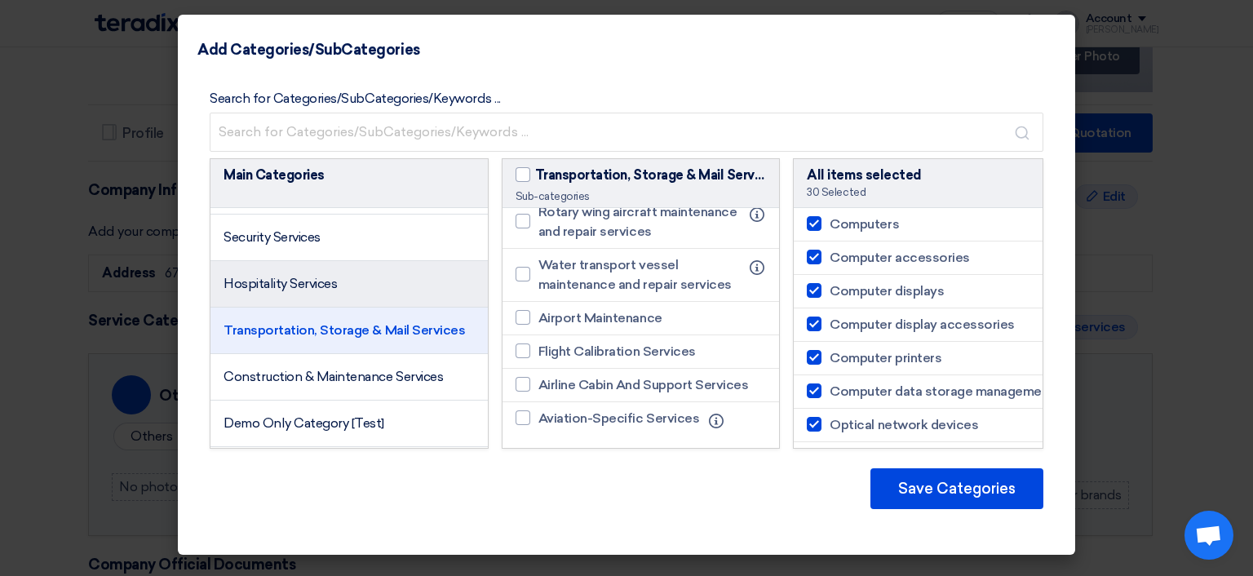
scroll to position [897, 0]
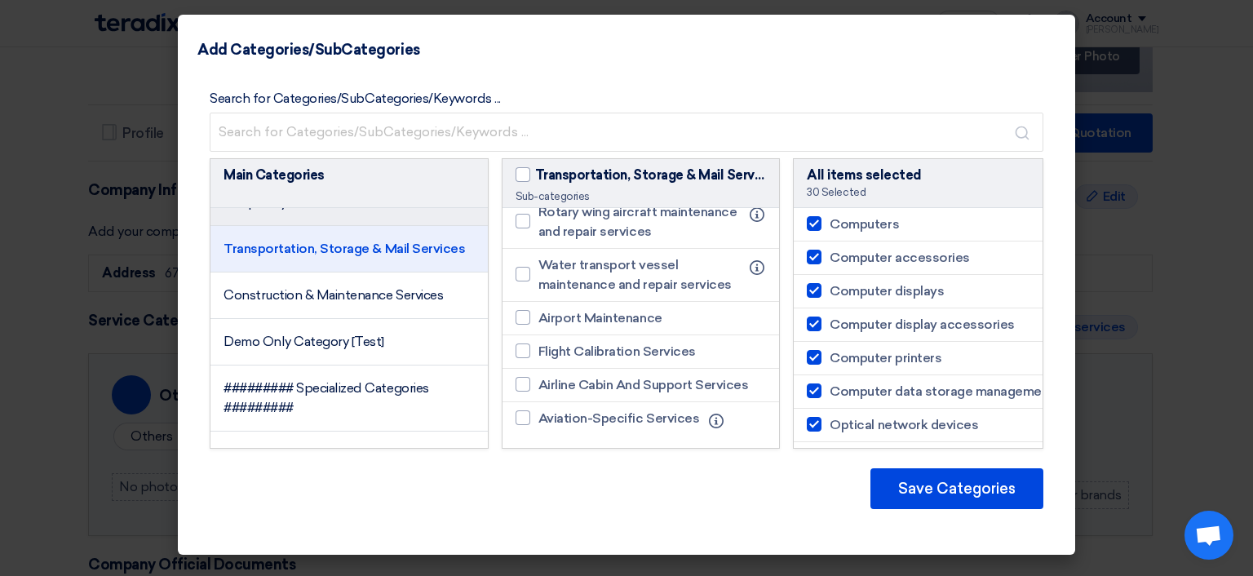
click at [331, 303] on span "Construction & Maintenance Services" at bounding box center [333, 295] width 219 height 16
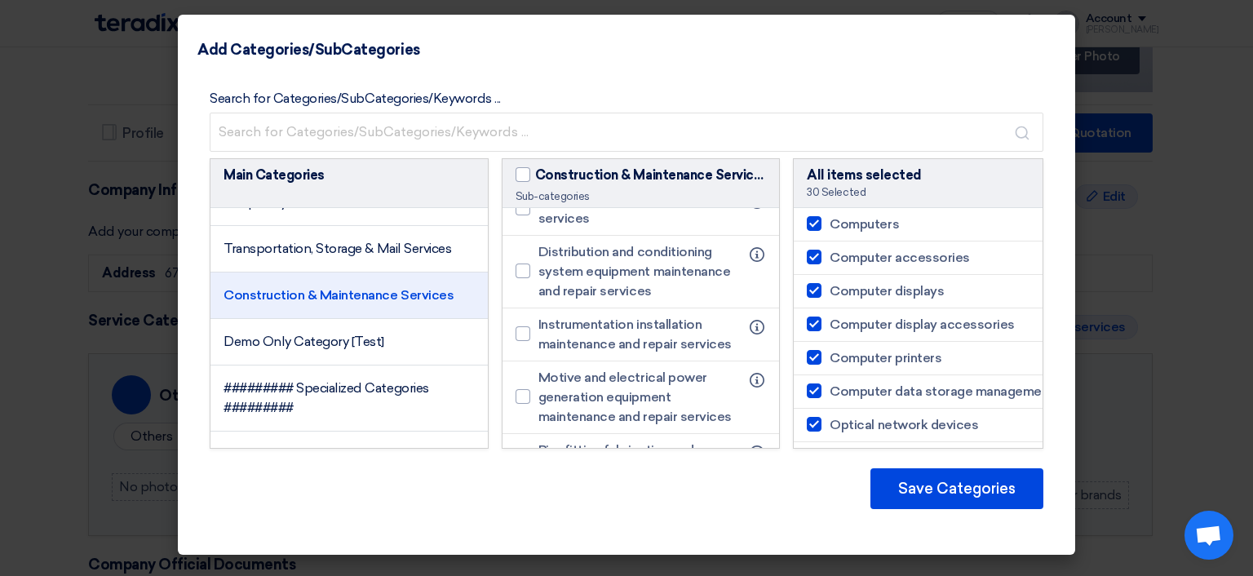
scroll to position [2831, 0]
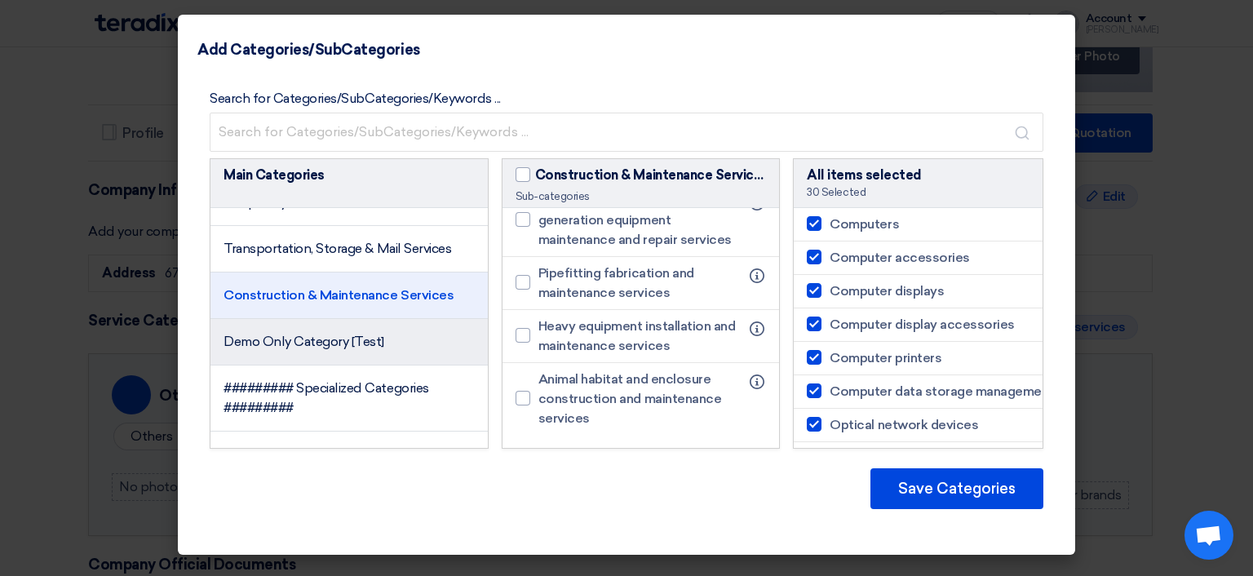
click at [346, 349] on span "Demo Only Category [Test]" at bounding box center [304, 342] width 161 height 16
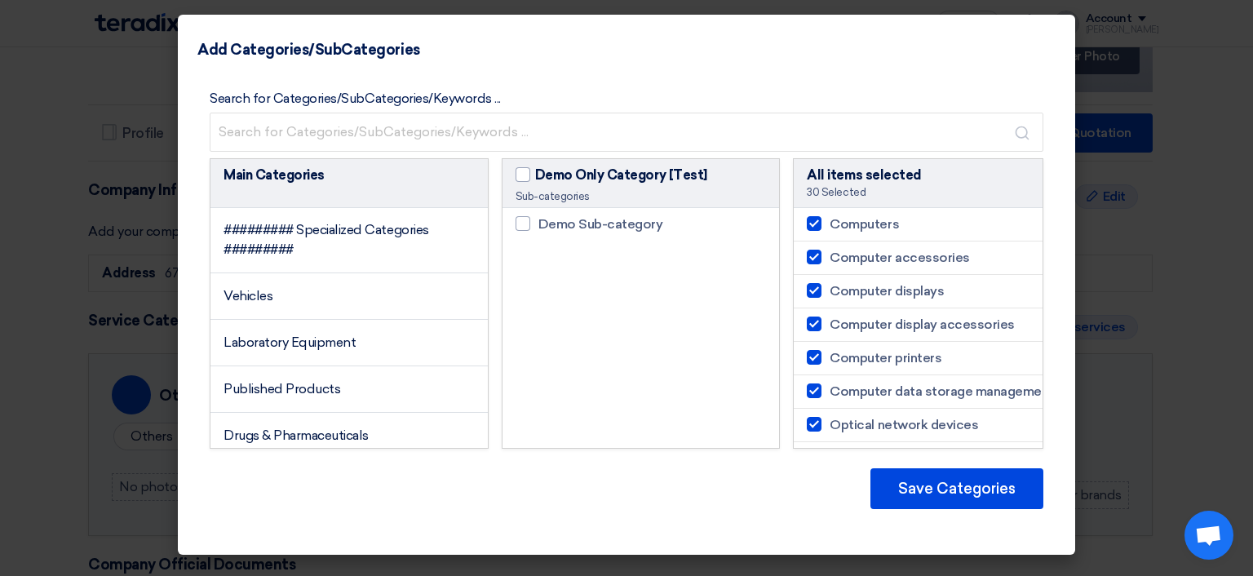
scroll to position [1142, 0]
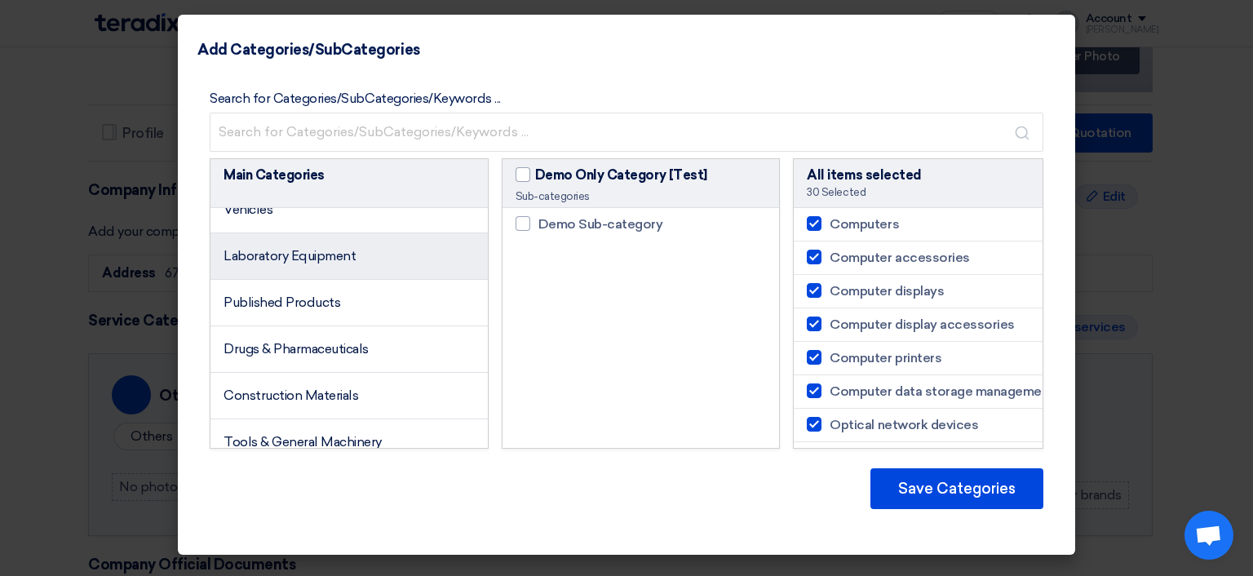
click at [366, 280] on li "Laboratory Equipment" at bounding box center [349, 256] width 277 height 47
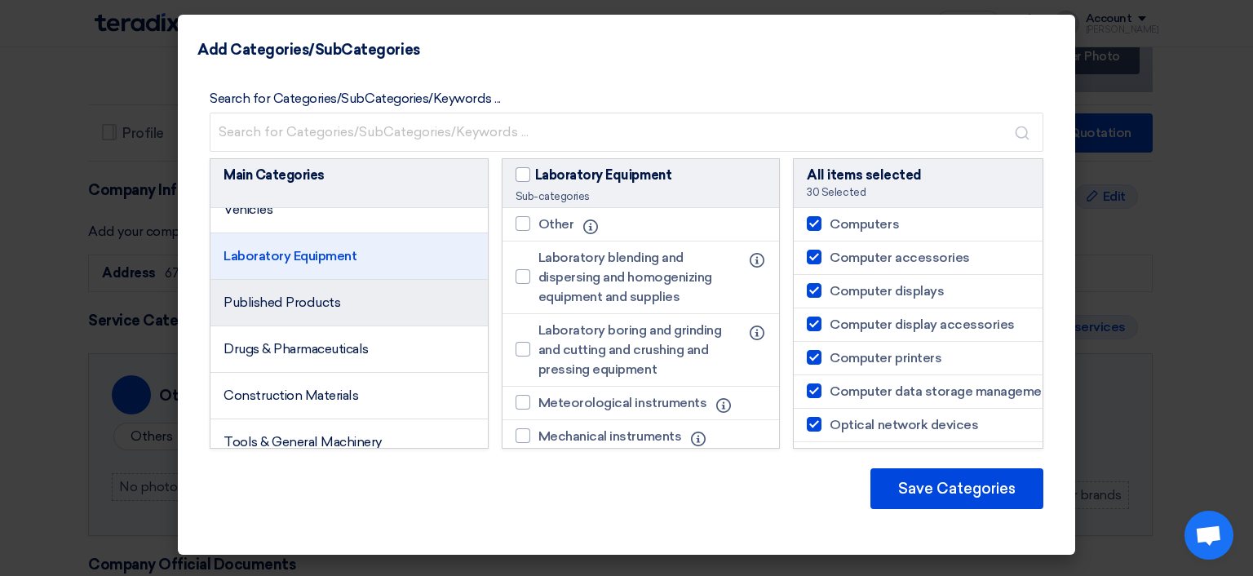
click at [361, 319] on li "Published Products" at bounding box center [349, 303] width 277 height 47
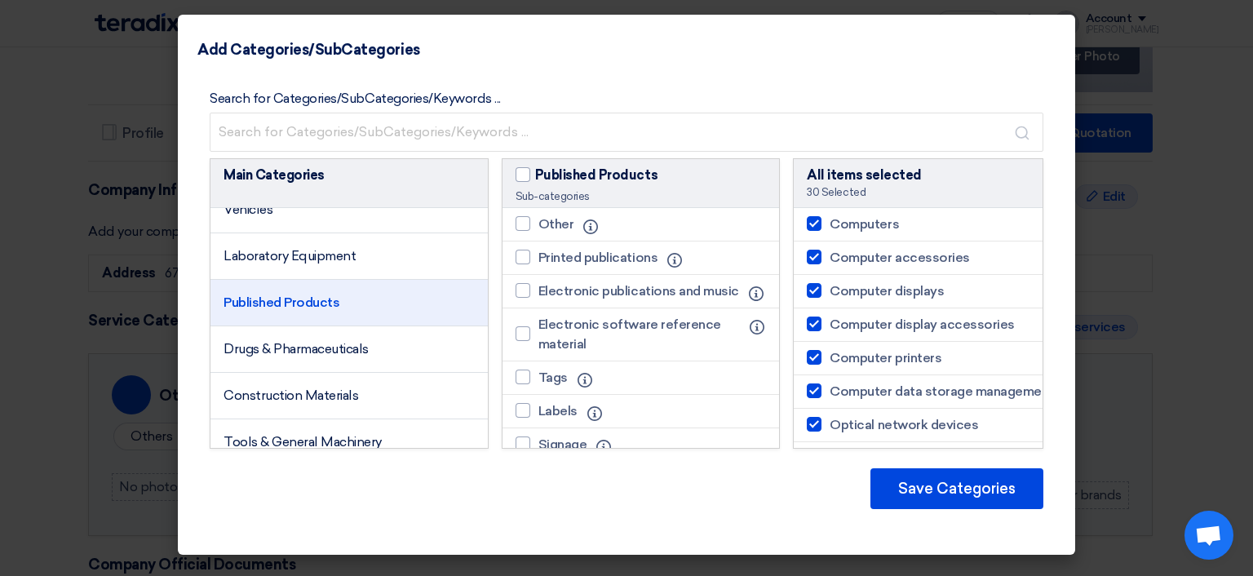
click at [369, 295] on li "Published Products" at bounding box center [349, 303] width 277 height 47
click at [381, 270] on li "Laboratory Equipment" at bounding box center [349, 256] width 277 height 47
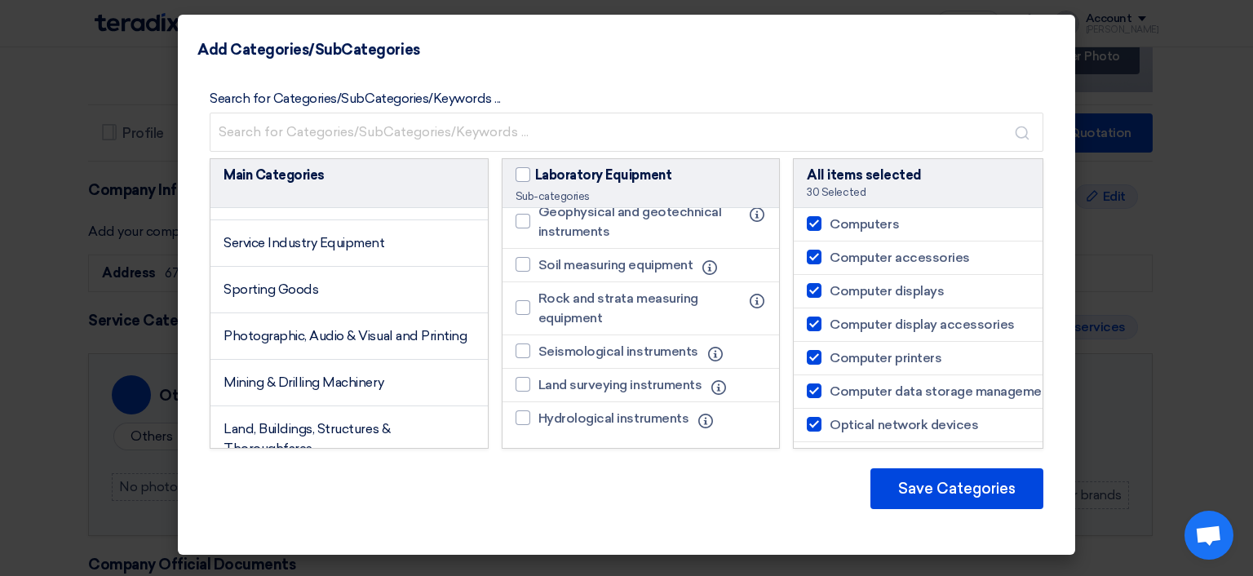
scroll to position [1877, 0]
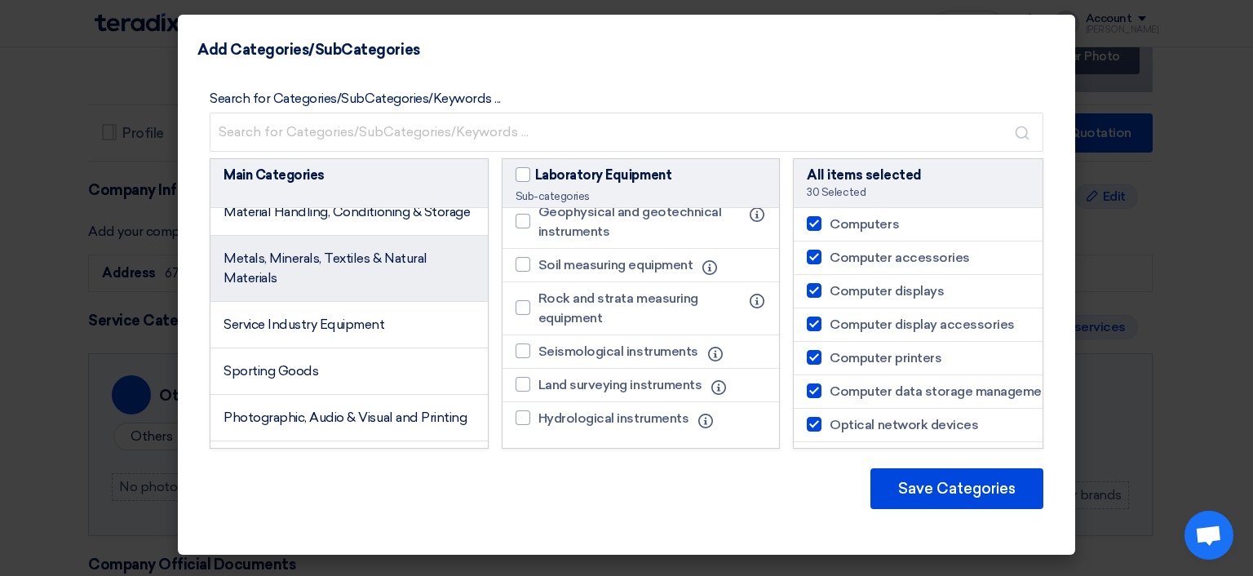
click at [361, 302] on li "Metals, Minerals, Textiles & Natural Materials" at bounding box center [349, 269] width 277 height 66
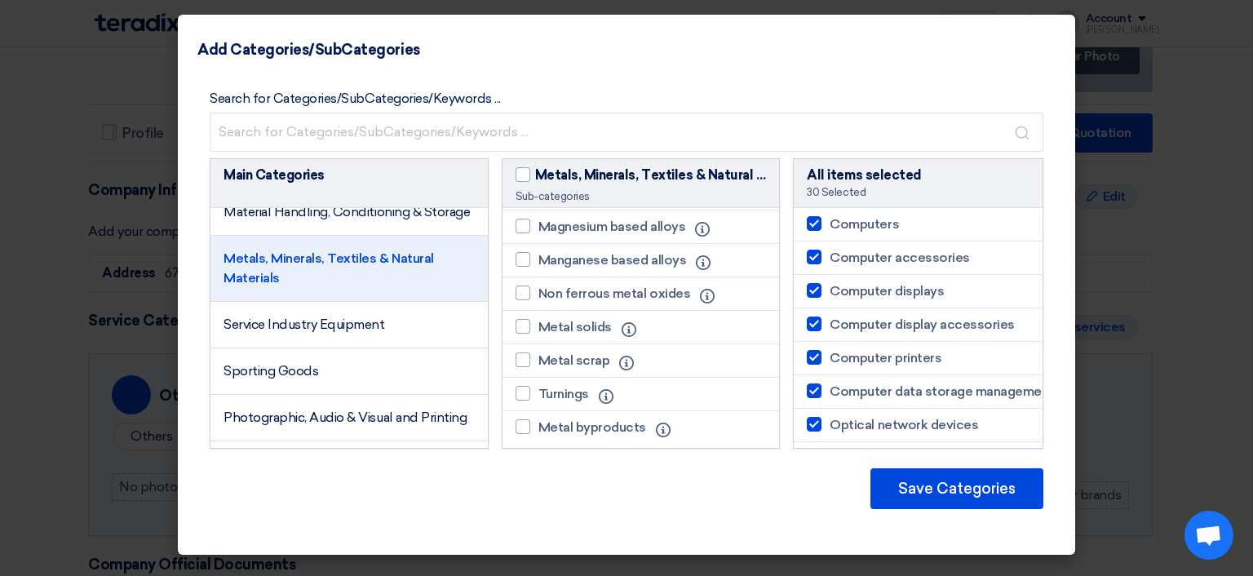
scroll to position [1958, 0]
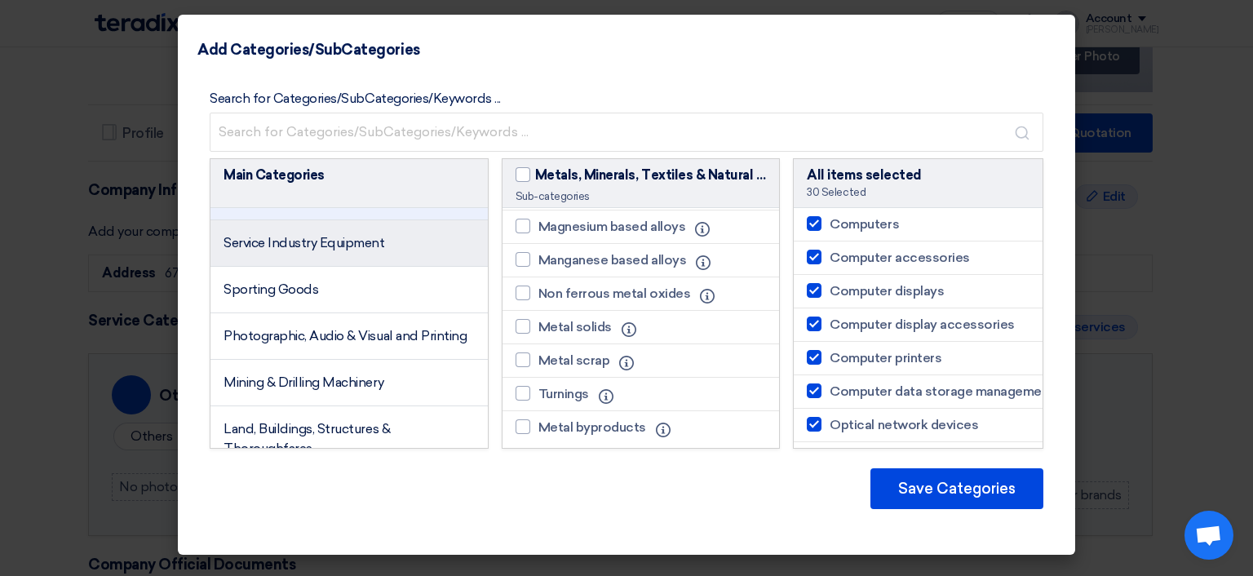
click at [371, 250] on span "Service Industry Equipment" at bounding box center [305, 243] width 162 height 16
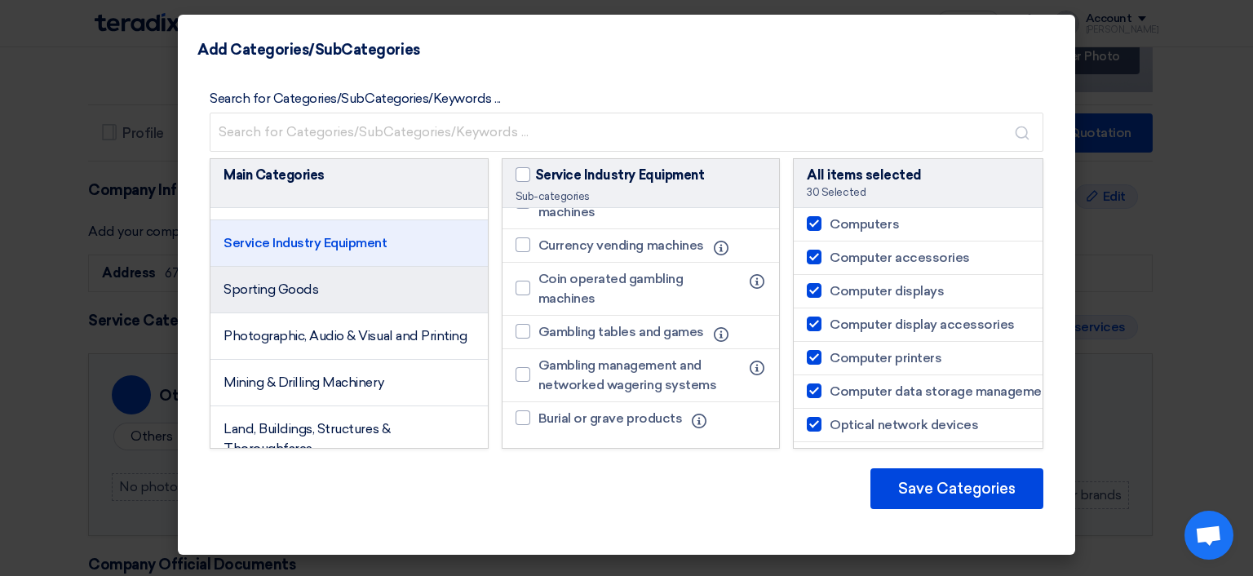
click at [359, 312] on li "Sporting Goods" at bounding box center [349, 290] width 277 height 47
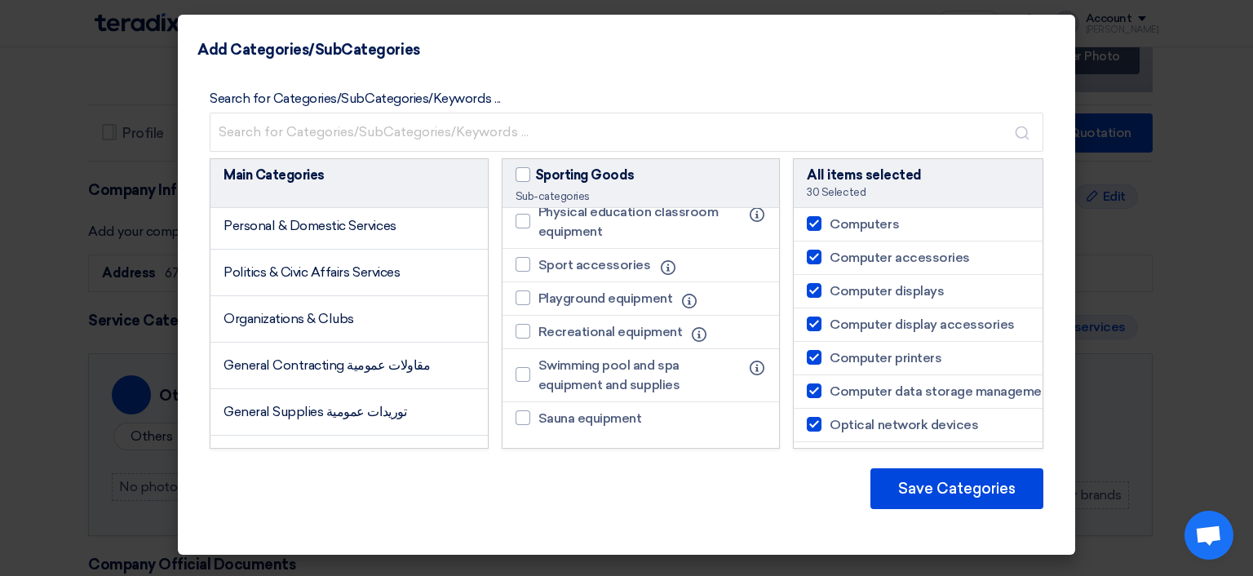
scroll to position [3019, 0]
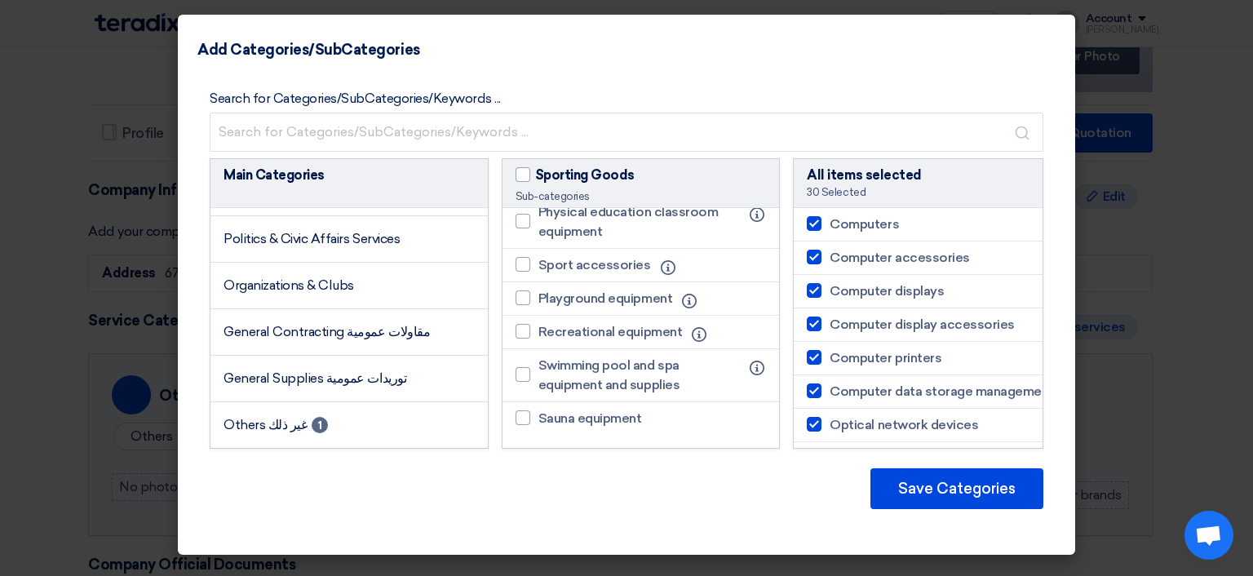
click at [359, 333] on span "General Contracting مقاولات عمومية" at bounding box center [327, 332] width 206 height 16
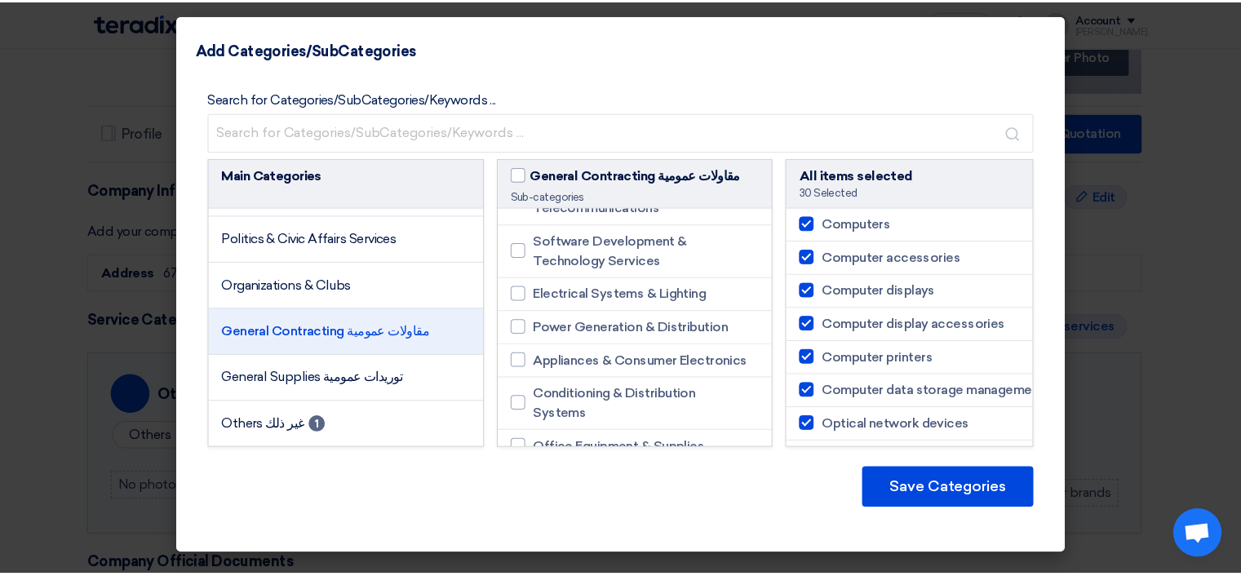
scroll to position [0, 0]
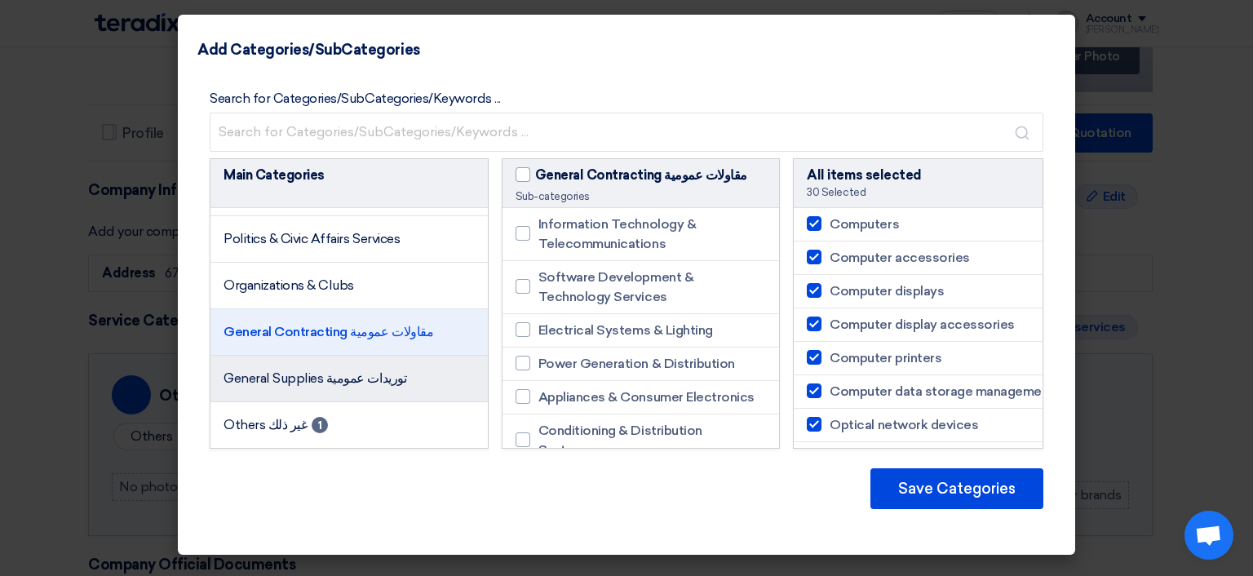
click at [272, 366] on li "General Supplies توريدات عمومية" at bounding box center [349, 379] width 277 height 47
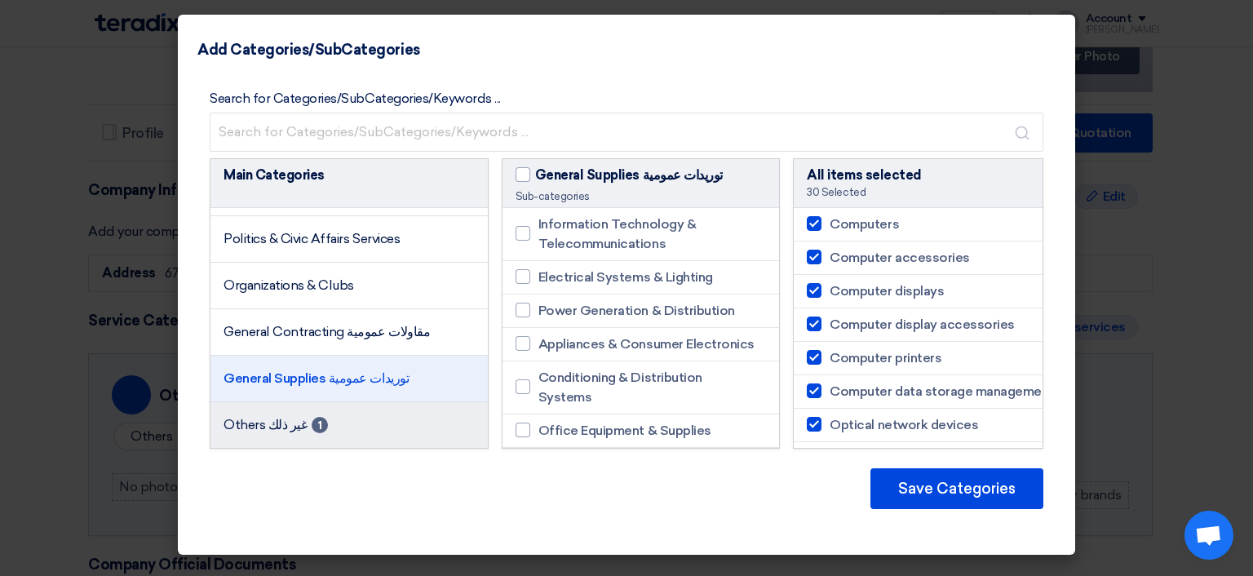
click at [312, 418] on span "1" at bounding box center [320, 425] width 16 height 16
checkbox input "true"
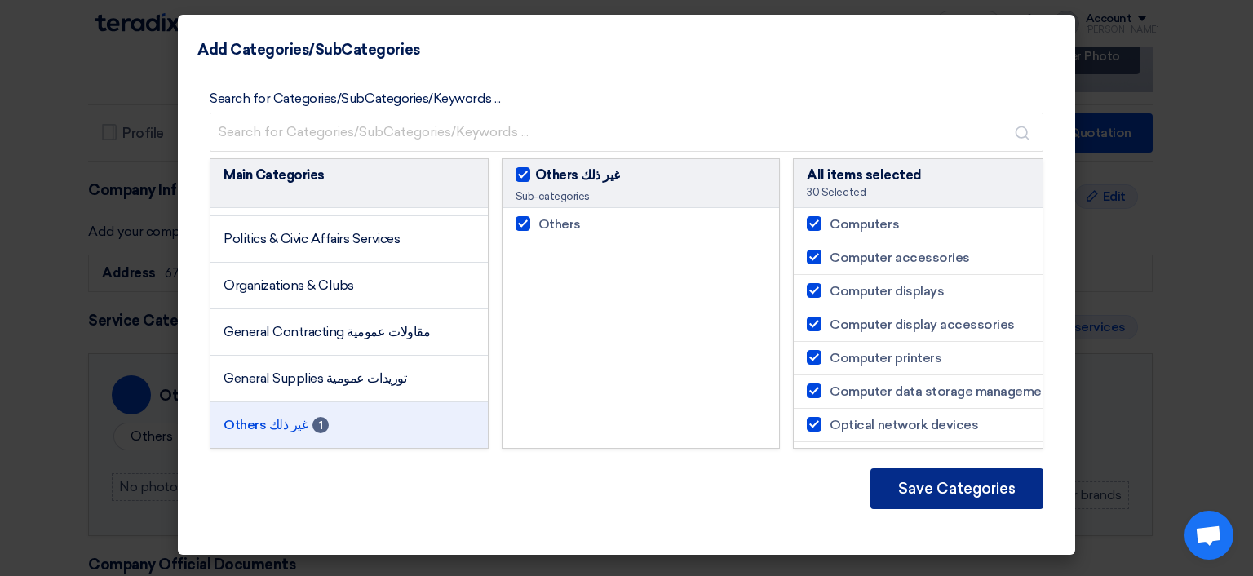
click at [973, 479] on button "Save Categories" at bounding box center [957, 488] width 173 height 41
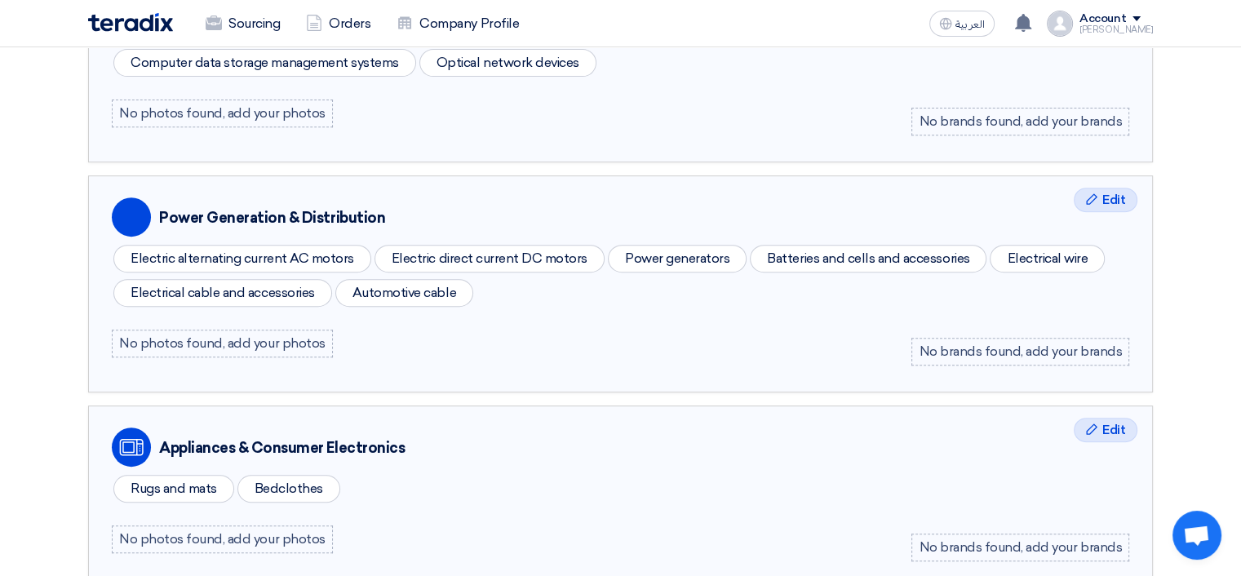
scroll to position [490, 0]
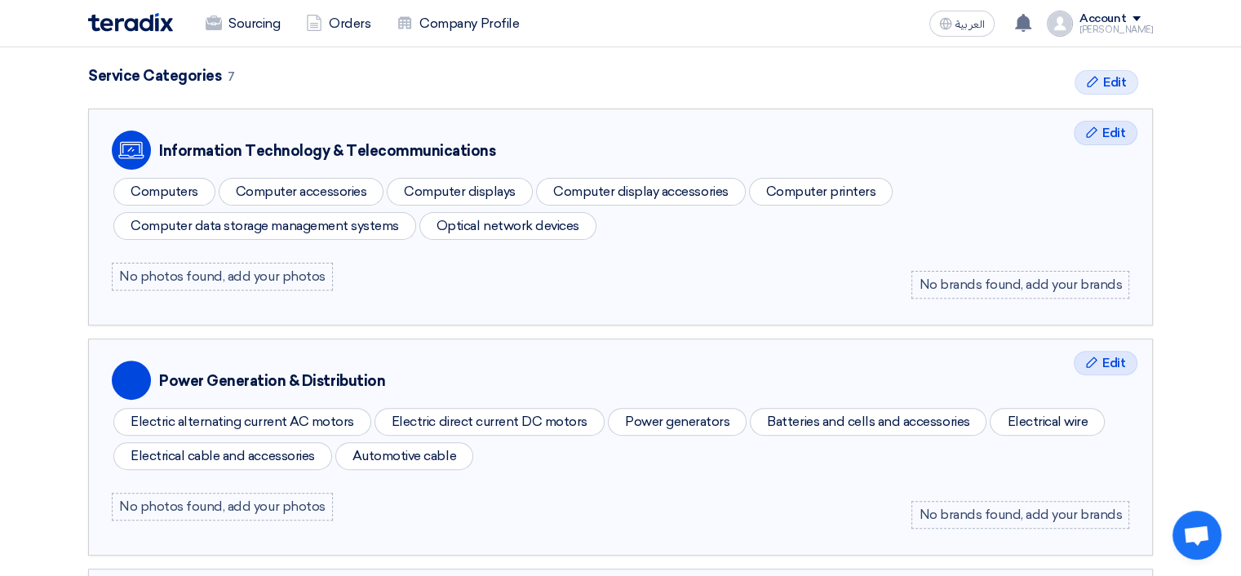
click at [1054, 513] on div "No brands found, add your brands" at bounding box center [1020, 515] width 218 height 28
click at [1106, 358] on span "Edit" at bounding box center [1113, 363] width 23 height 20
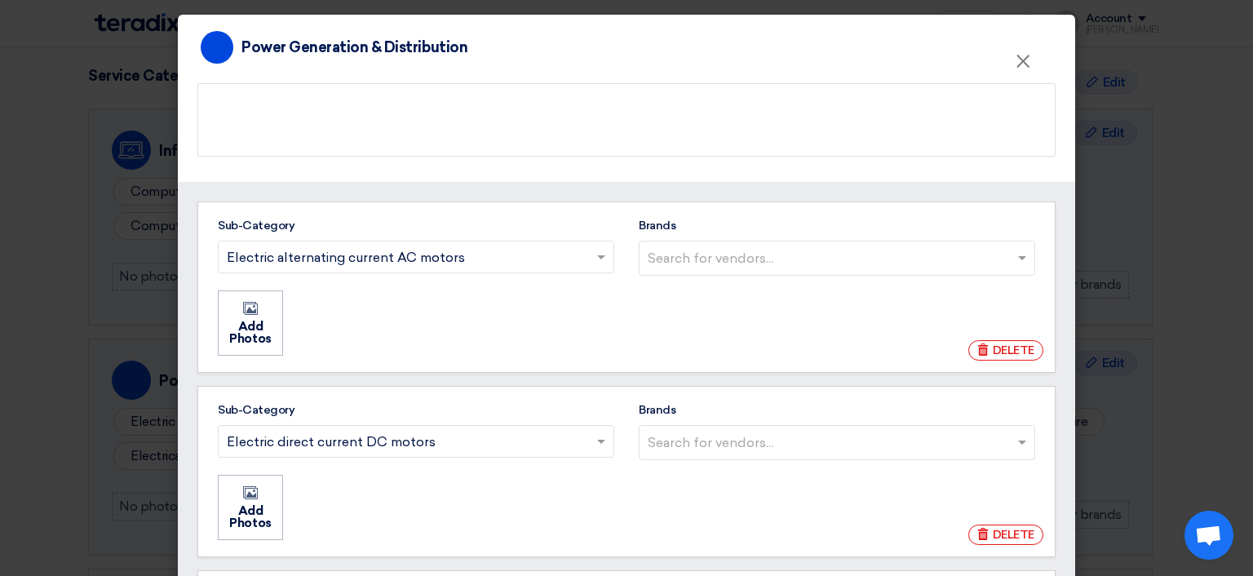
click at [963, 265] on input "Brands Search for vendors..." at bounding box center [839, 258] width 383 height 27
click at [467, 325] on ul "Add Photos Add Photos" at bounding box center [626, 323] width 821 height 69
click at [1007, 64] on button "×" at bounding box center [1023, 62] width 42 height 33
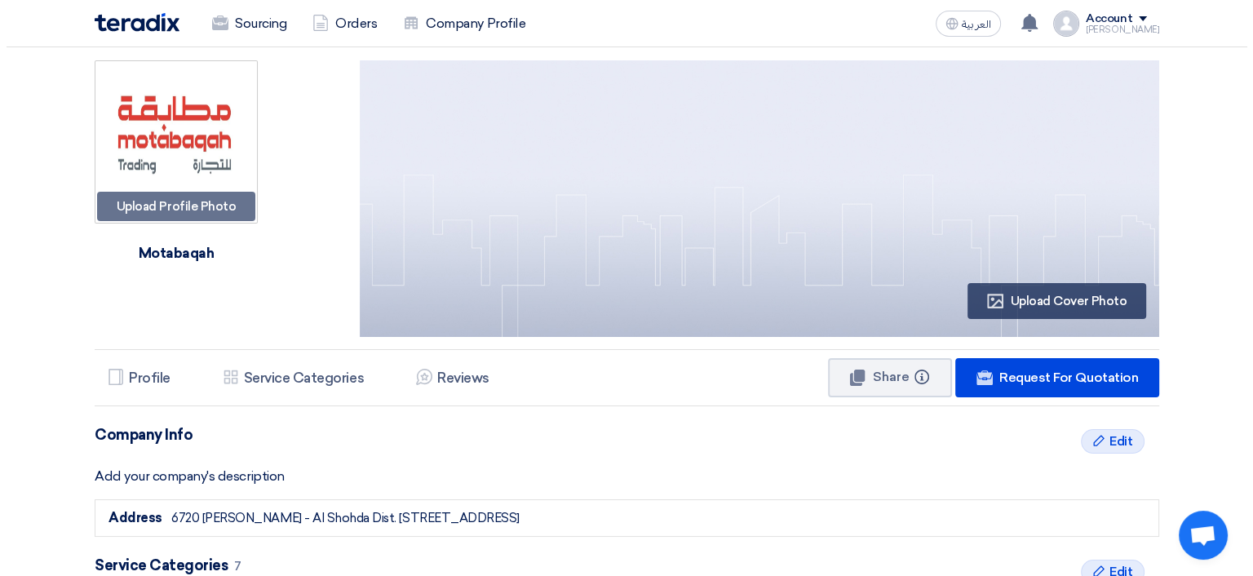
scroll to position [0, 0]
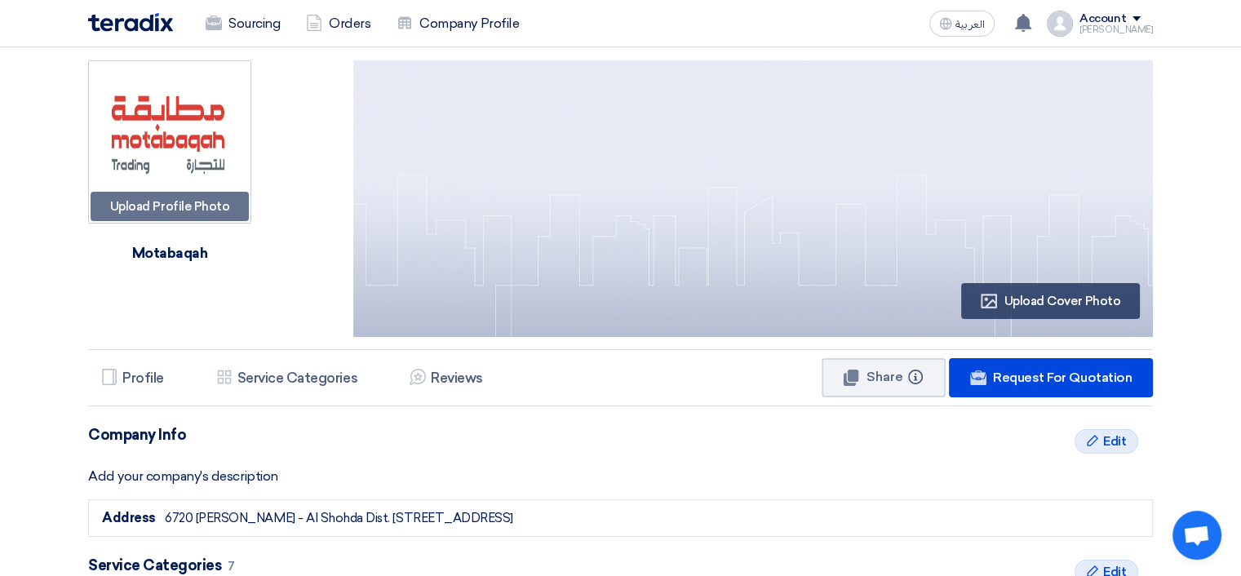
click at [1126, 19] on div "Account" at bounding box center [1102, 19] width 47 height 14
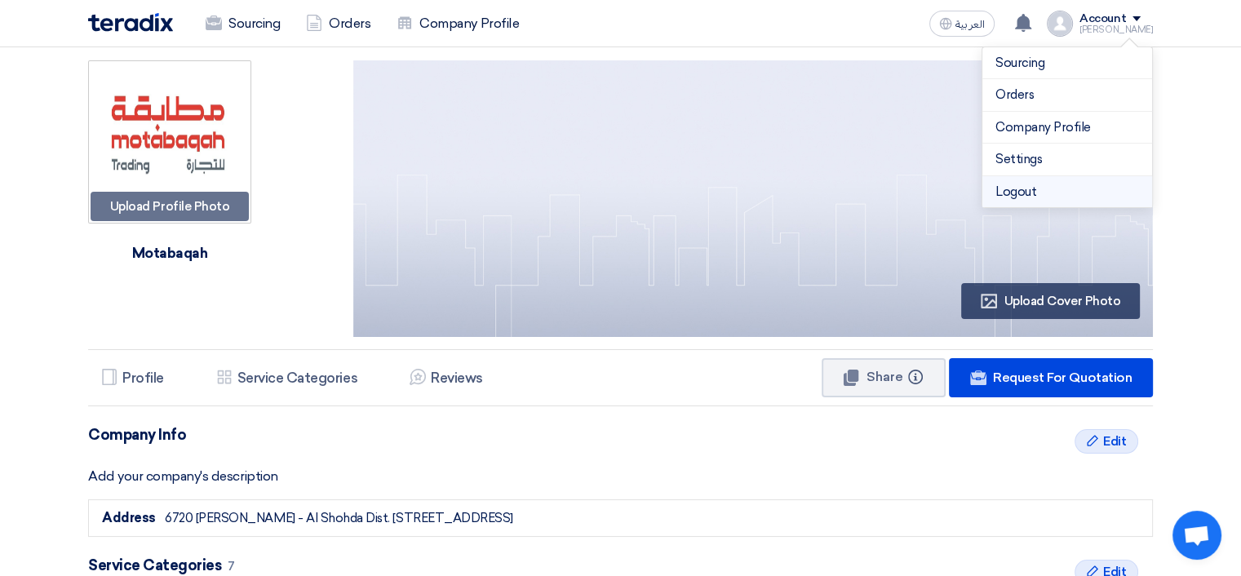
click at [1035, 185] on li "Logout" at bounding box center [1067, 192] width 170 height 32
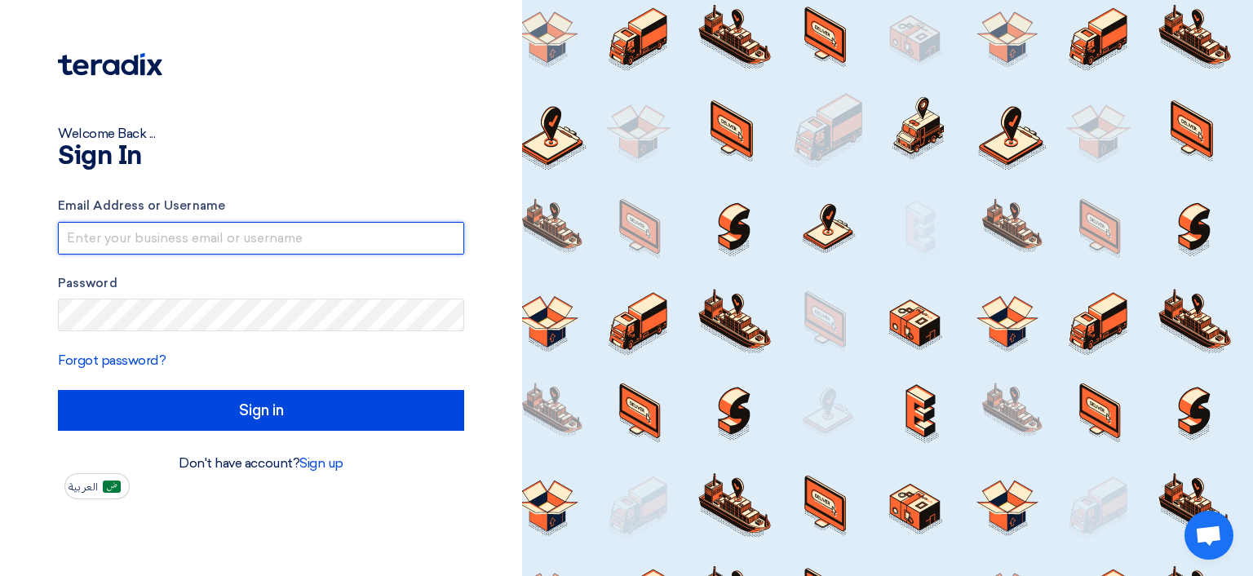
type input "[EMAIL_ADDRESS][DOMAIN_NAME]"
